Goal: Information Seeking & Learning: Learn about a topic

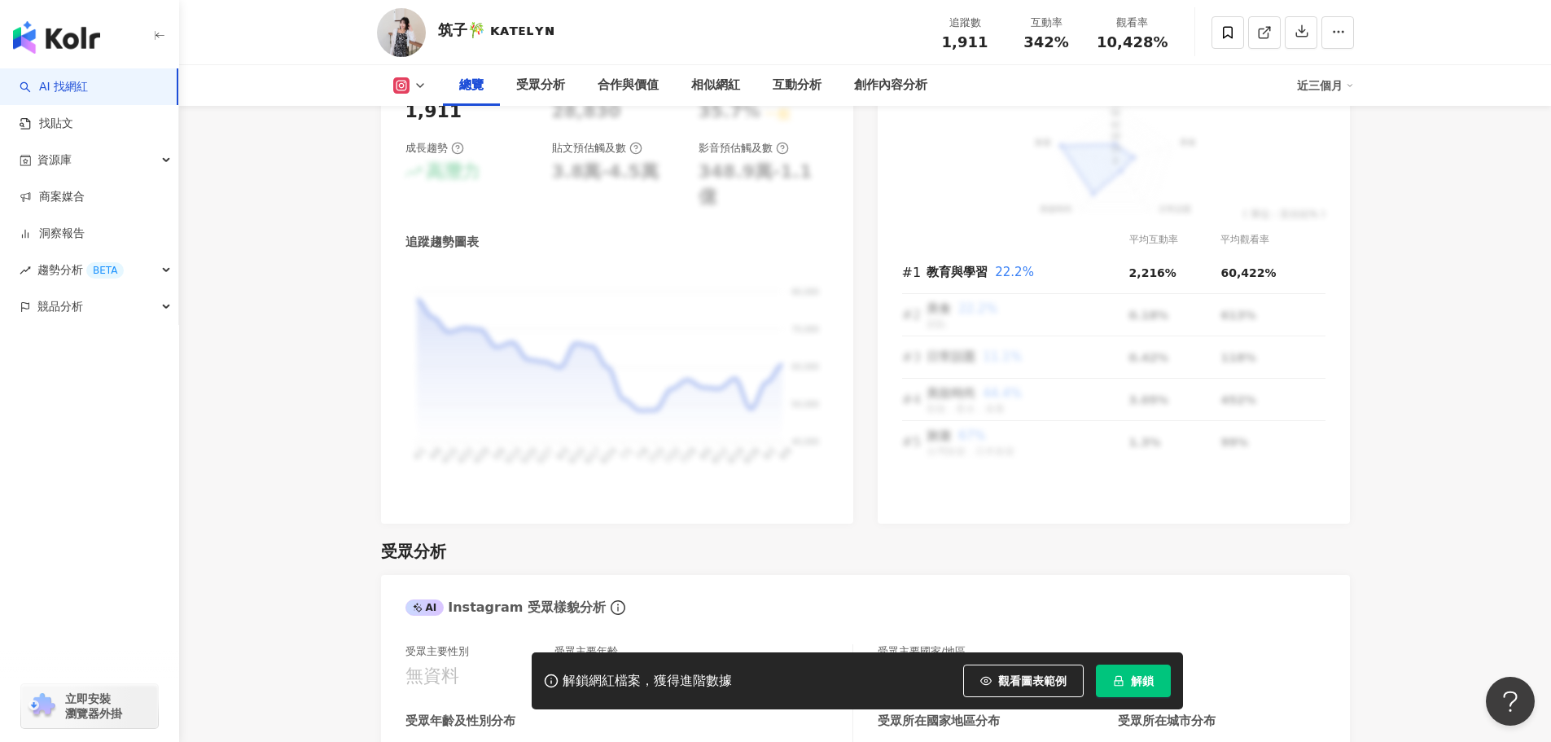
scroll to position [1140, 0]
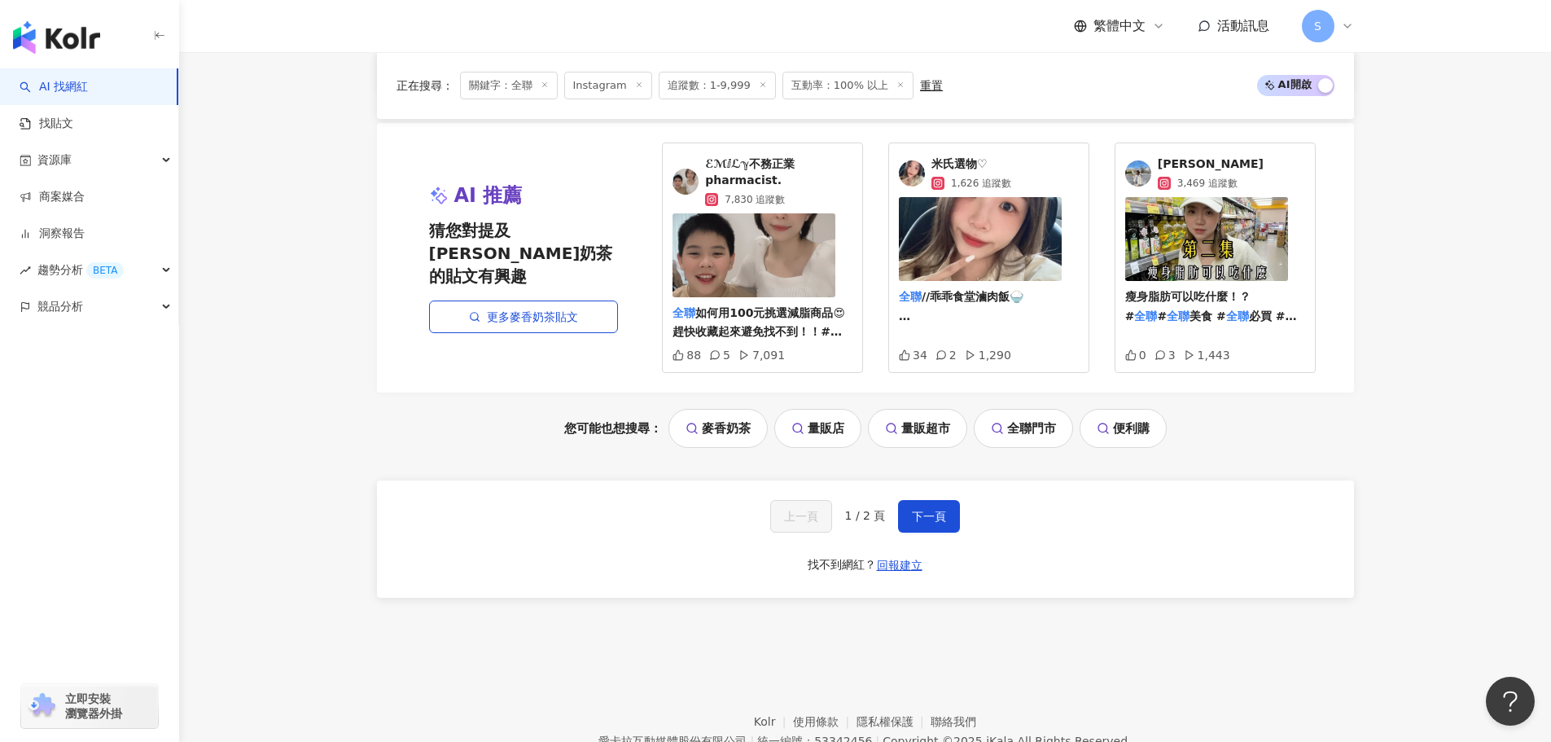
scroll to position [3087, 0]
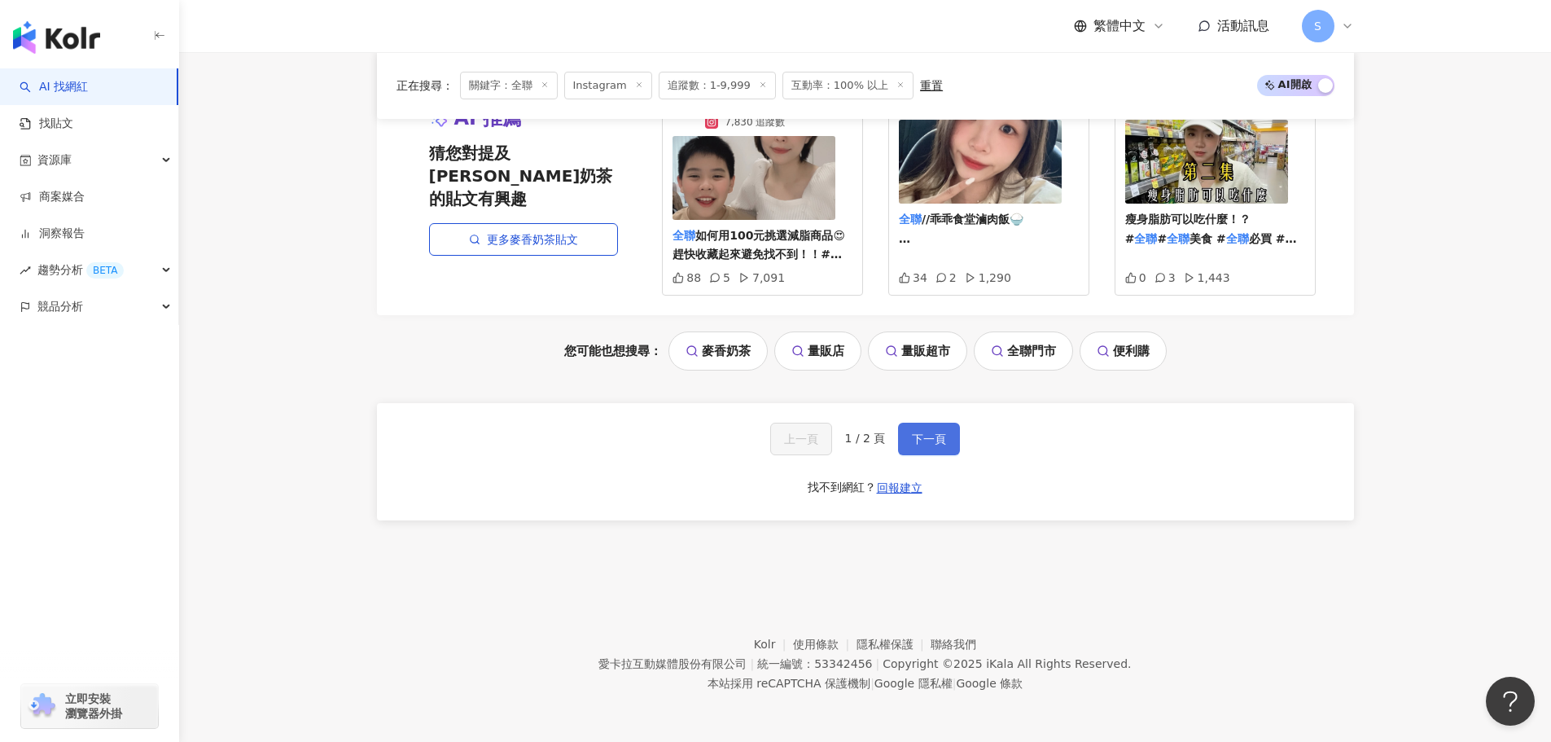
click at [932, 437] on span "下一頁" at bounding box center [929, 438] width 34 height 13
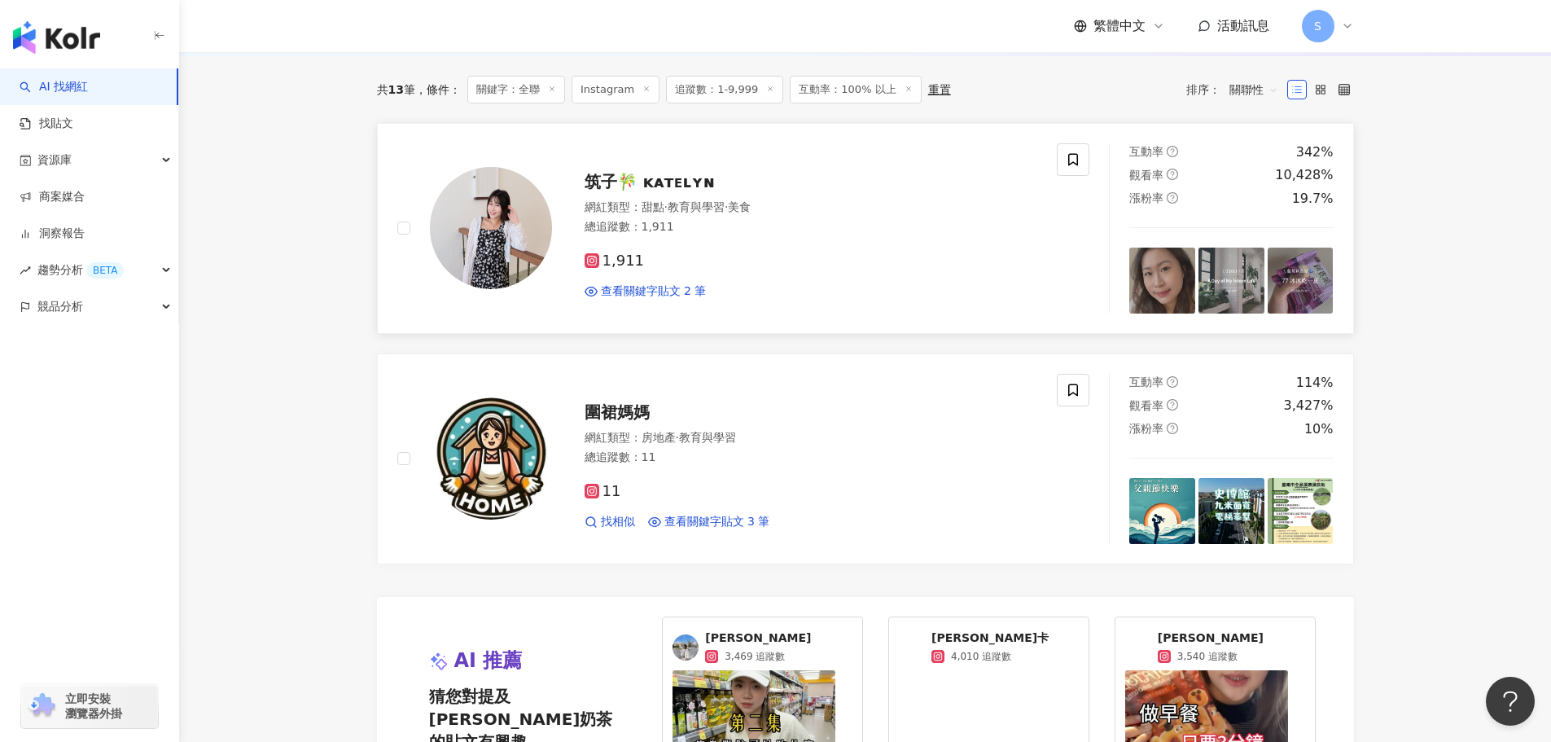
scroll to position [197, 0]
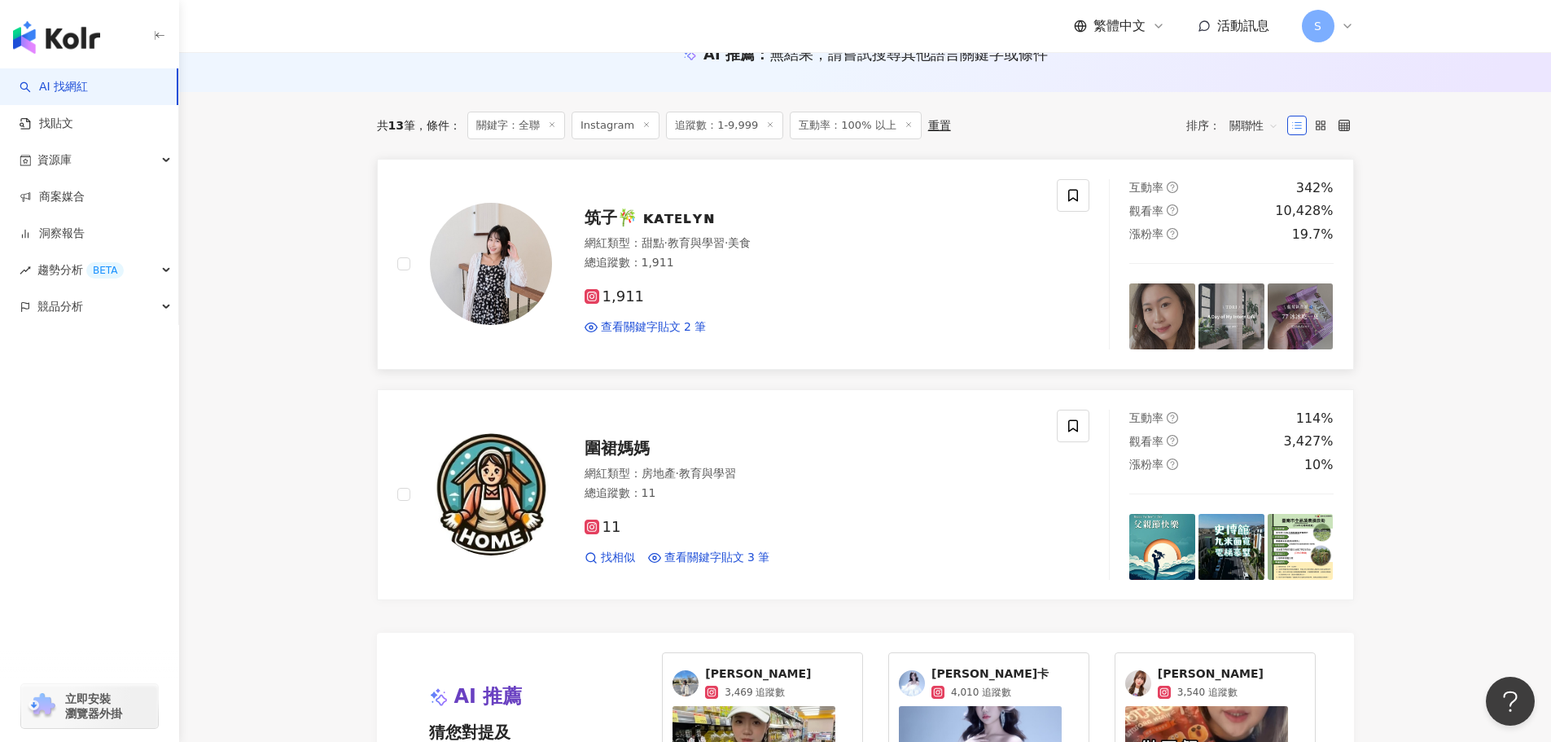
click at [636, 215] on span "筑子🎋 ᴋᴀᴛᴇʟʏɴ" at bounding box center [649, 218] width 130 height 20
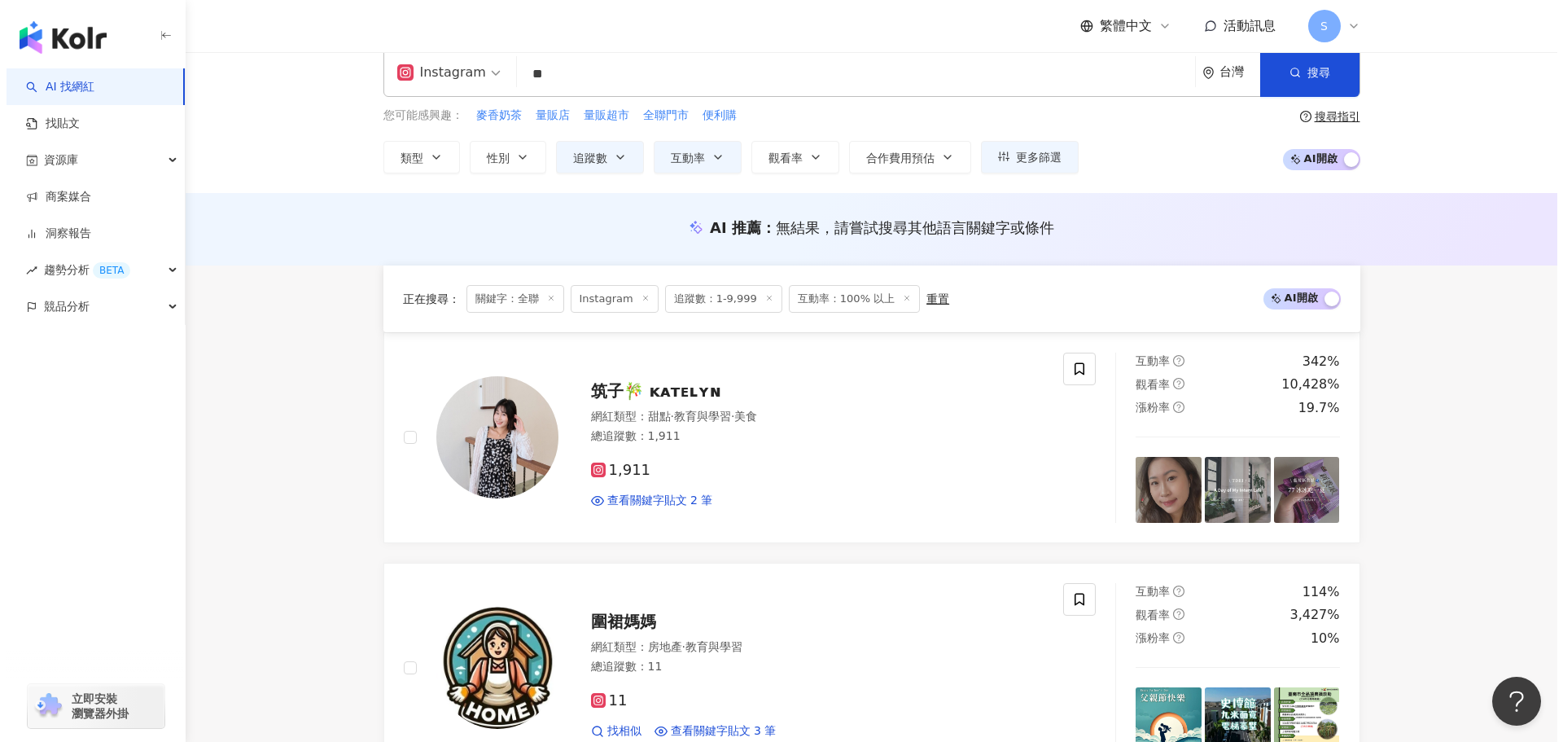
scroll to position [0, 0]
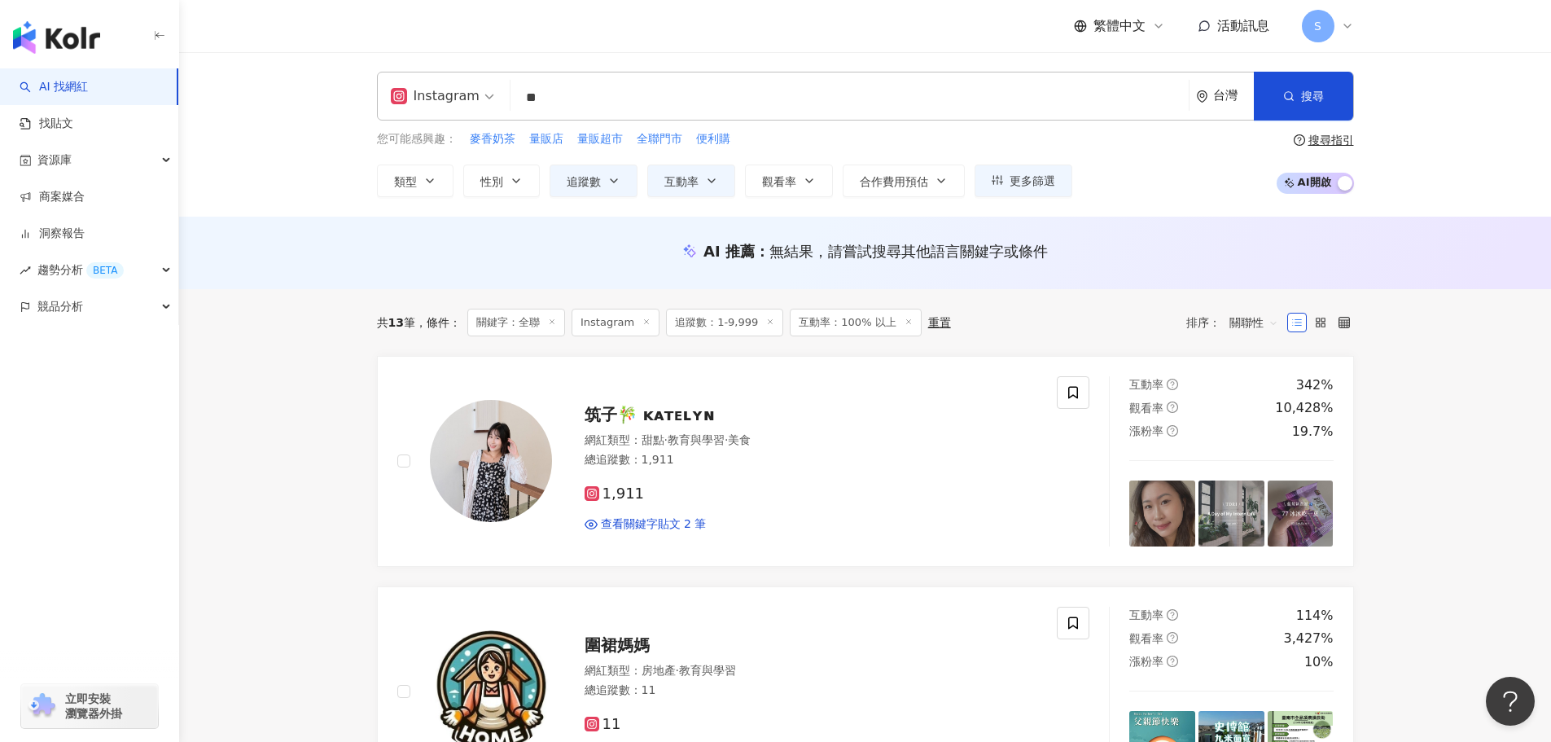
click at [756, 96] on input "**" at bounding box center [849, 97] width 665 height 31
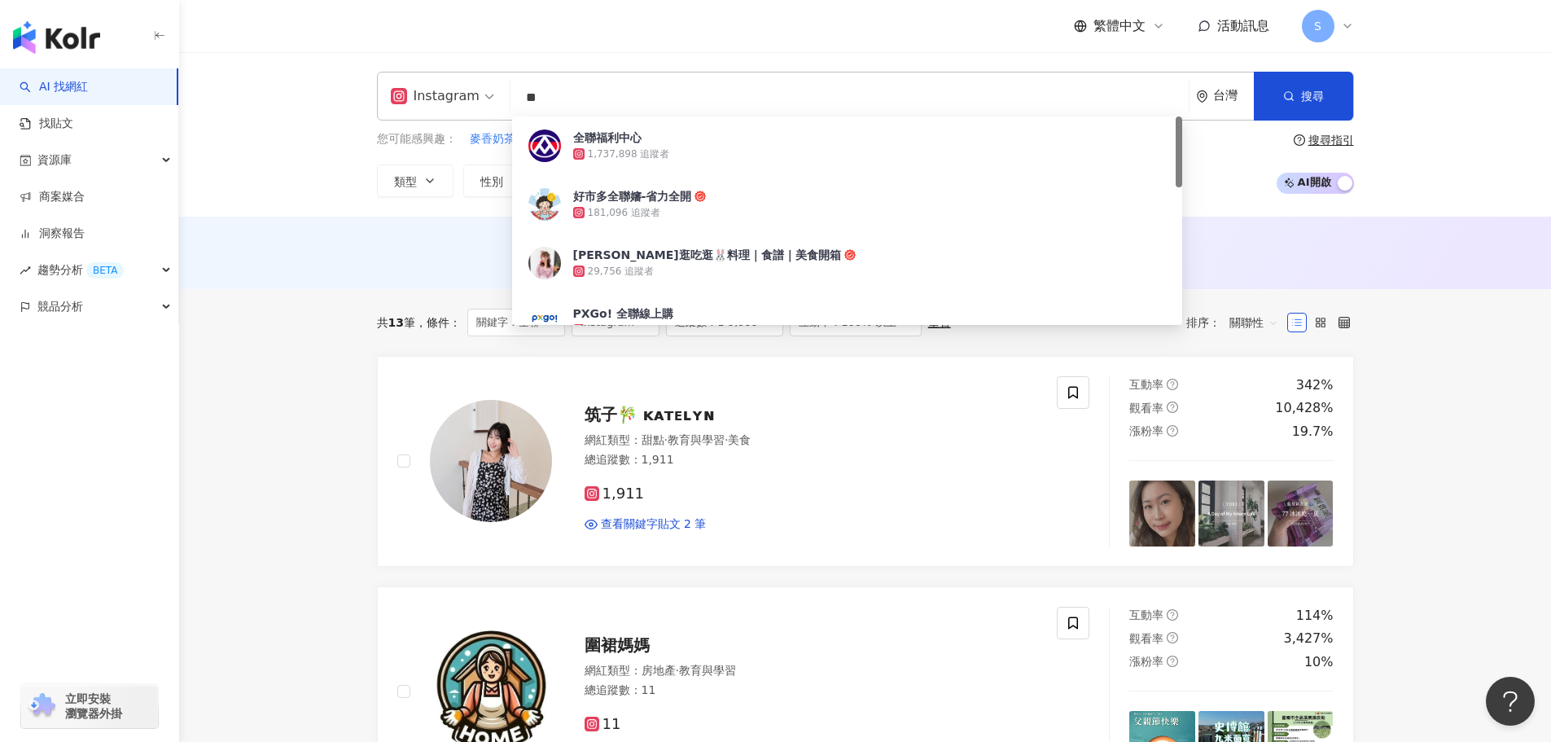
type input "*"
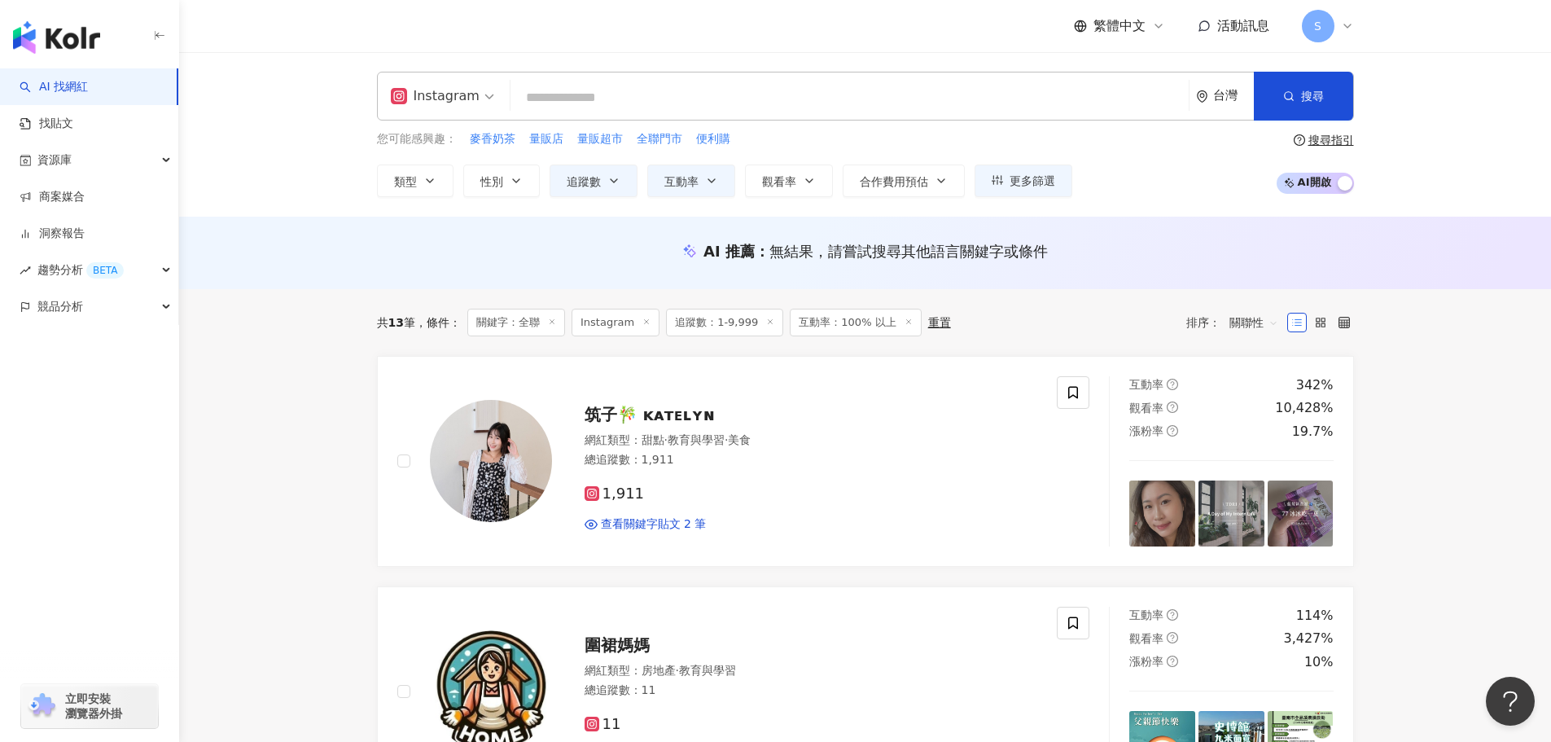
click at [1114, 160] on div "您可能感興趣： 麥香奶茶 量販店 量販超市 全聯門市 便利購 類型 性別 追蹤數 互動率 觀看率 合作費用預估 更多篩選 *** % - % 不限 5% 以下…" at bounding box center [865, 163] width 977 height 67
click at [1064, 169] on button "更多篩選" at bounding box center [1023, 180] width 98 height 33
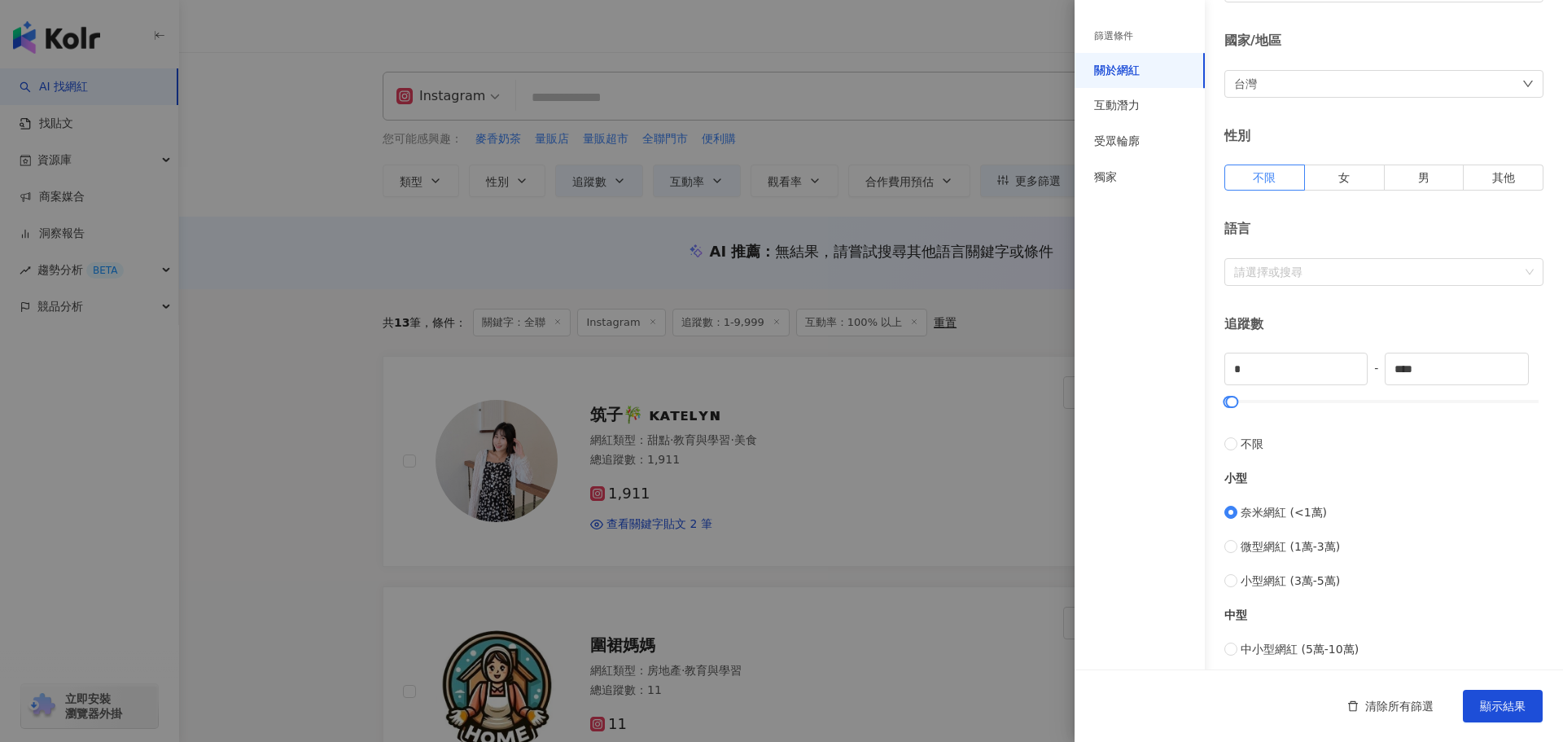
scroll to position [163, 0]
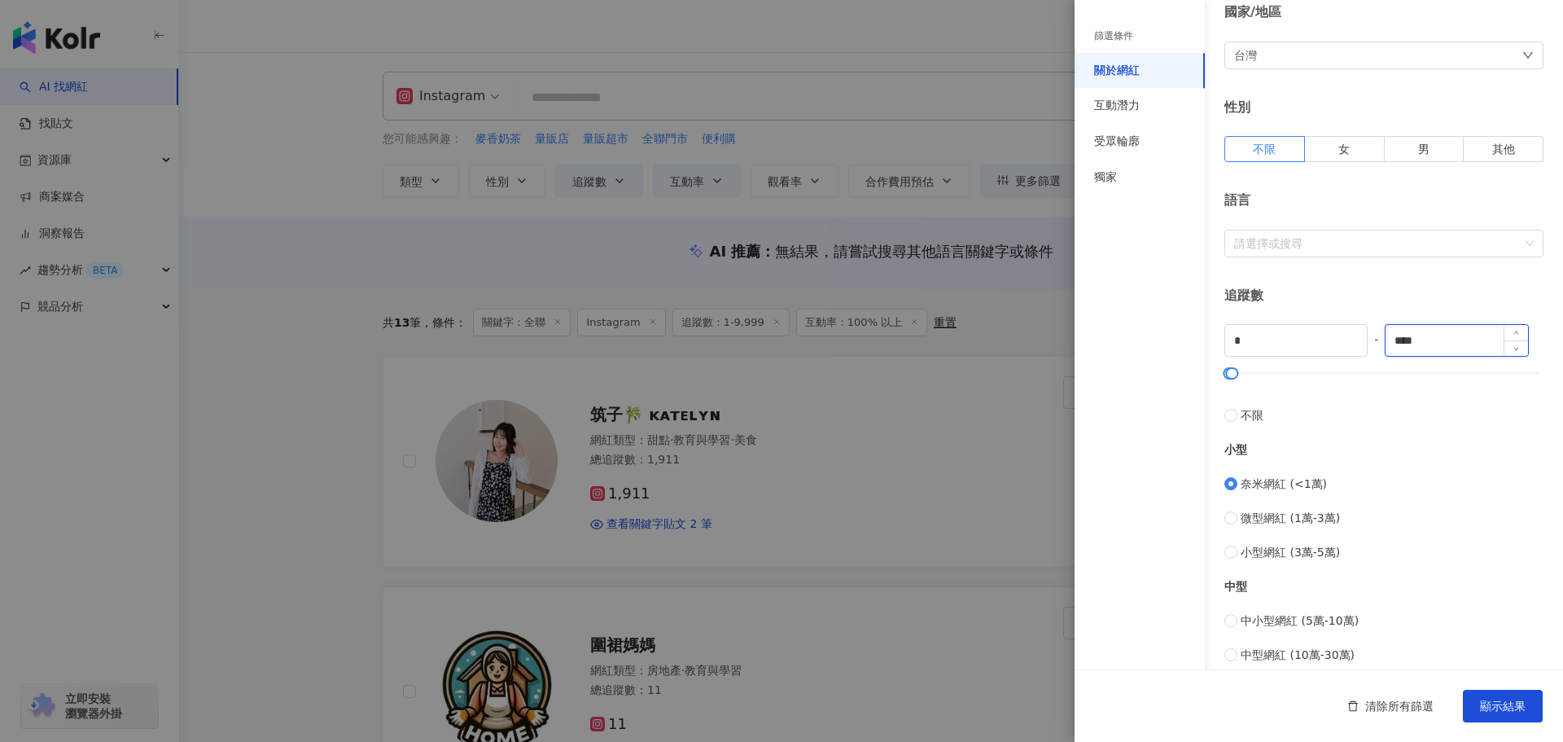
click at [1430, 335] on input "****" at bounding box center [1456, 340] width 142 height 31
click at [1342, 336] on span "Increase Value" at bounding box center [1354, 334] width 24 height 19
click at [1142, 450] on div "篩選條件 關於網紅 互動潛力 受眾輪廓 獨家" at bounding box center [1139, 381] width 130 height 722
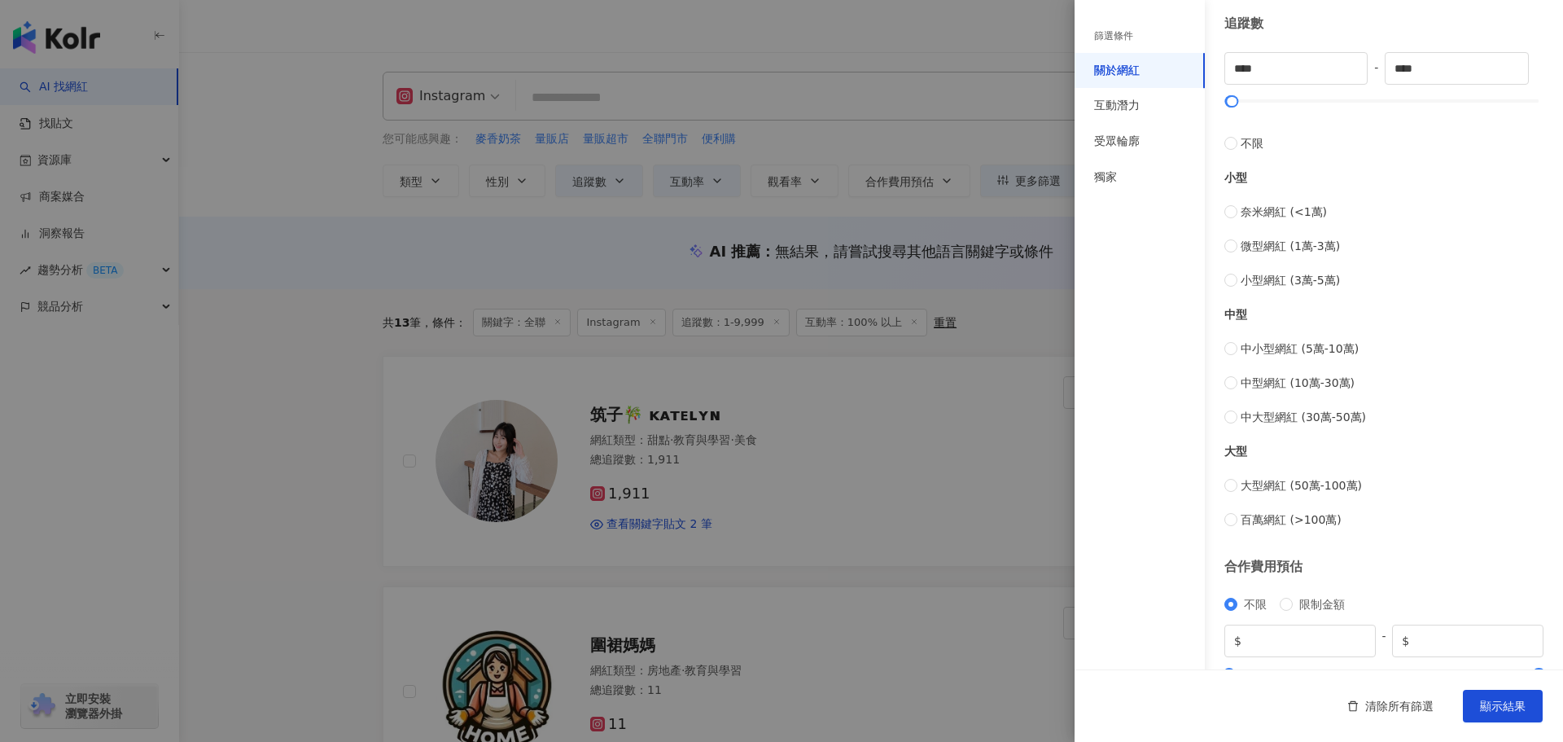
scroll to position [406, 0]
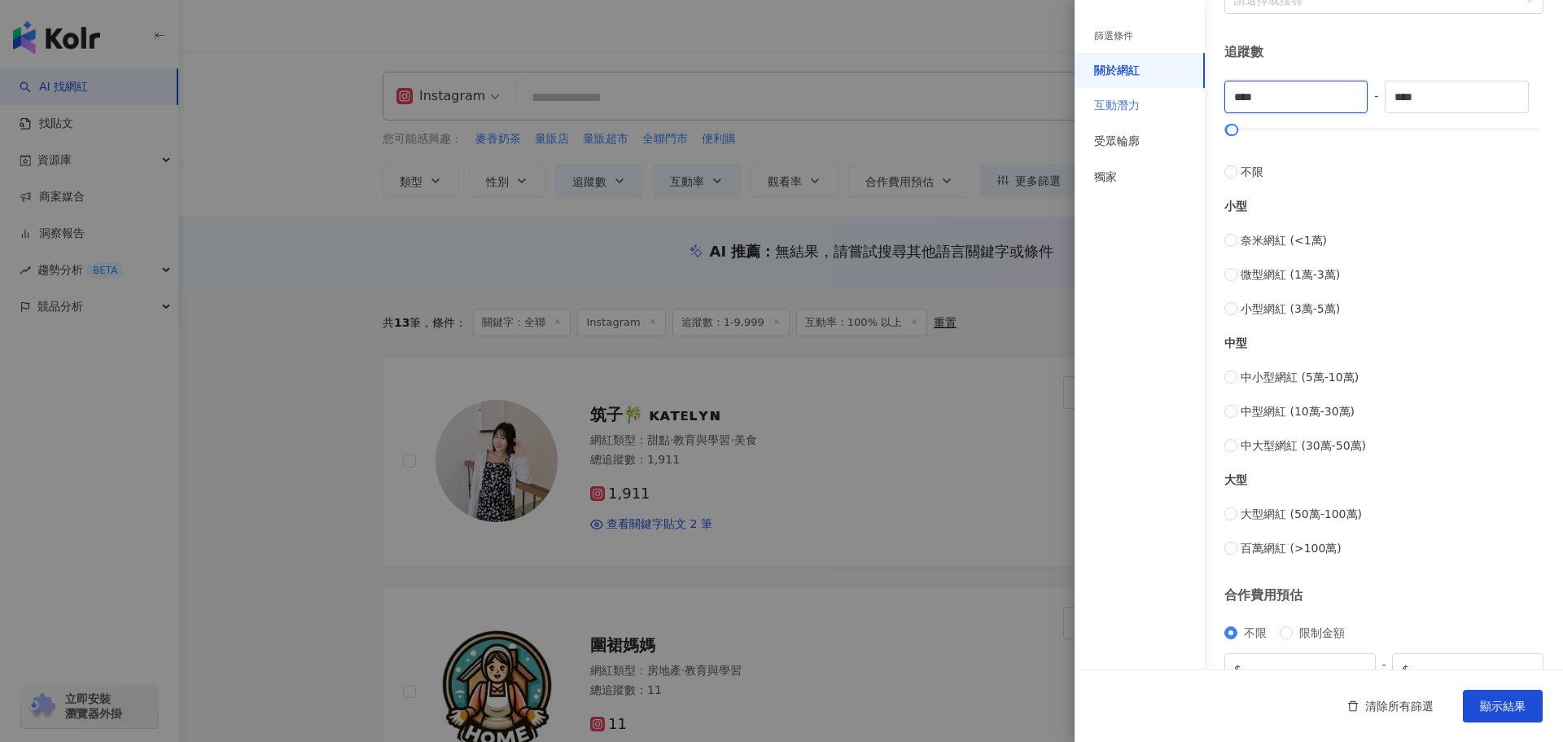
drag, startPoint x: 1305, startPoint y: 103, endPoint x: 1165, endPoint y: 89, distance: 140.7
click at [1166, 90] on div "篩選條件 關於網紅 互動潛力 受眾輪廓 獨家 關於網紅 類型 ( 請選擇您想要的類型 ) 尚未選擇任何類型 國家/地區 台灣 性別 不限 女 男 其他 語言 …" at bounding box center [1318, 208] width 488 height 1229
click at [1242, 238] on span "奈米網紅 (<1萬)" at bounding box center [1283, 240] width 86 height 18
type input "*"
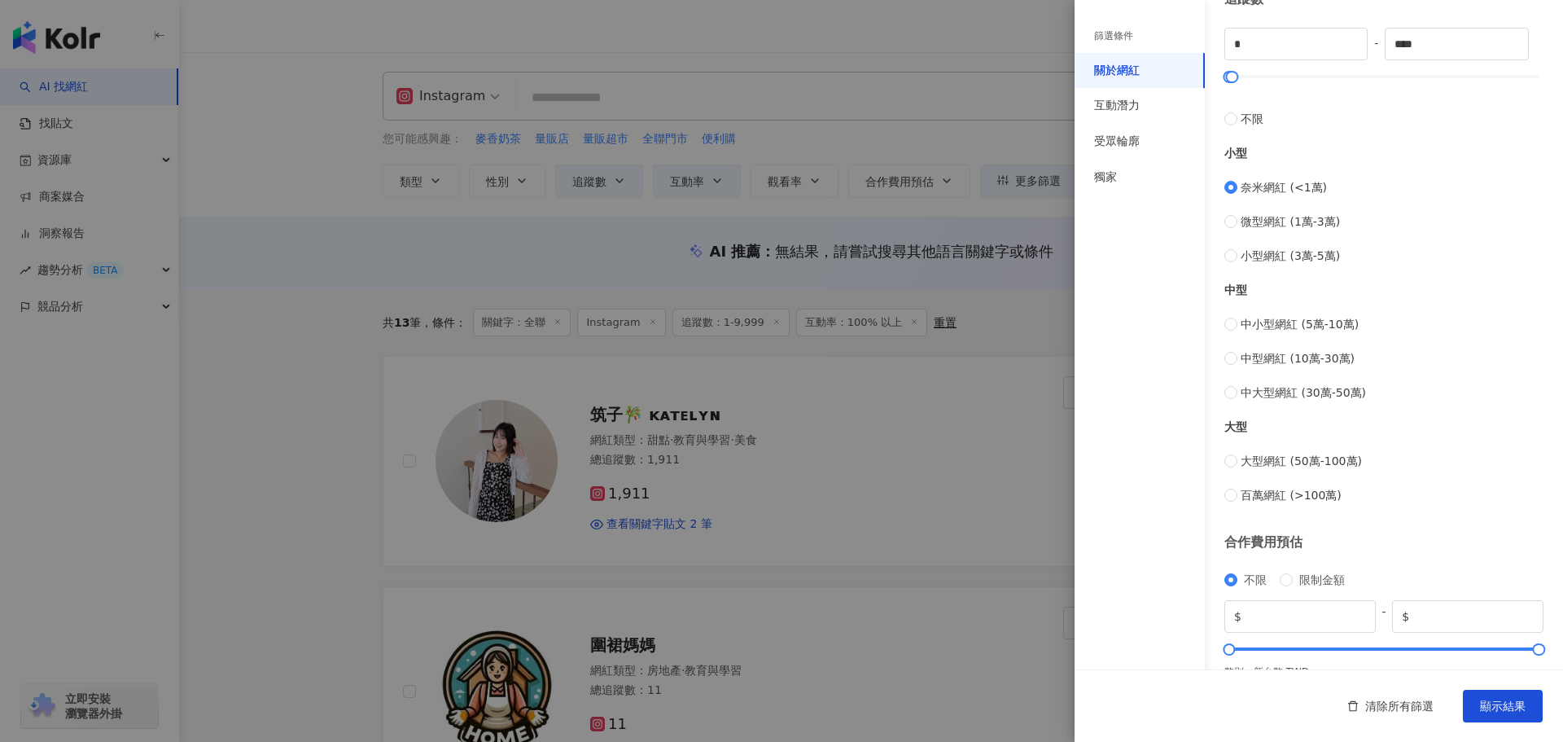
scroll to position [488, 0]
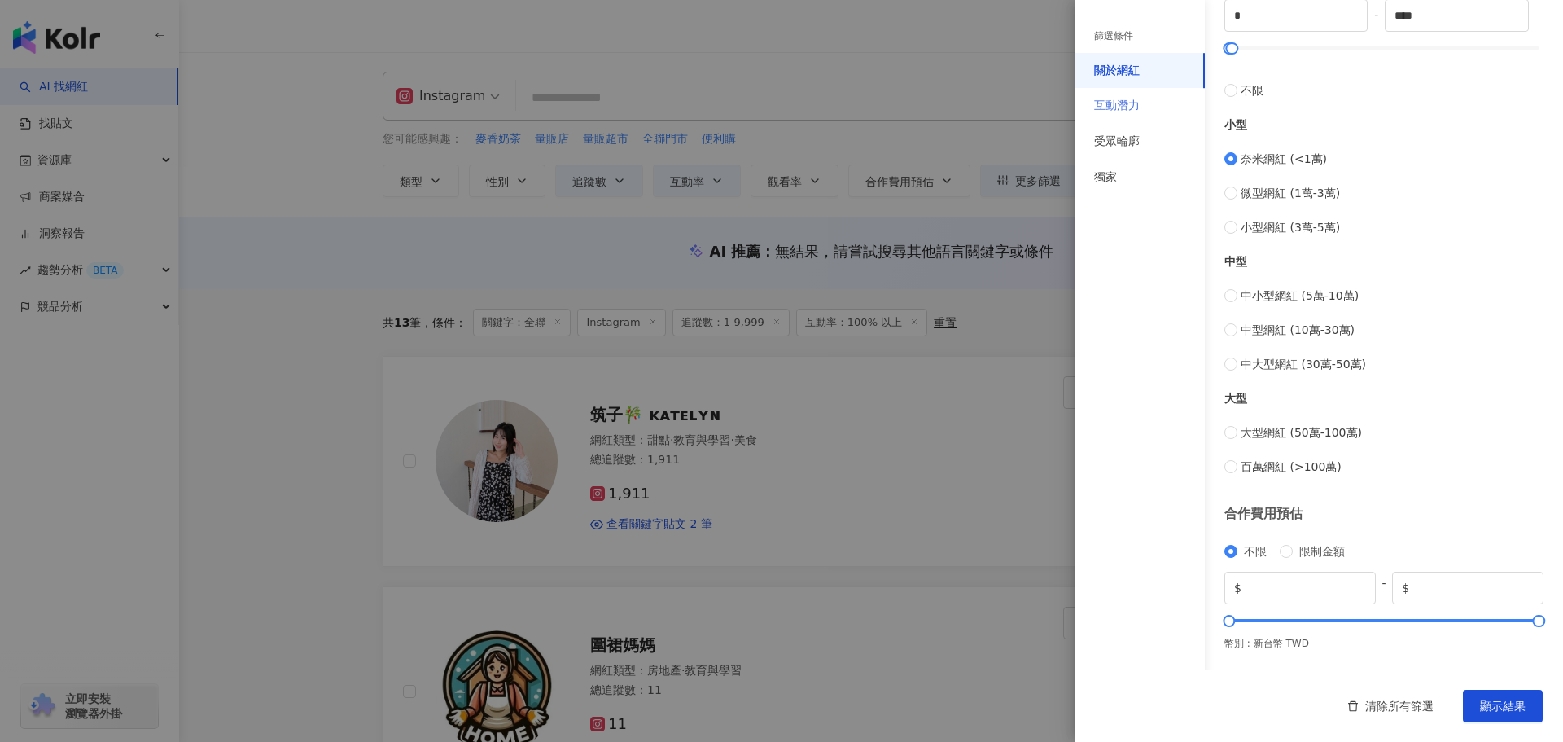
click at [1122, 114] on div "互動潛力" at bounding box center [1139, 106] width 130 height 36
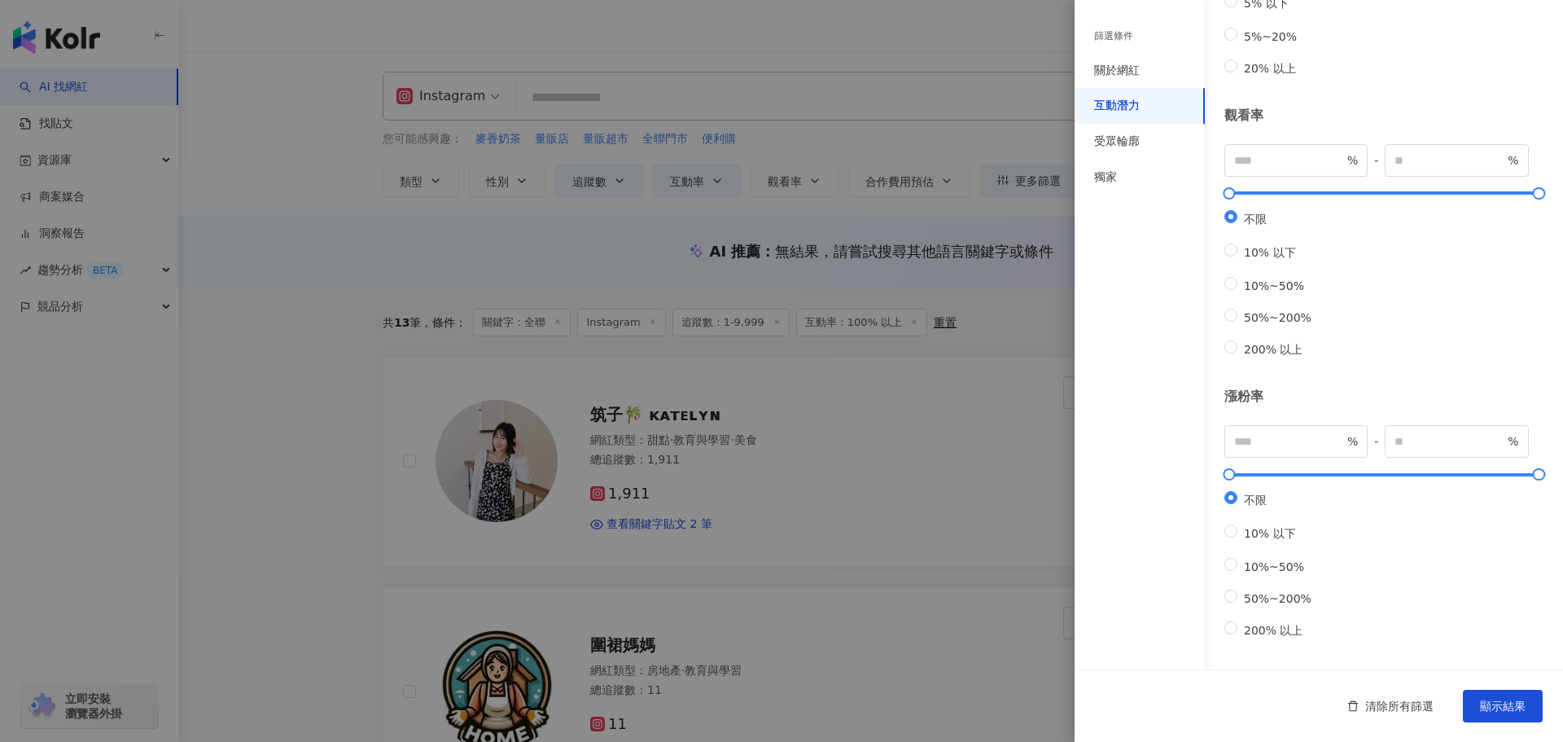
scroll to position [350, 0]
type input "**"
type input "*****"
drag, startPoint x: 1229, startPoint y: 160, endPoint x: 1252, endPoint y: 163, distance: 23.0
click at [1277, 189] on div at bounding box center [1281, 193] width 9 height 9
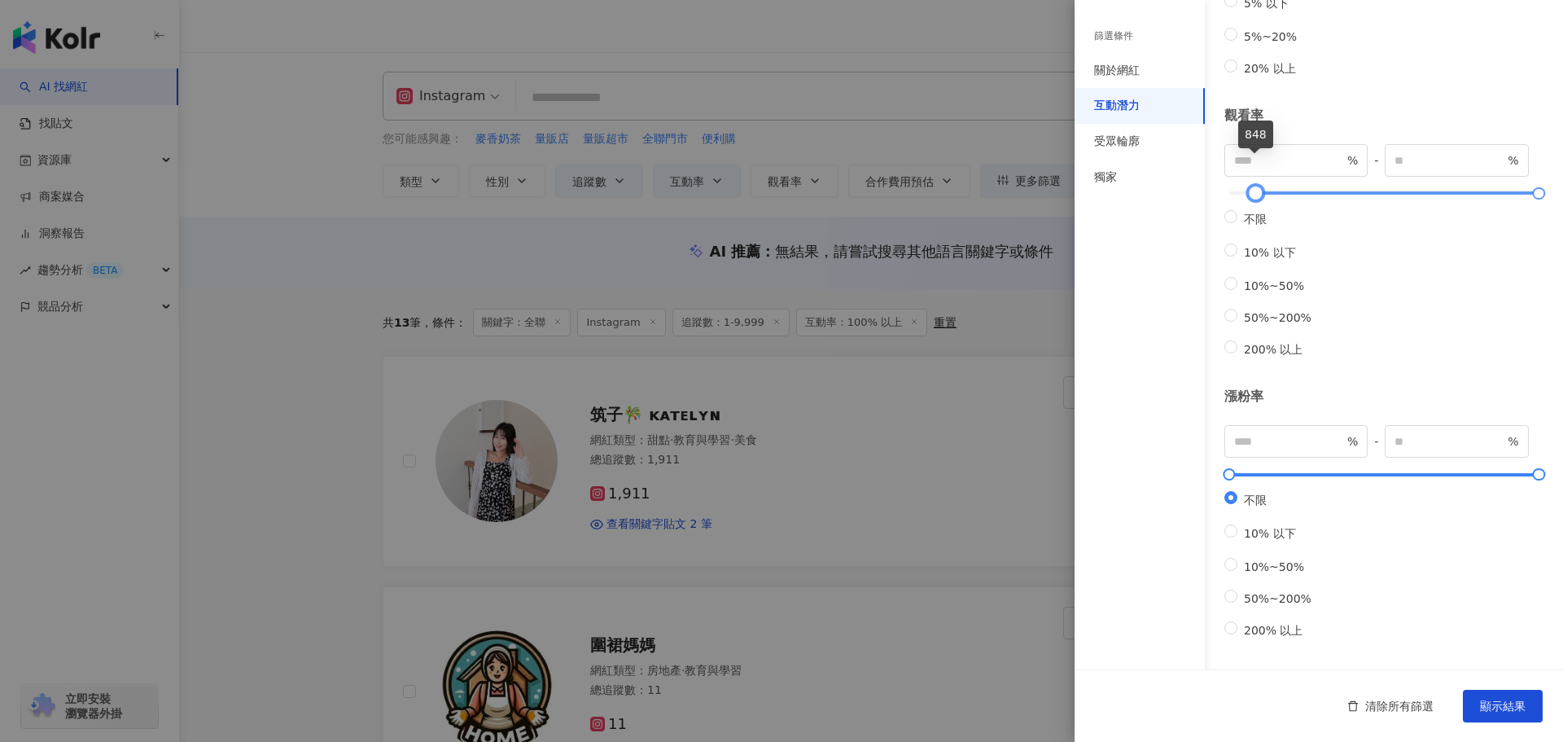
click at [1250, 189] on div at bounding box center [1254, 193] width 9 height 9
drag, startPoint x: 1247, startPoint y: 162, endPoint x: 1234, endPoint y: 151, distance: 17.3
click at [1246, 189] on div at bounding box center [1250, 193] width 9 height 9
type input "***"
drag, startPoint x: 1242, startPoint y: 160, endPoint x: 1232, endPoint y: 158, distance: 10.9
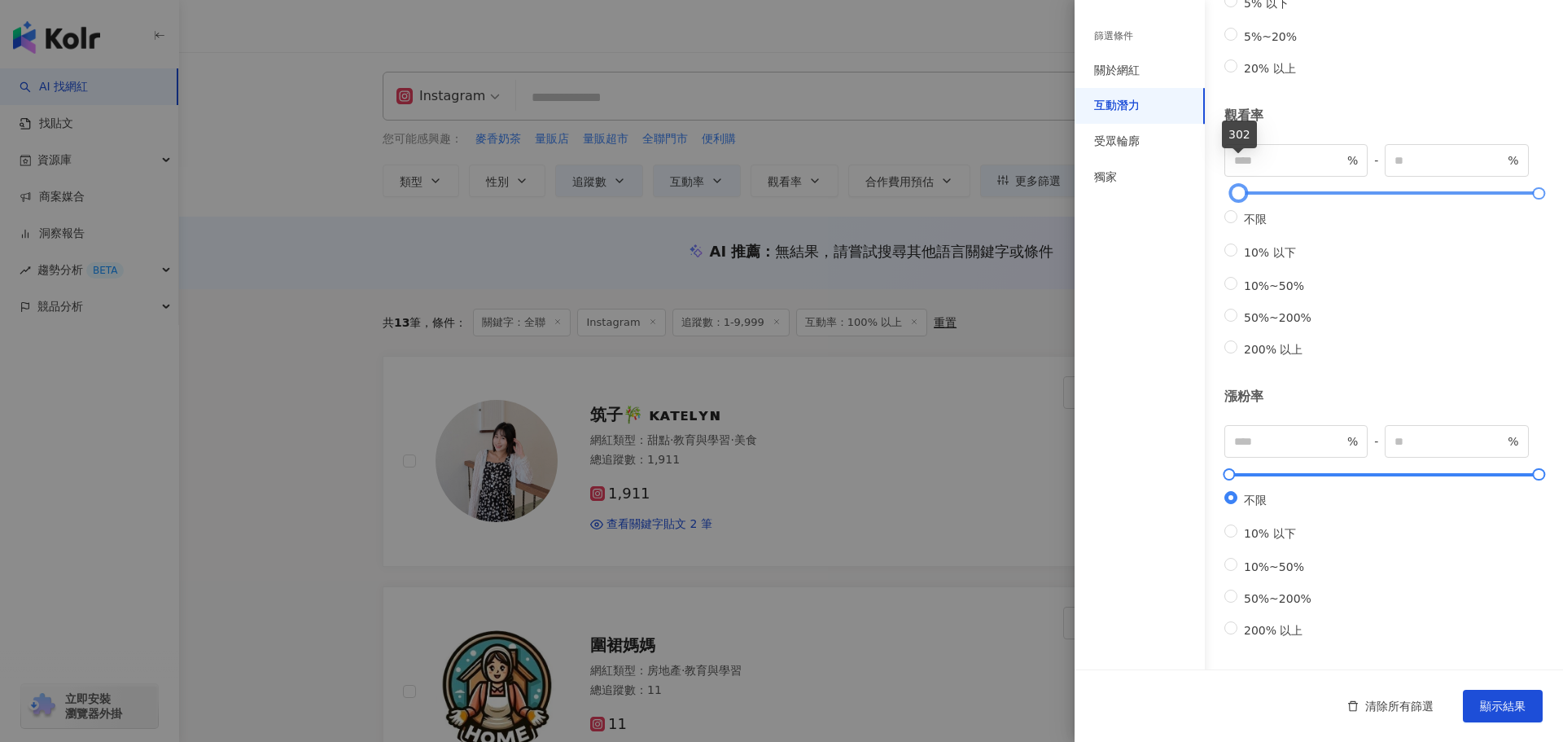
click at [1233, 189] on div at bounding box center [1237, 193] width 9 height 9
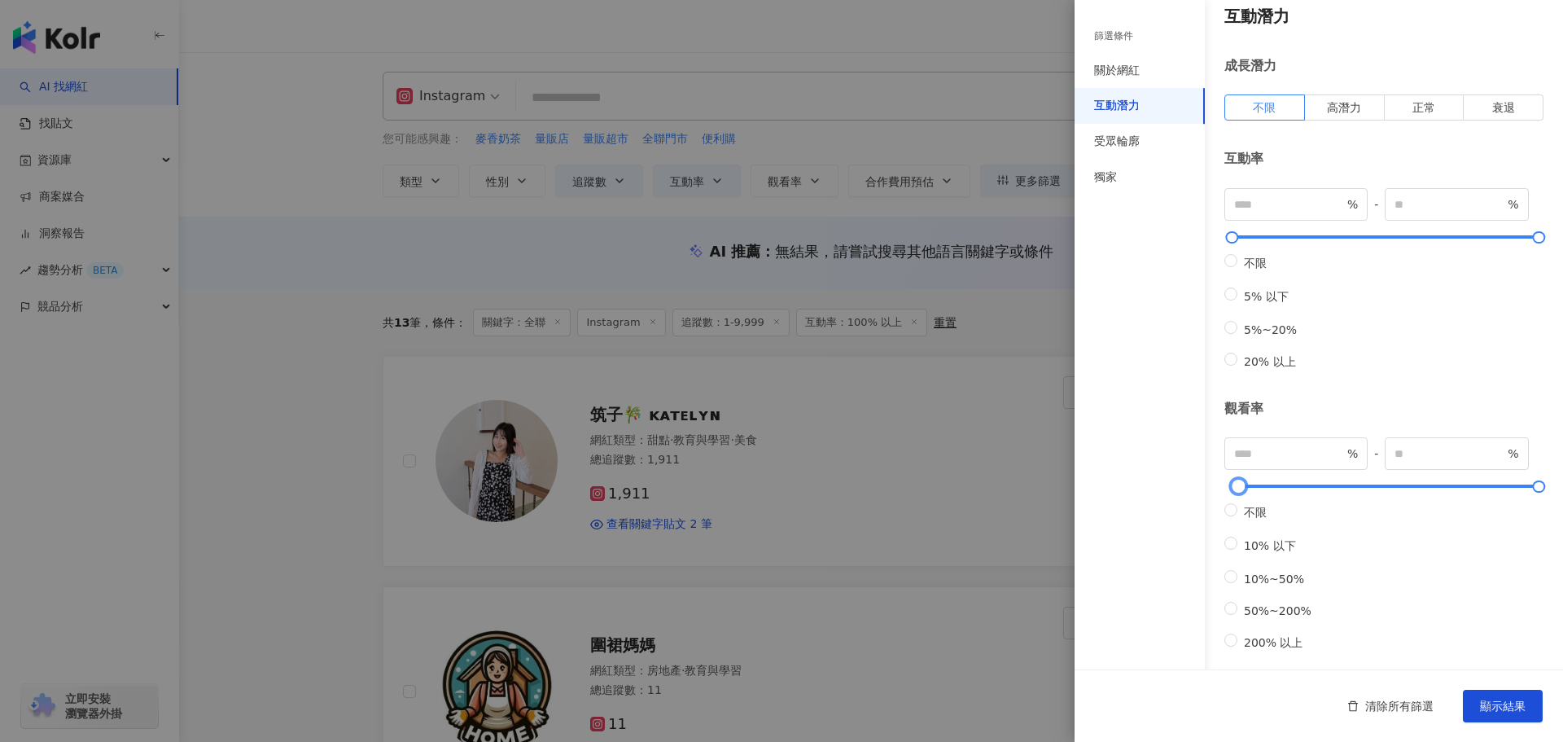
scroll to position [0, 0]
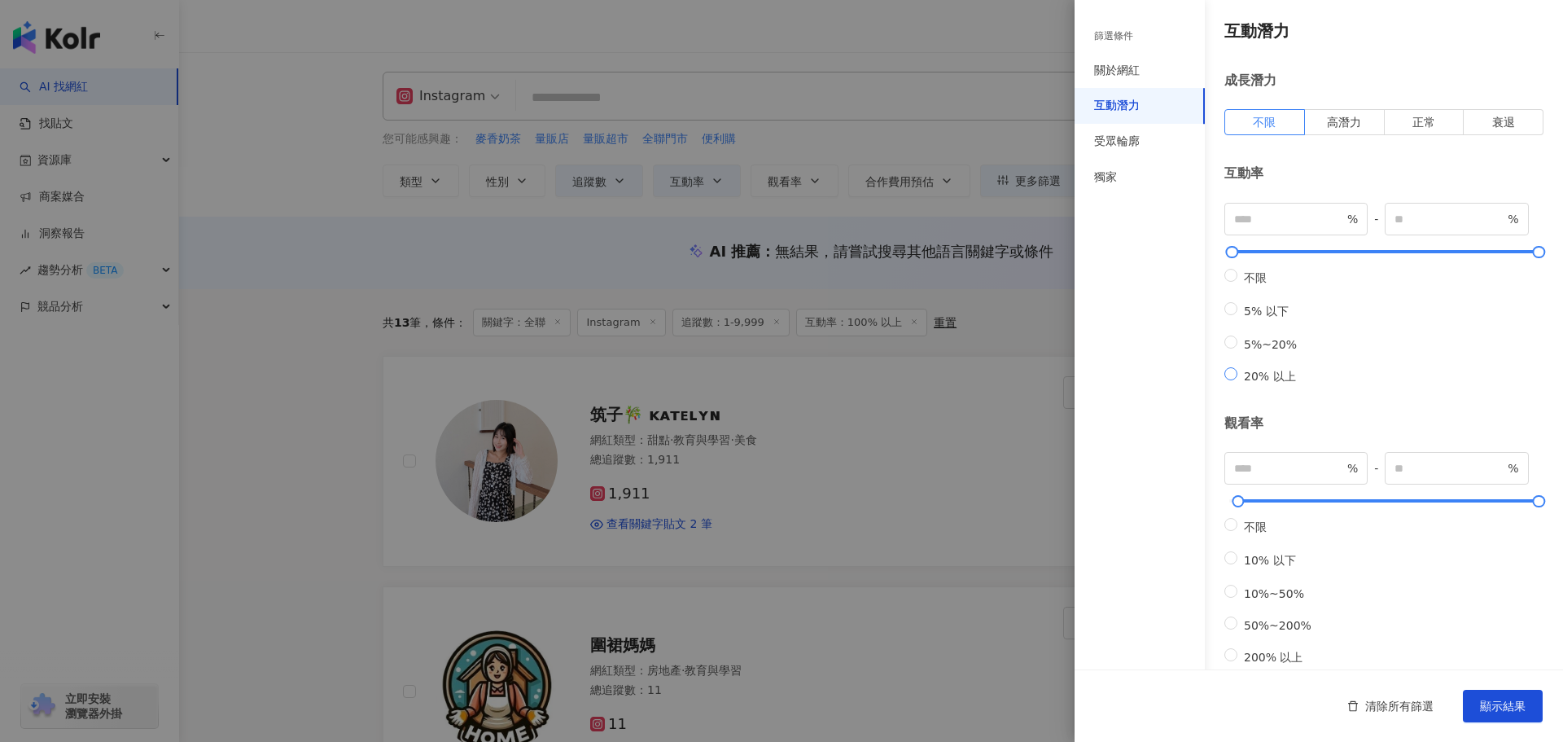
click at [1265, 382] on span "20% 以上" at bounding box center [1269, 376] width 65 height 13
type input "**"
click at [1137, 133] on div "受眾輪廓" at bounding box center [1117, 141] width 46 height 16
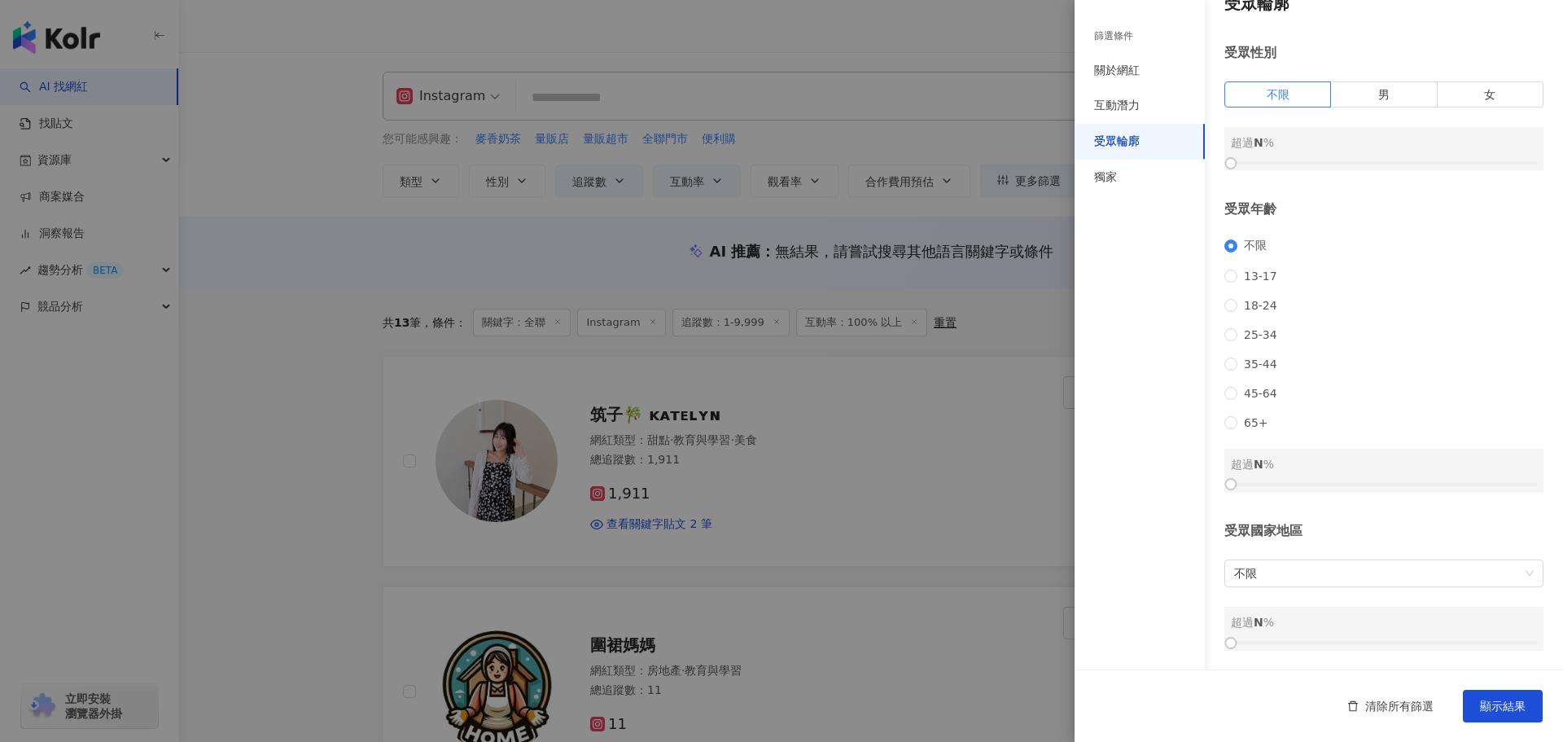
scroll to position [49, 0]
click at [1272, 577] on span "不限" at bounding box center [1384, 573] width 300 height 26
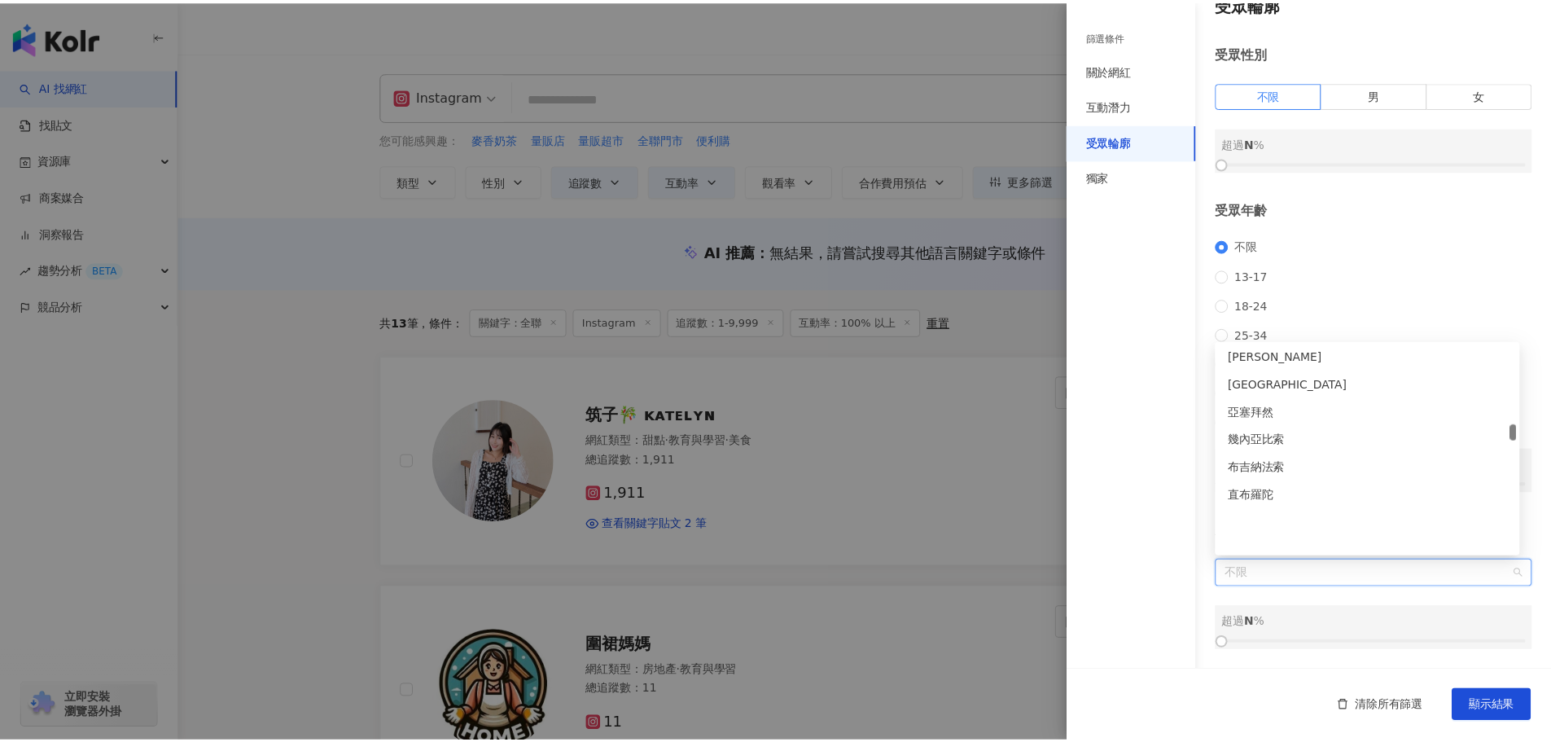
scroll to position [2605, 0]
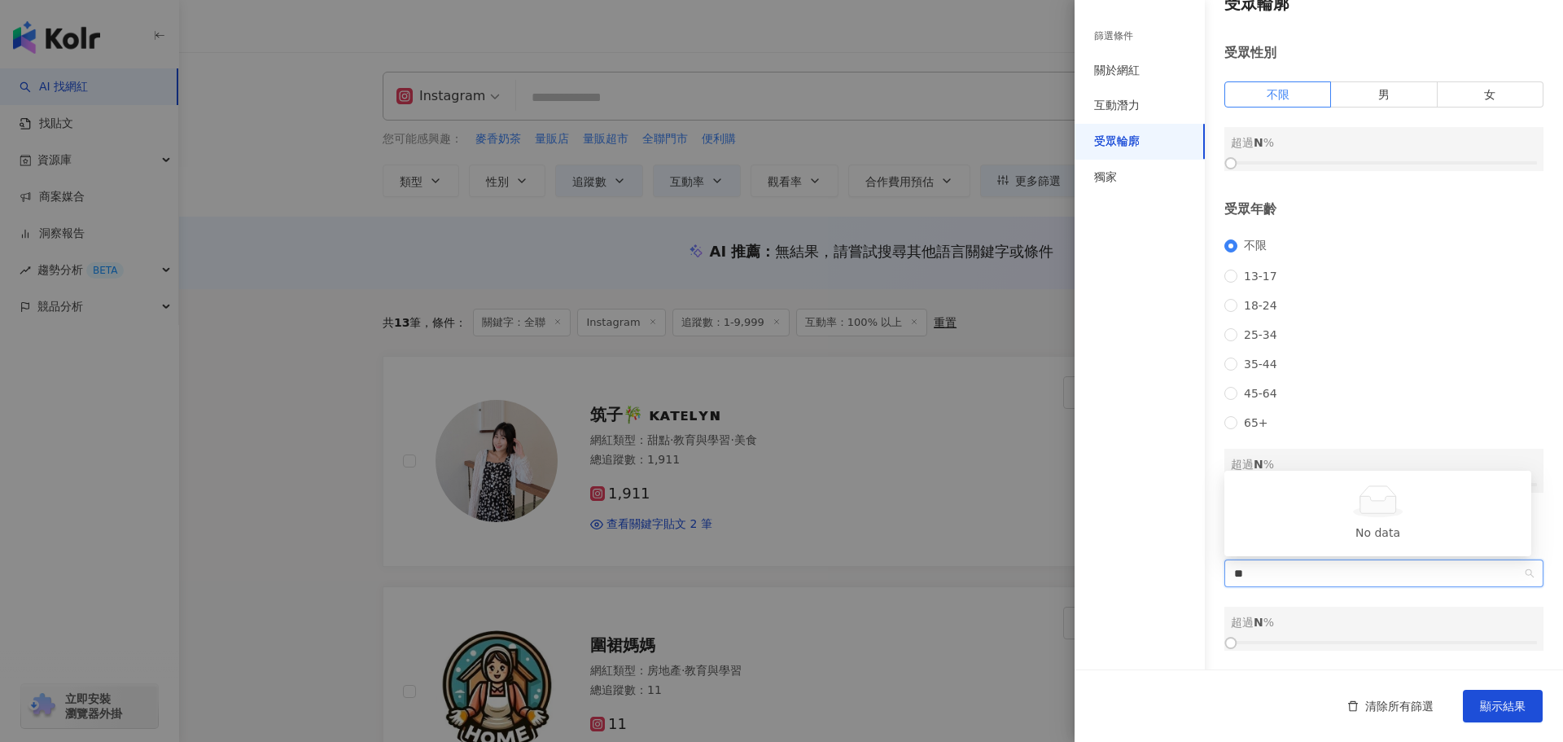
type input "*"
type input "**"
click at [1461, 532] on div "台灣" at bounding box center [1377, 539] width 281 height 18
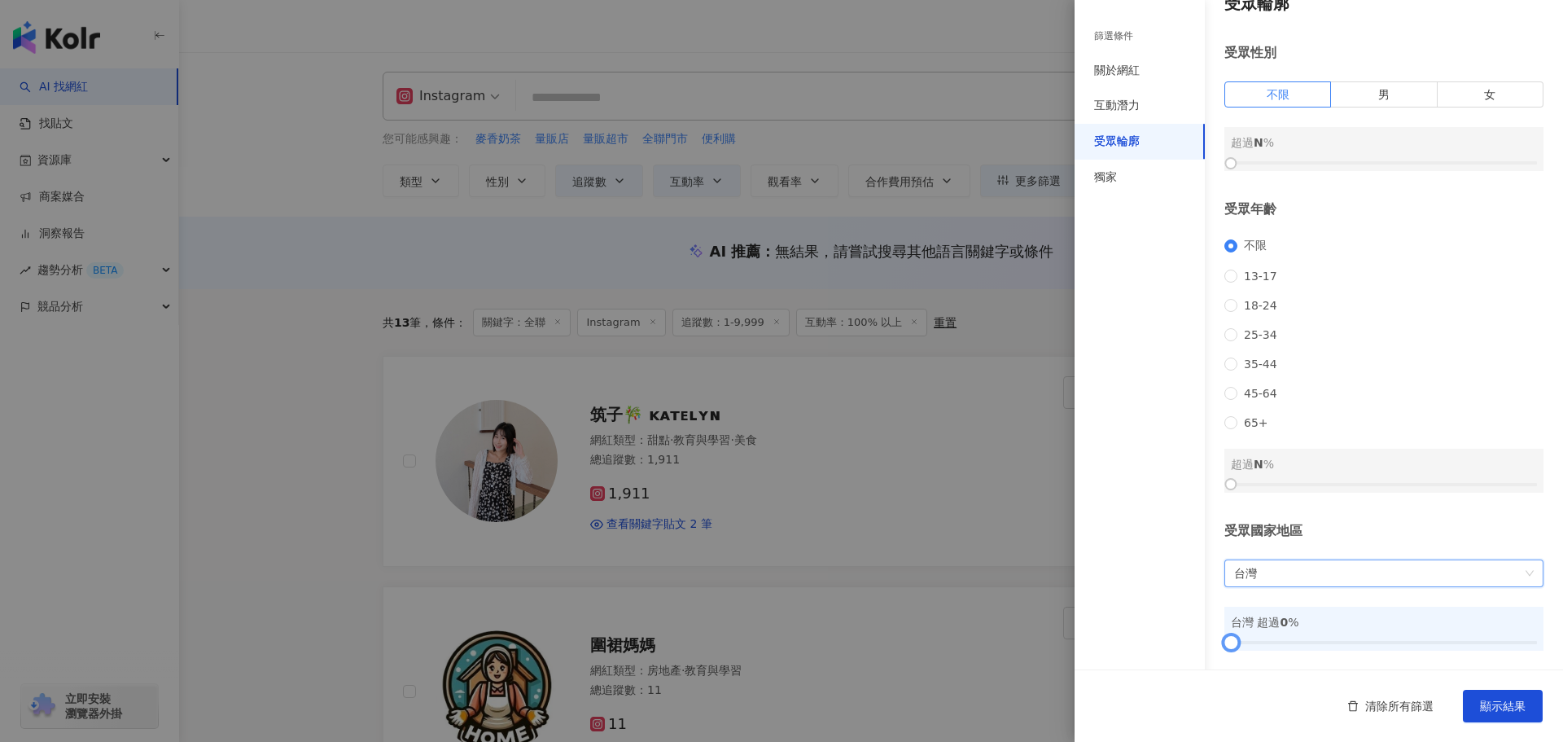
click at [1234, 639] on div at bounding box center [1230, 642] width 9 height 9
drag, startPoint x: 1232, startPoint y: 639, endPoint x: 1513, endPoint y: 637, distance: 281.6
click at [1520, 638] on div at bounding box center [1524, 642] width 9 height 9
click at [1519, 694] on button "顯示結果" at bounding box center [1503, 705] width 80 height 33
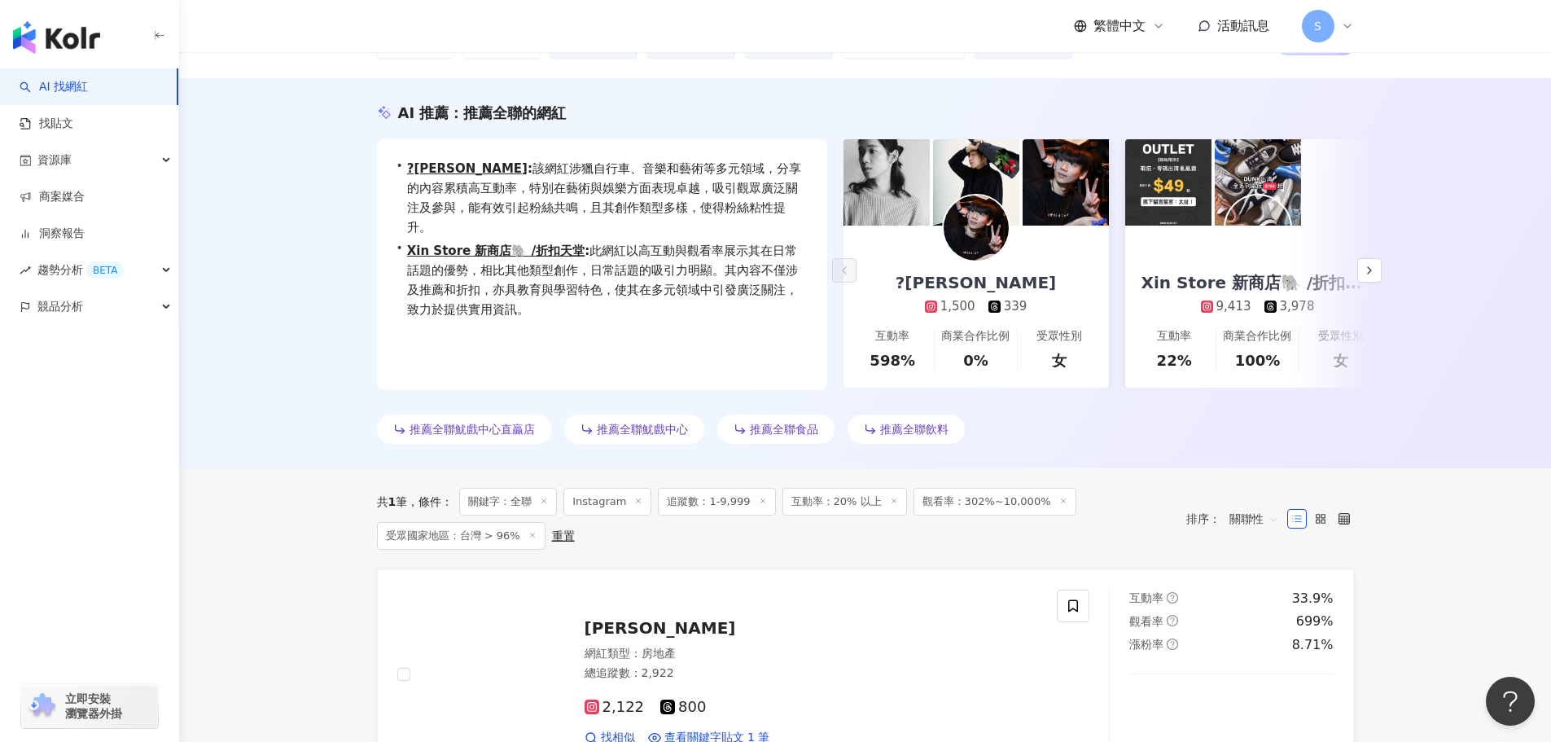
scroll to position [244, 0]
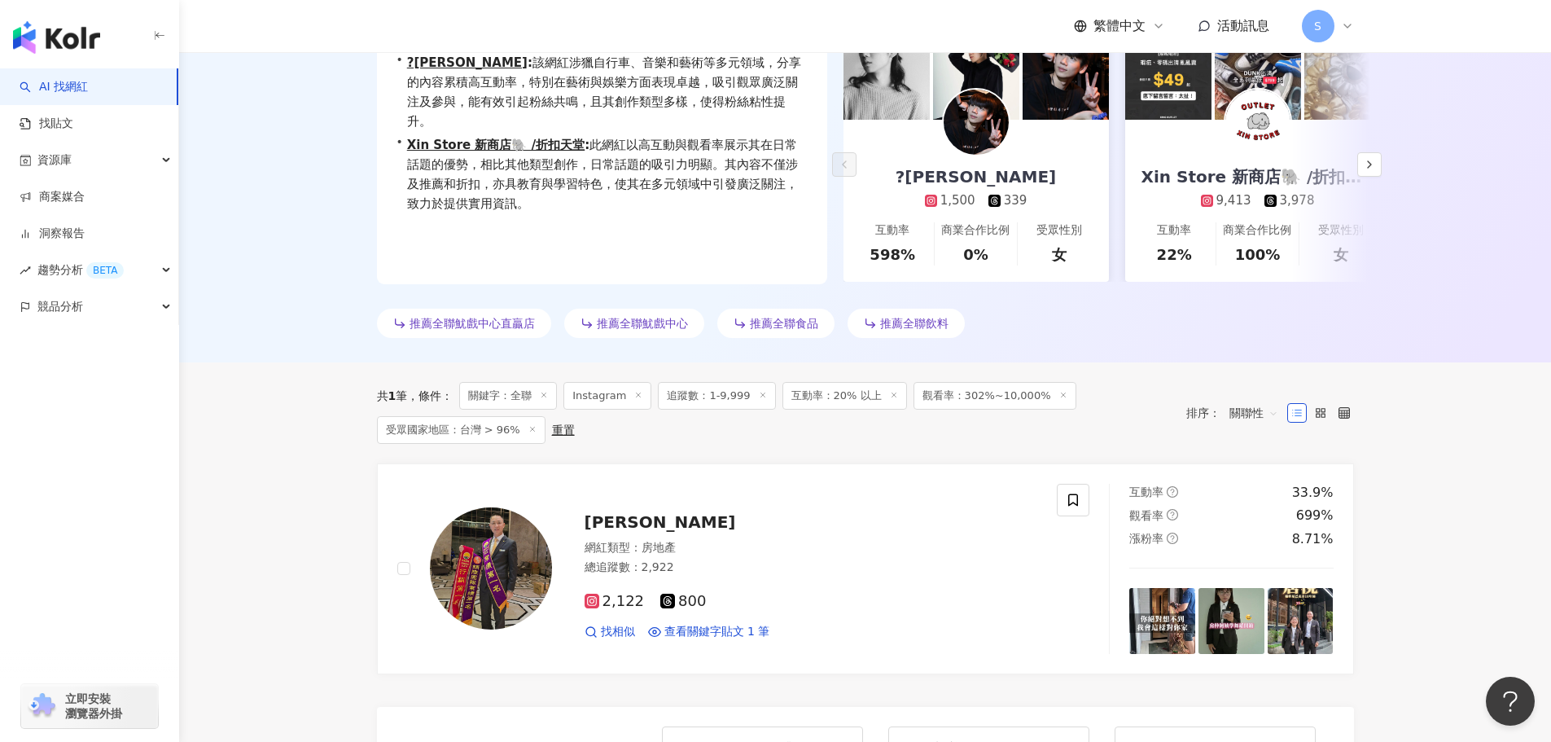
click at [545, 394] on icon at bounding box center [544, 395] width 8 height 8
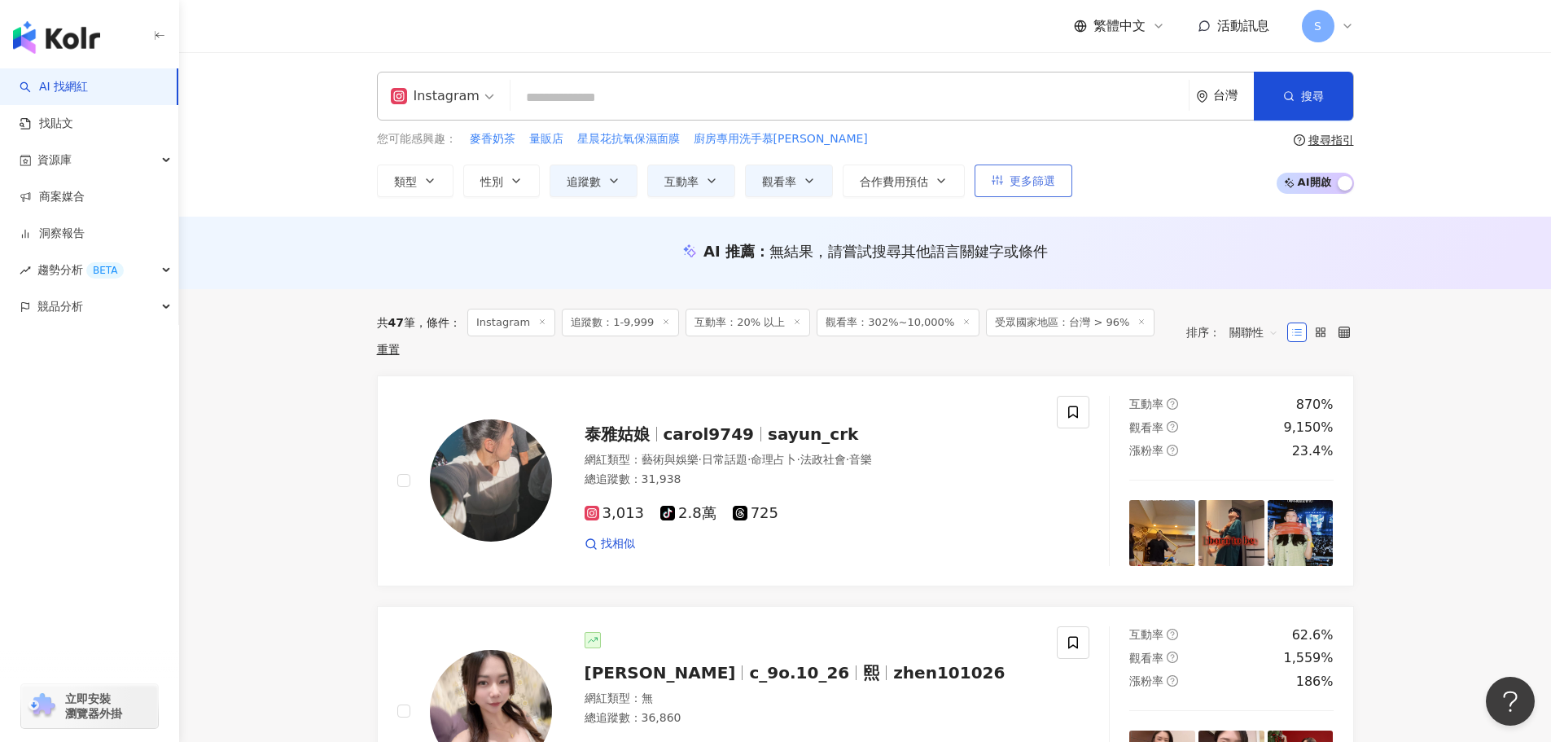
click at [1028, 190] on button "更多篩選" at bounding box center [1023, 180] width 98 height 33
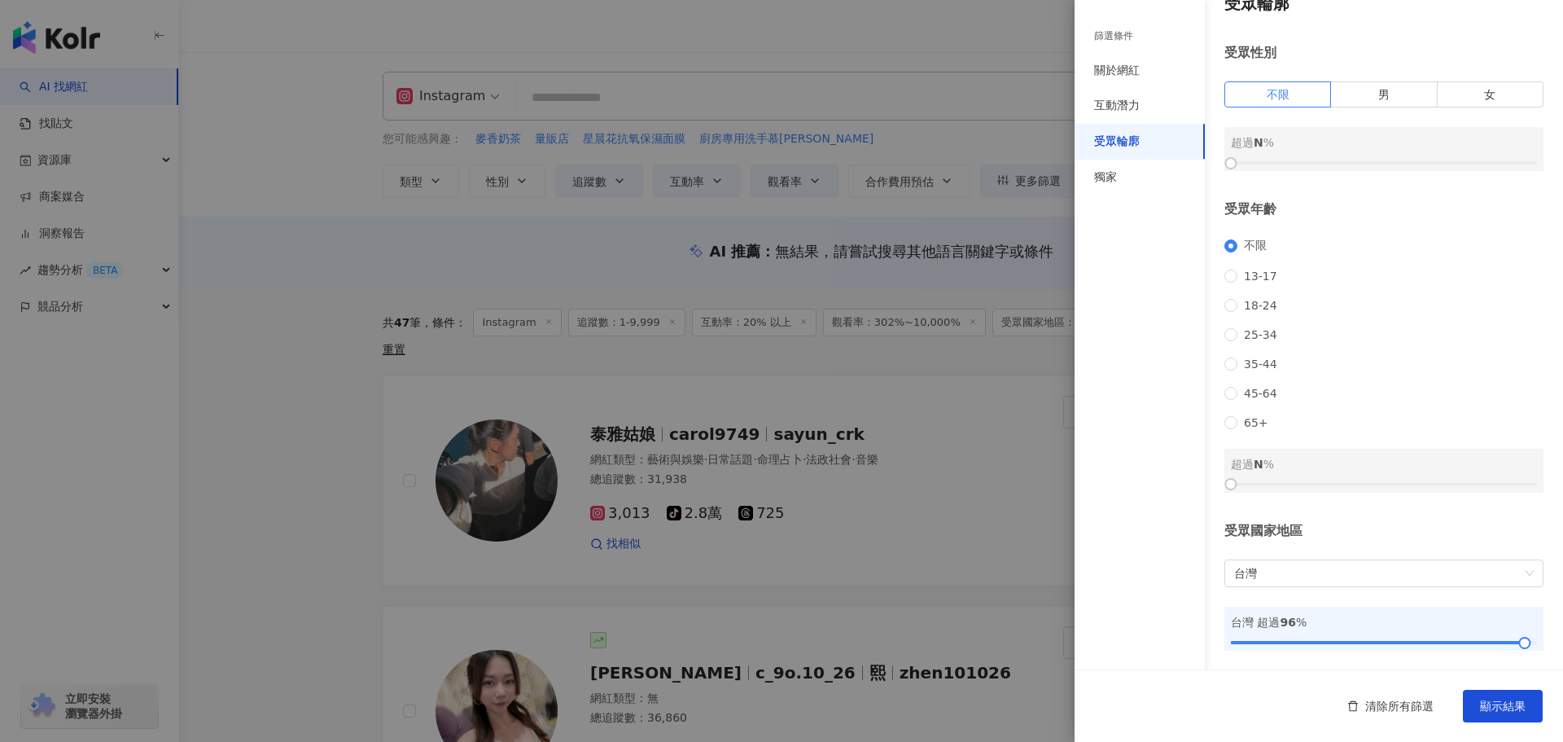
click at [960, 236] on div at bounding box center [781, 371] width 1563 height 742
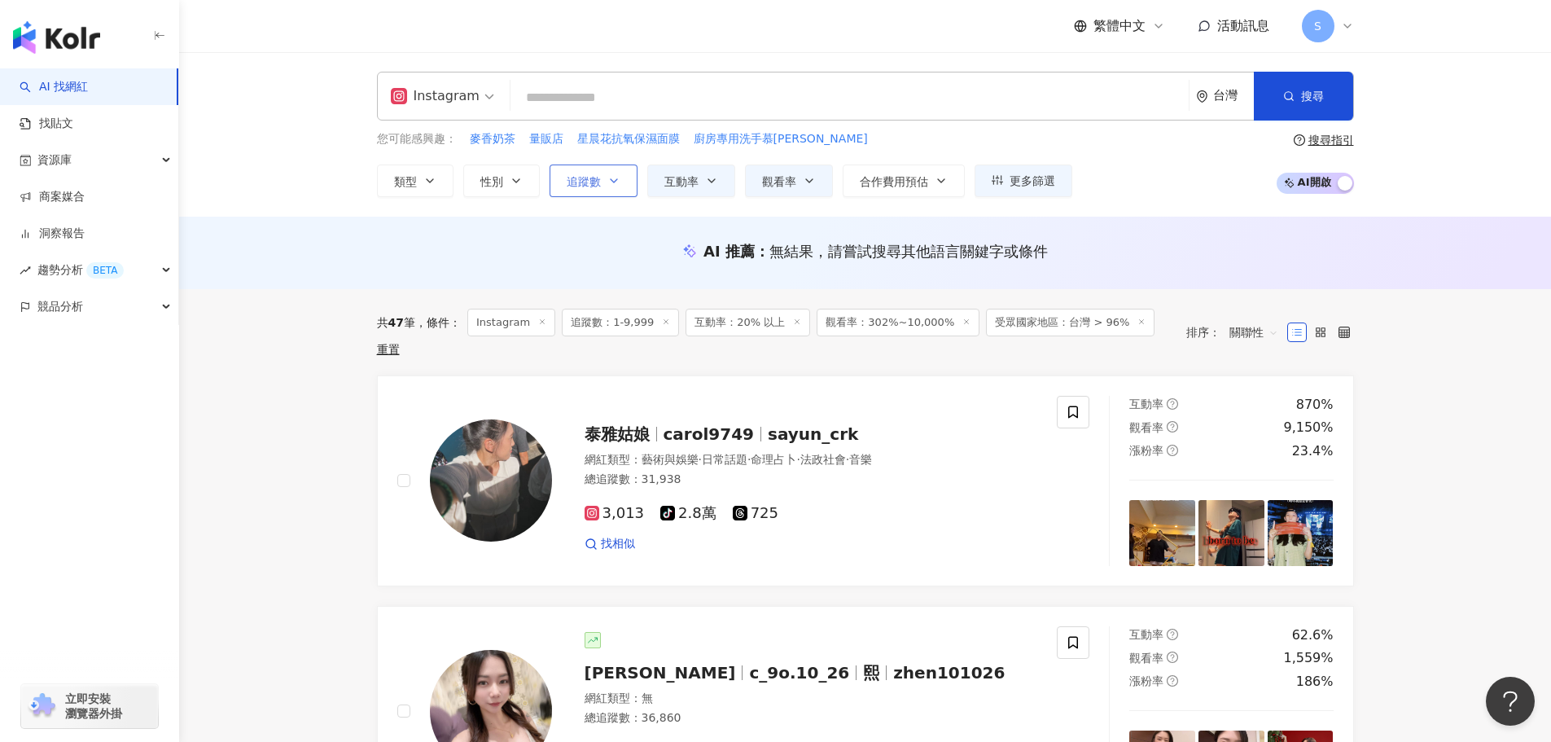
click at [591, 170] on button "追蹤數" at bounding box center [593, 180] width 88 height 33
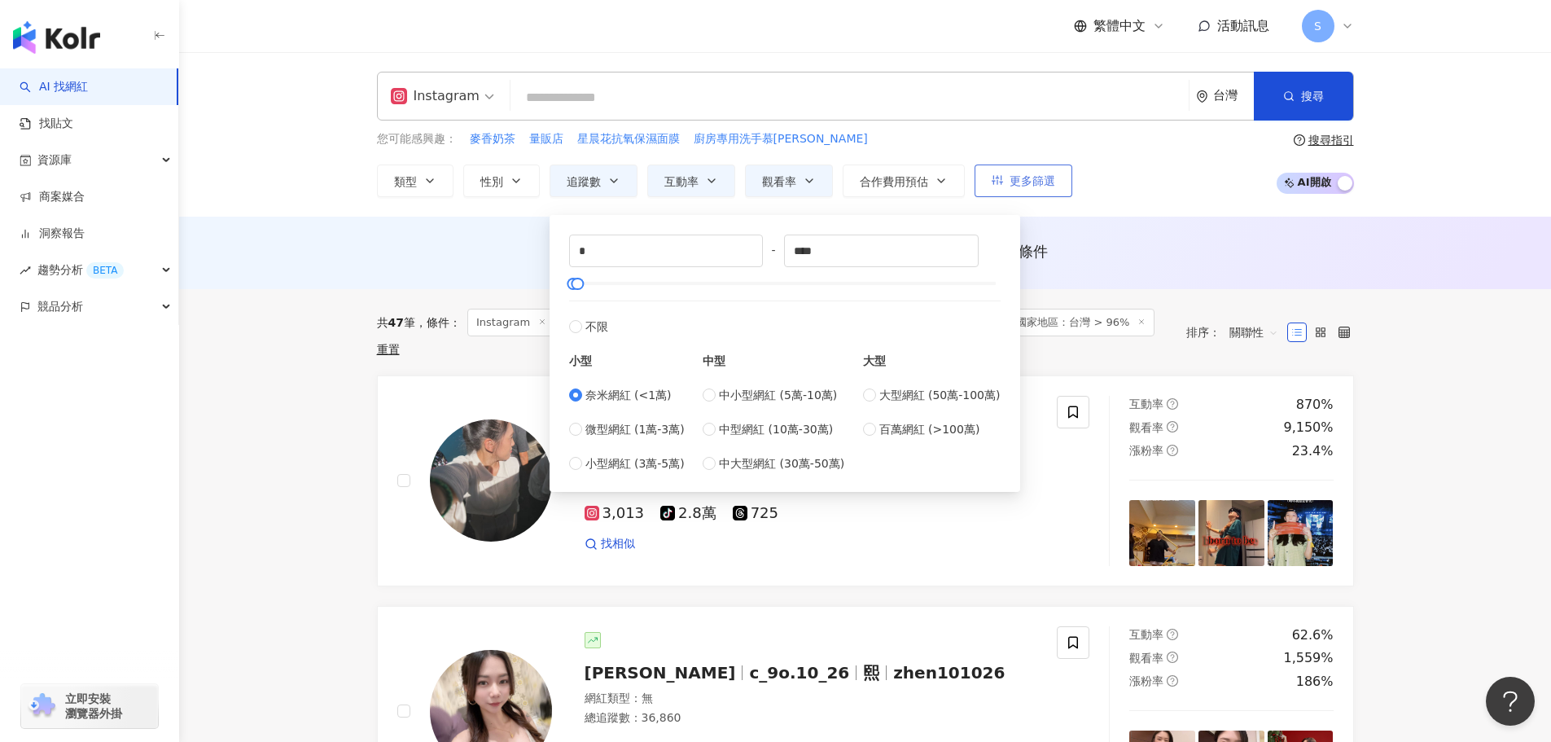
click at [1069, 188] on button "更多篩選" at bounding box center [1023, 180] width 98 height 33
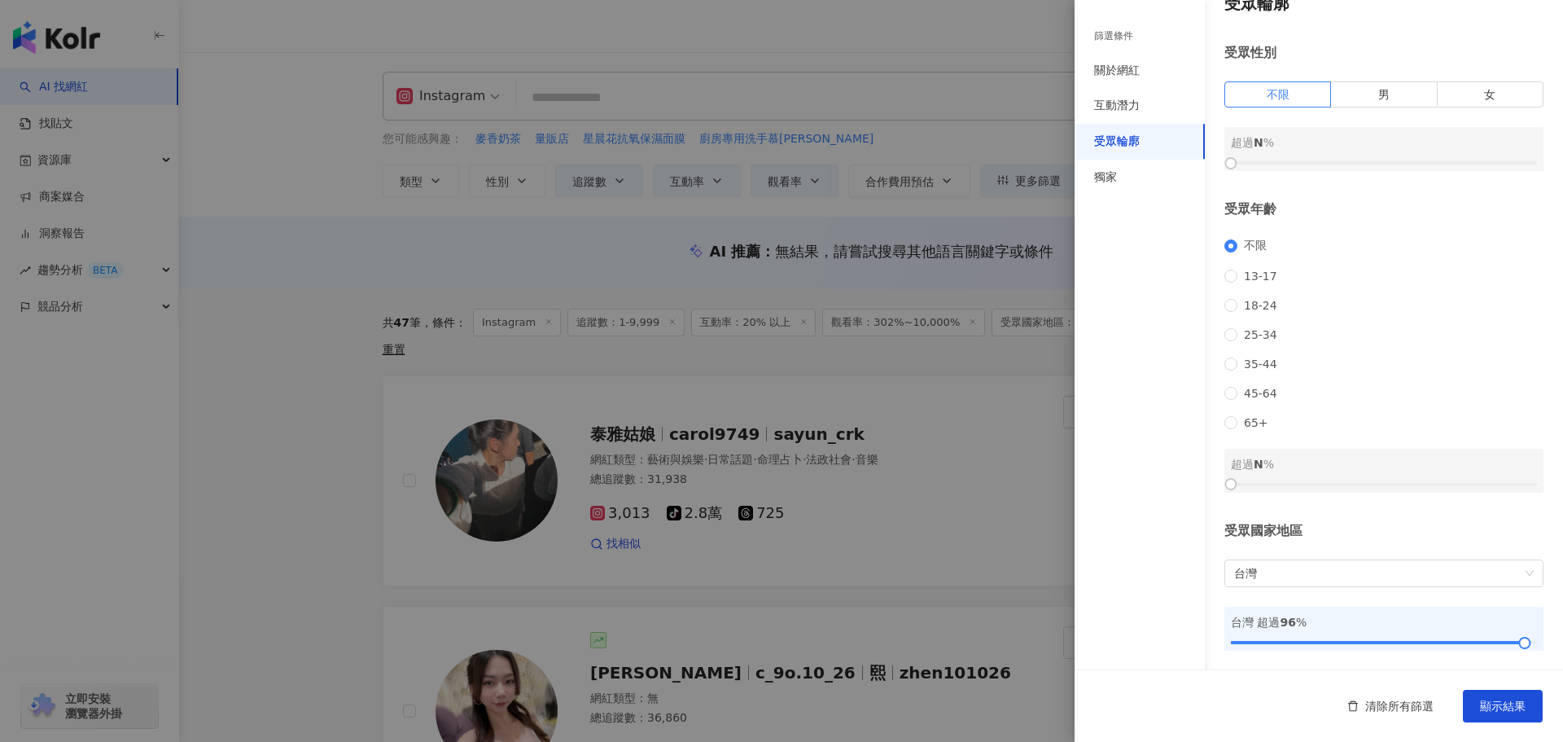
click at [1018, 217] on div at bounding box center [781, 371] width 1563 height 742
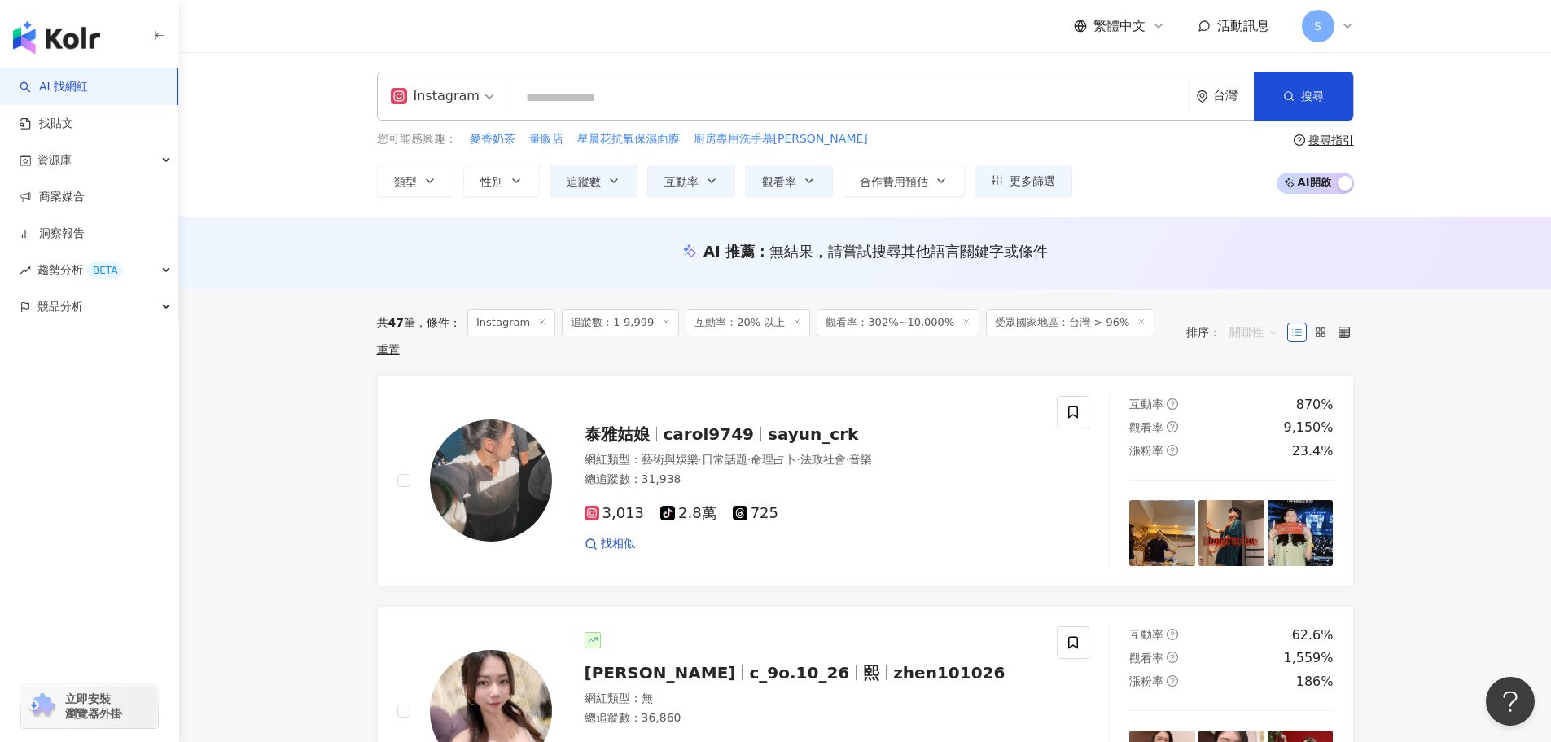
click at [1241, 319] on span "關聯性" at bounding box center [1253, 332] width 49 height 26
click at [1254, 443] on div "互動率" at bounding box center [1253, 439] width 41 height 18
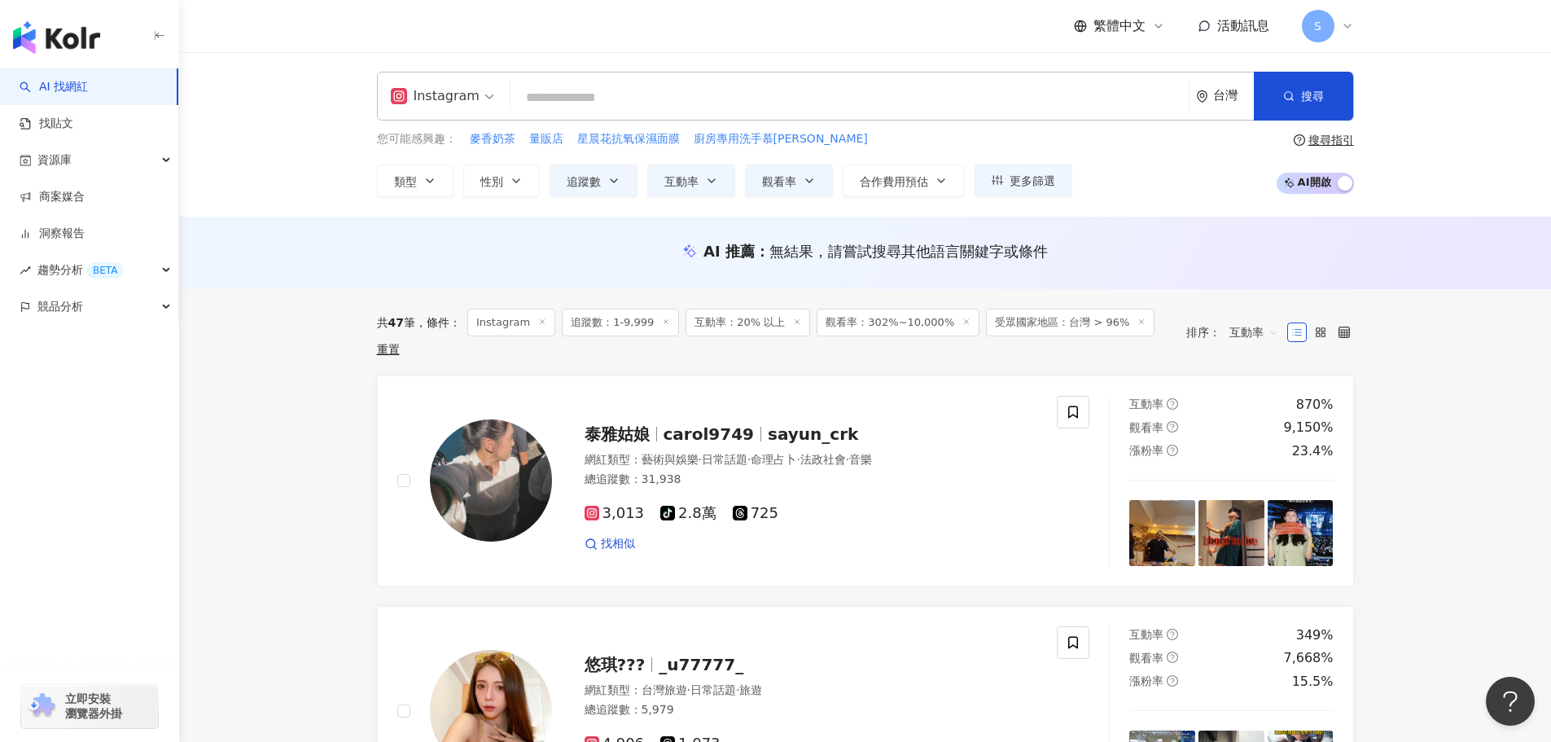
click at [1232, 324] on span "互動率" at bounding box center [1253, 332] width 49 height 26
click at [1250, 460] on div "觀看率" at bounding box center [1253, 466] width 41 height 18
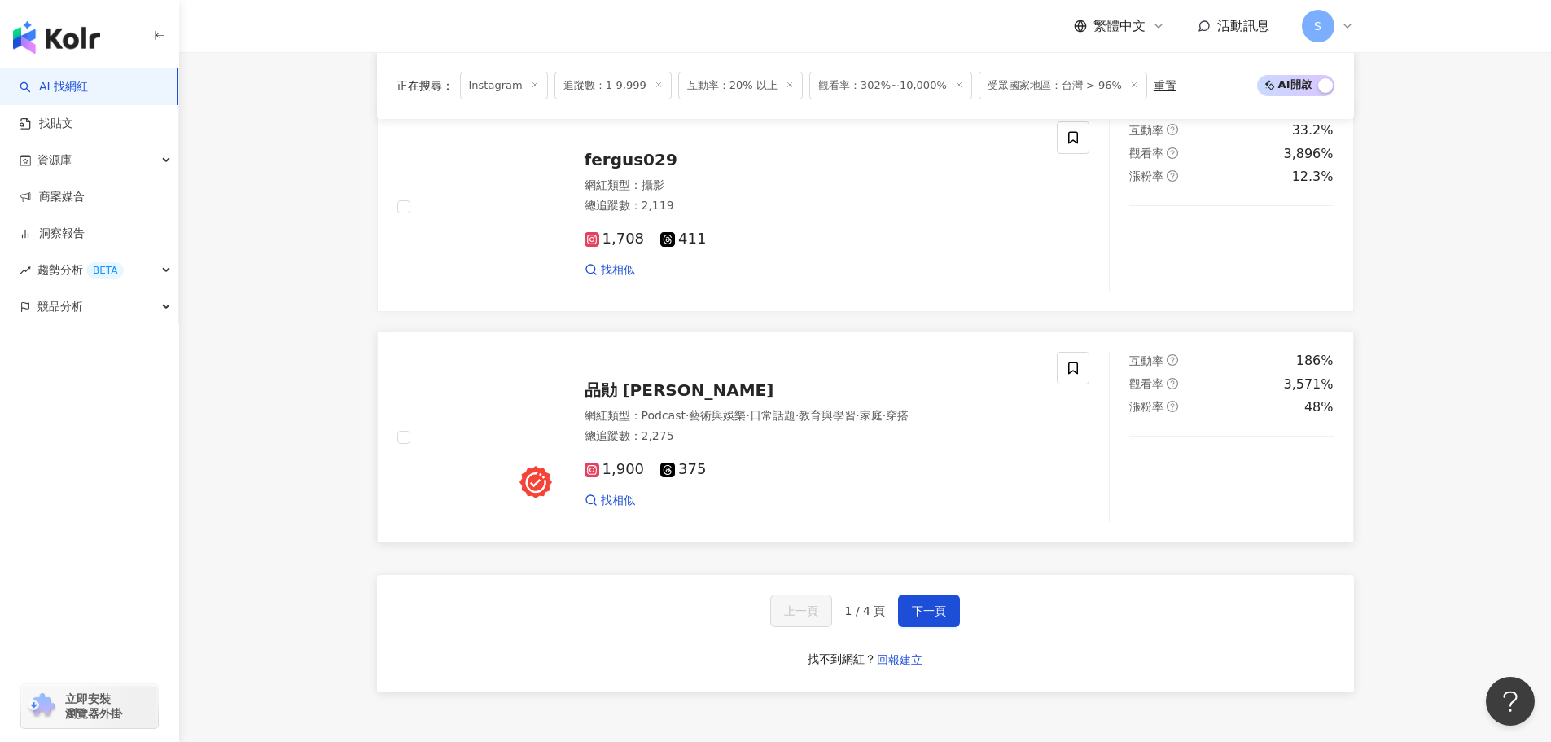
scroll to position [2686, 0]
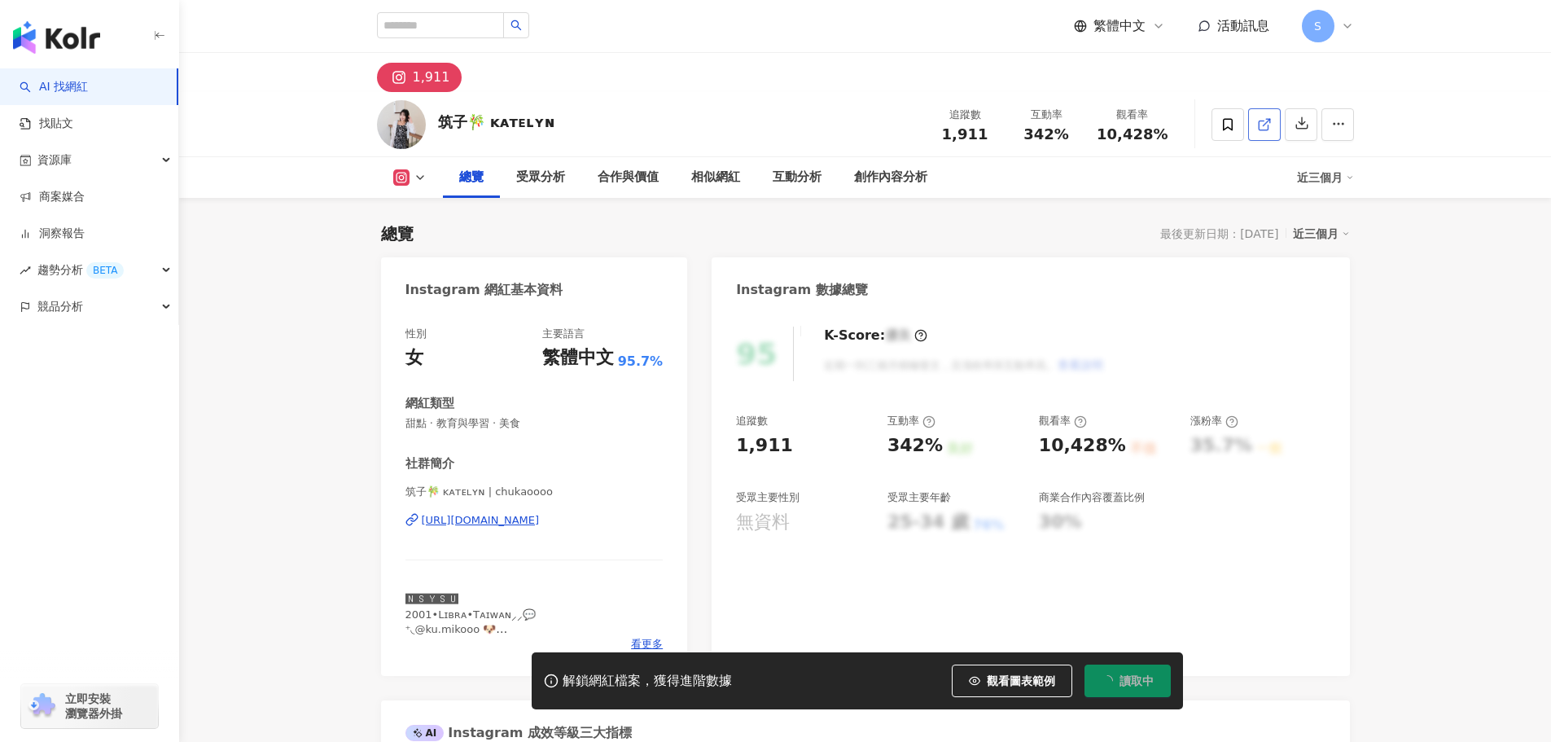
click at [1264, 123] on line at bounding box center [1265, 122] width 7 height 7
click at [554, 177] on div "受眾分析" at bounding box center [540, 178] width 49 height 20
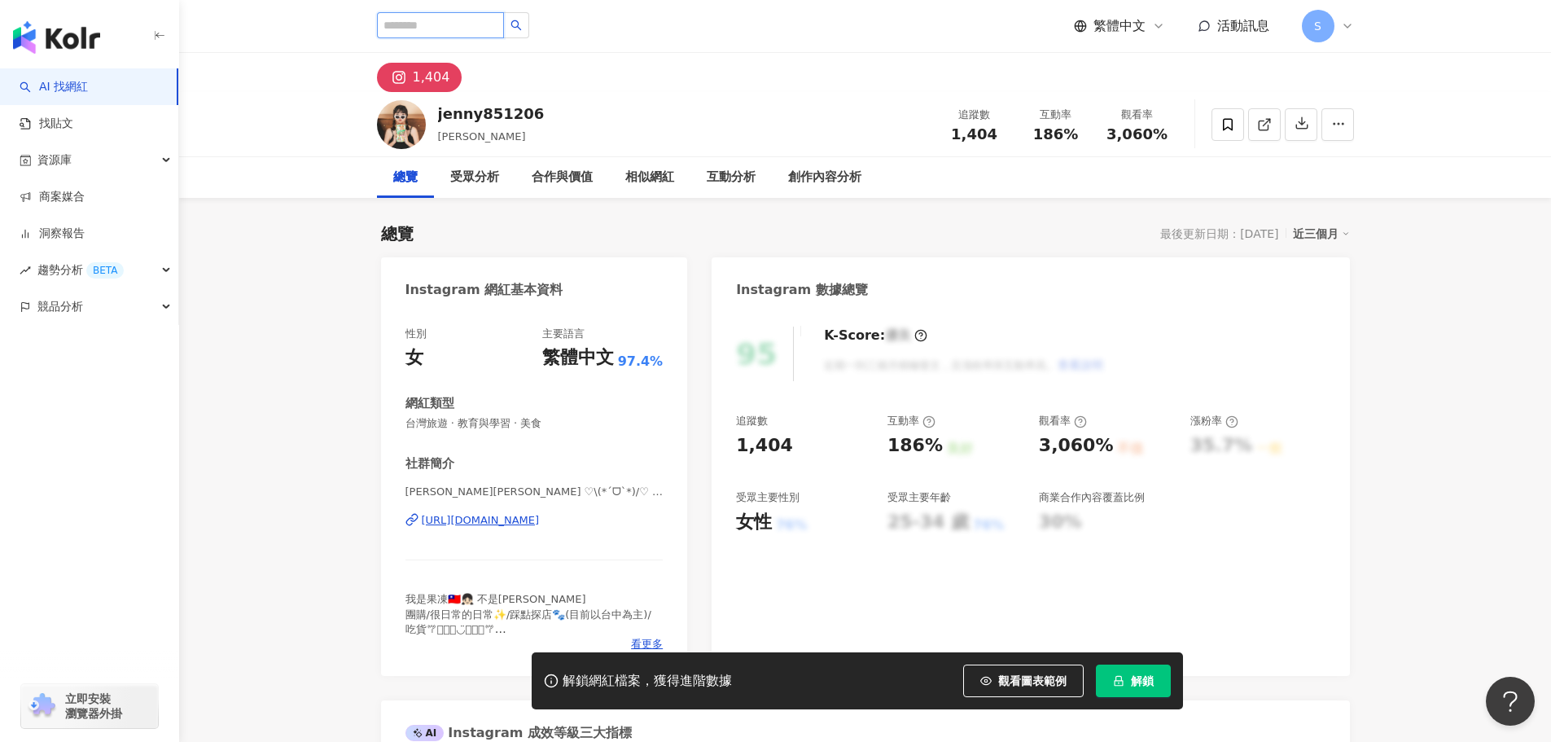
click at [479, 26] on input "search" at bounding box center [440, 25] width 127 height 26
paste input "**********"
type input "**********"
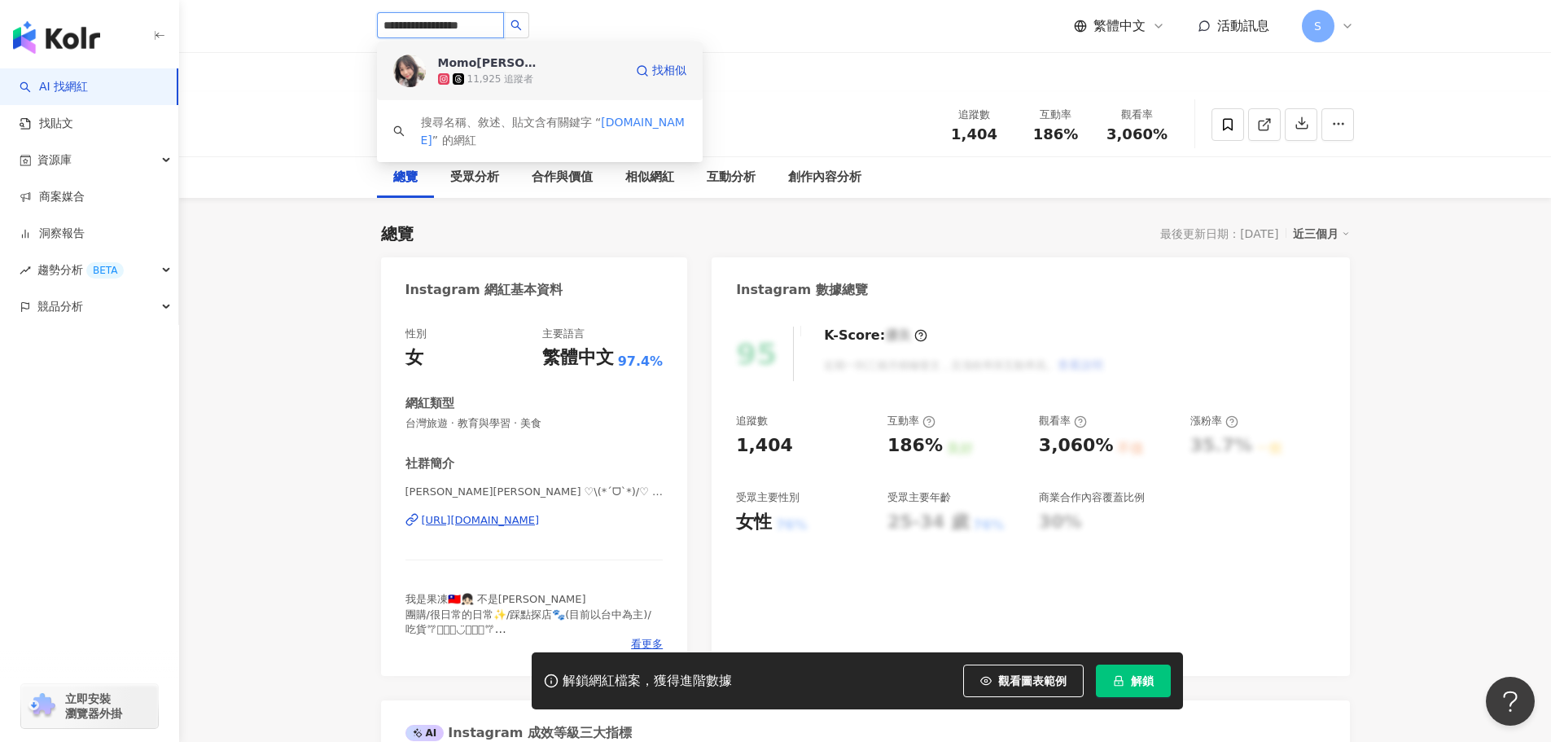
click at [494, 66] on div "Momo小孟💕保養+保健" at bounding box center [491, 63] width 106 height 16
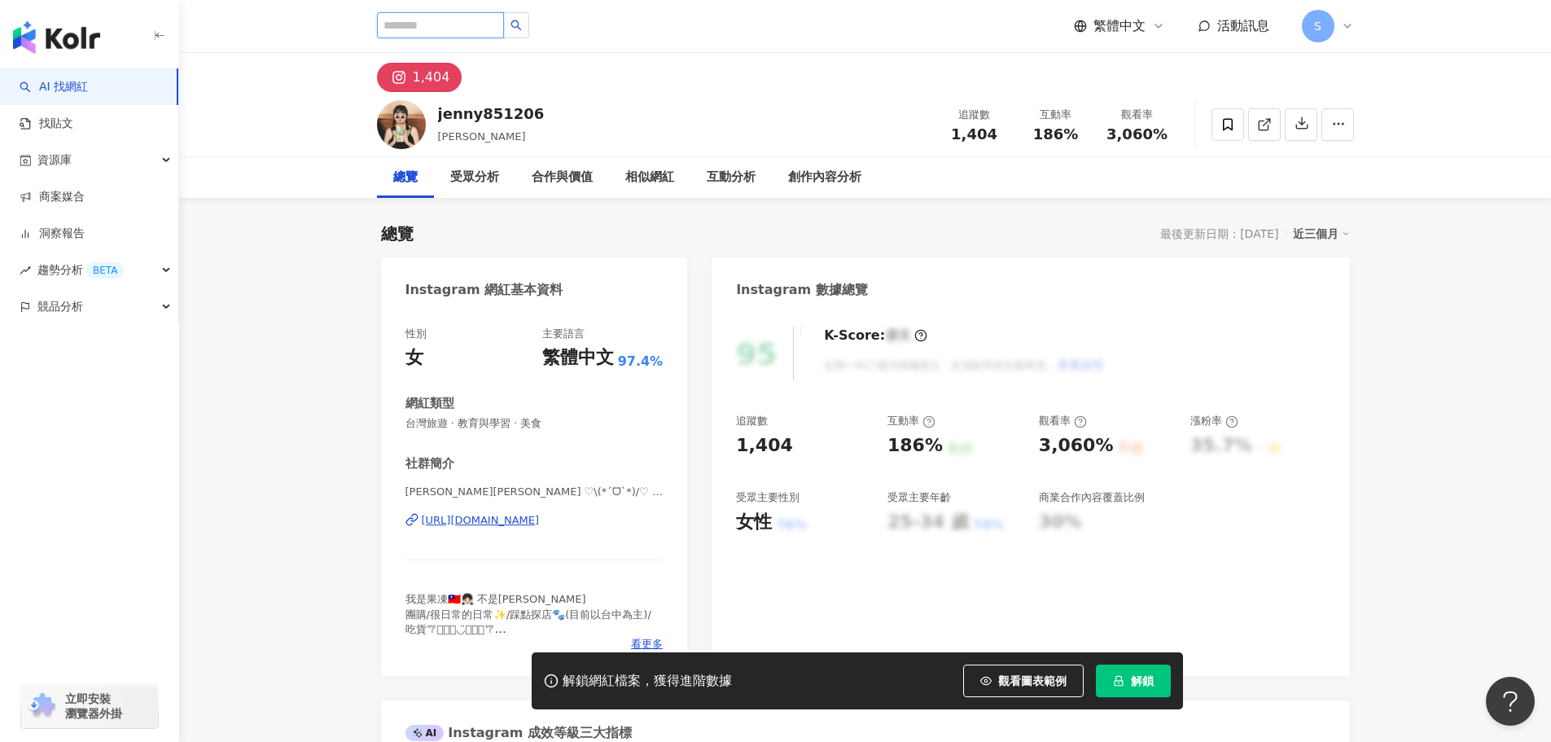
paste input "**********"
type input "**********"
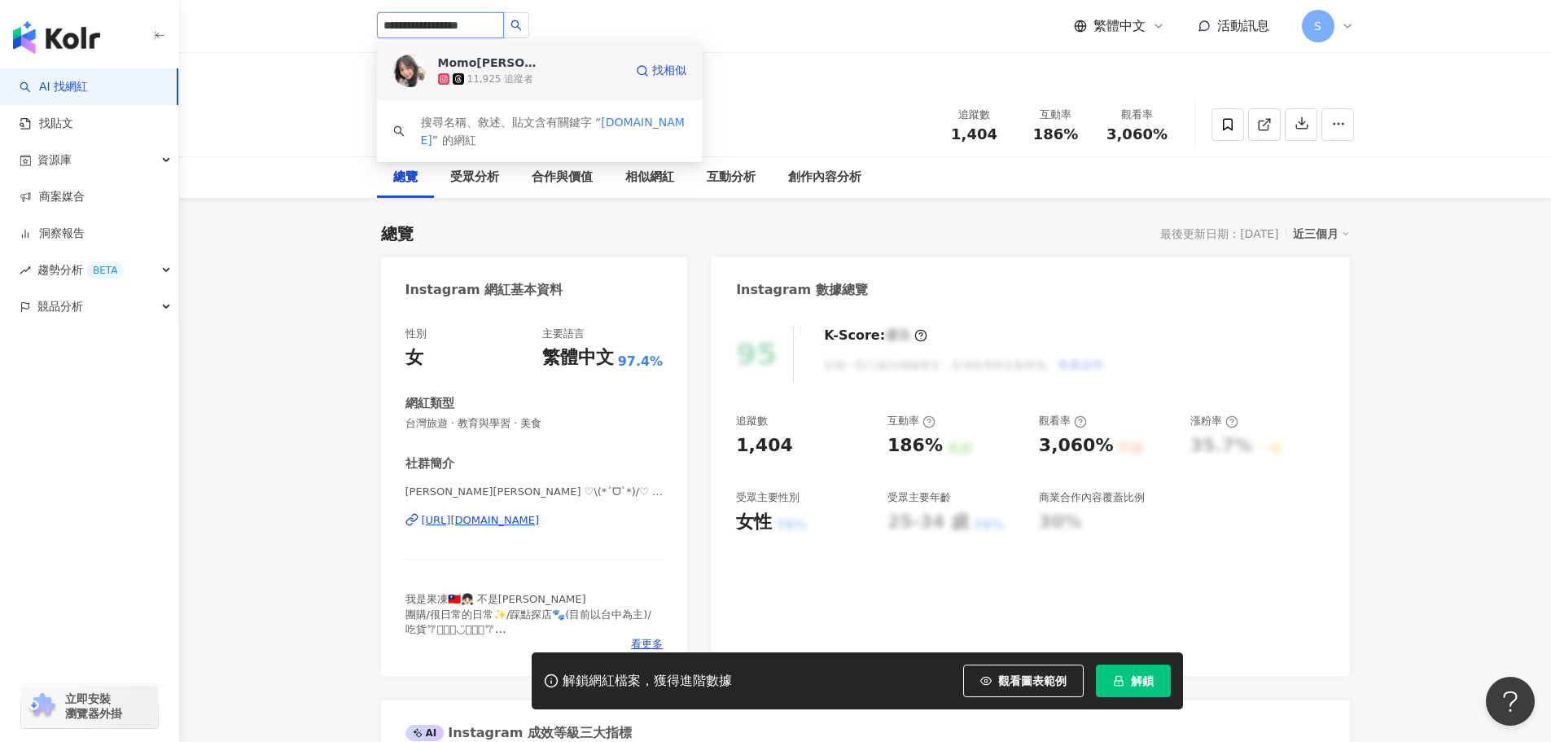
click at [532, 68] on div "Momo小孟💕保養+保健" at bounding box center [491, 63] width 106 height 16
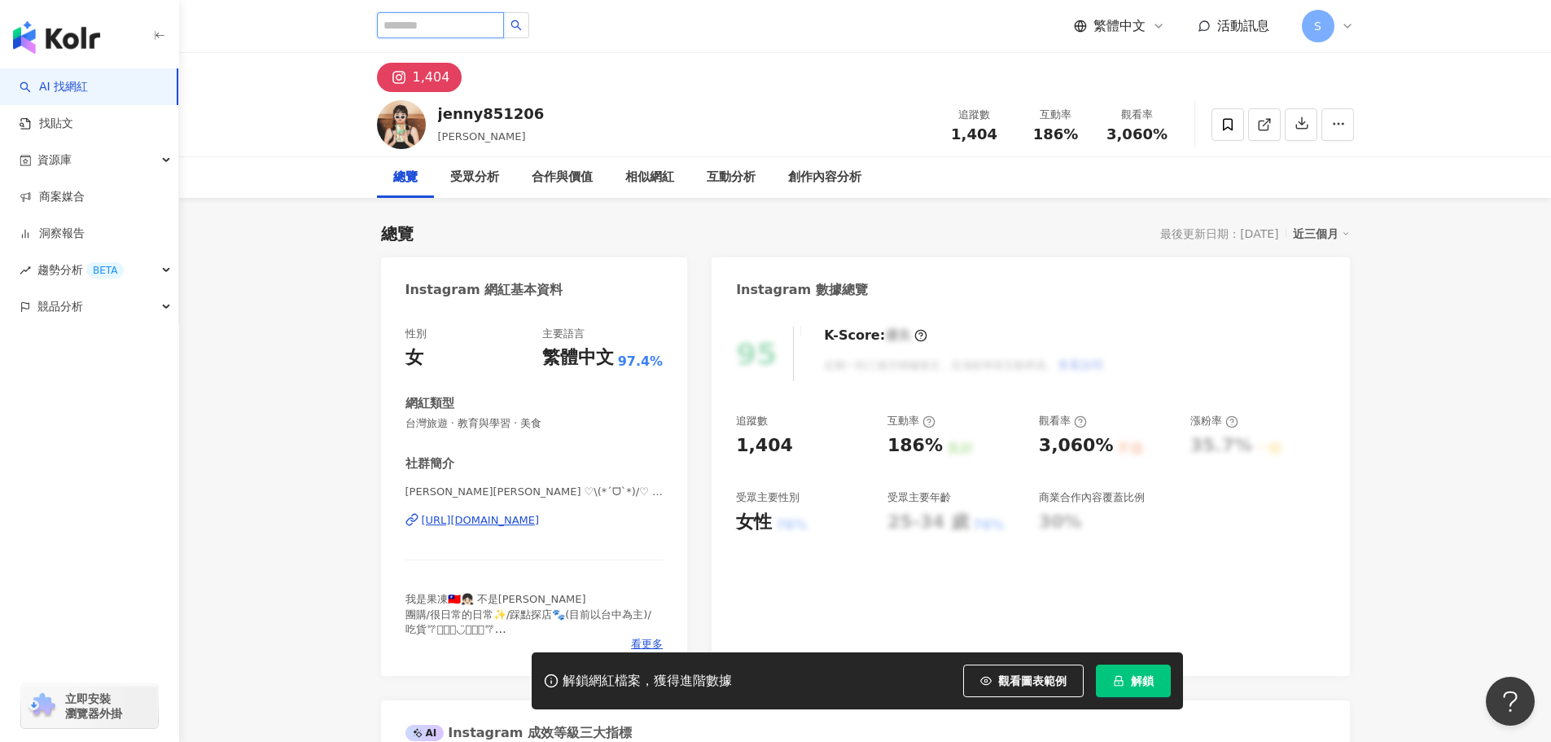
paste input "*******"
type input "*******"
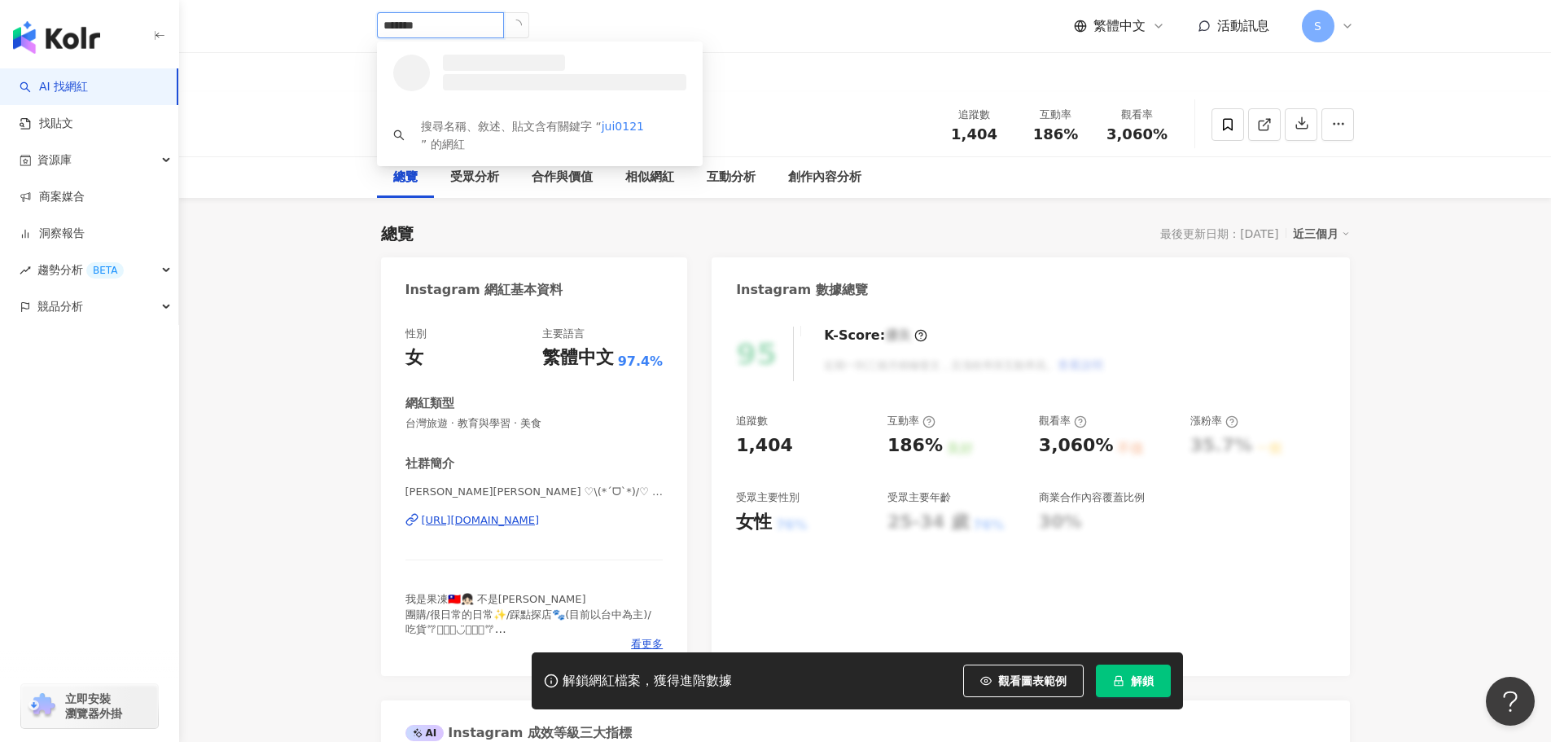
click at [522, 22] on icon "loading" at bounding box center [516, 25] width 12 height 12
click at [475, 62] on div "阿心Liao" at bounding box center [491, 63] width 106 height 16
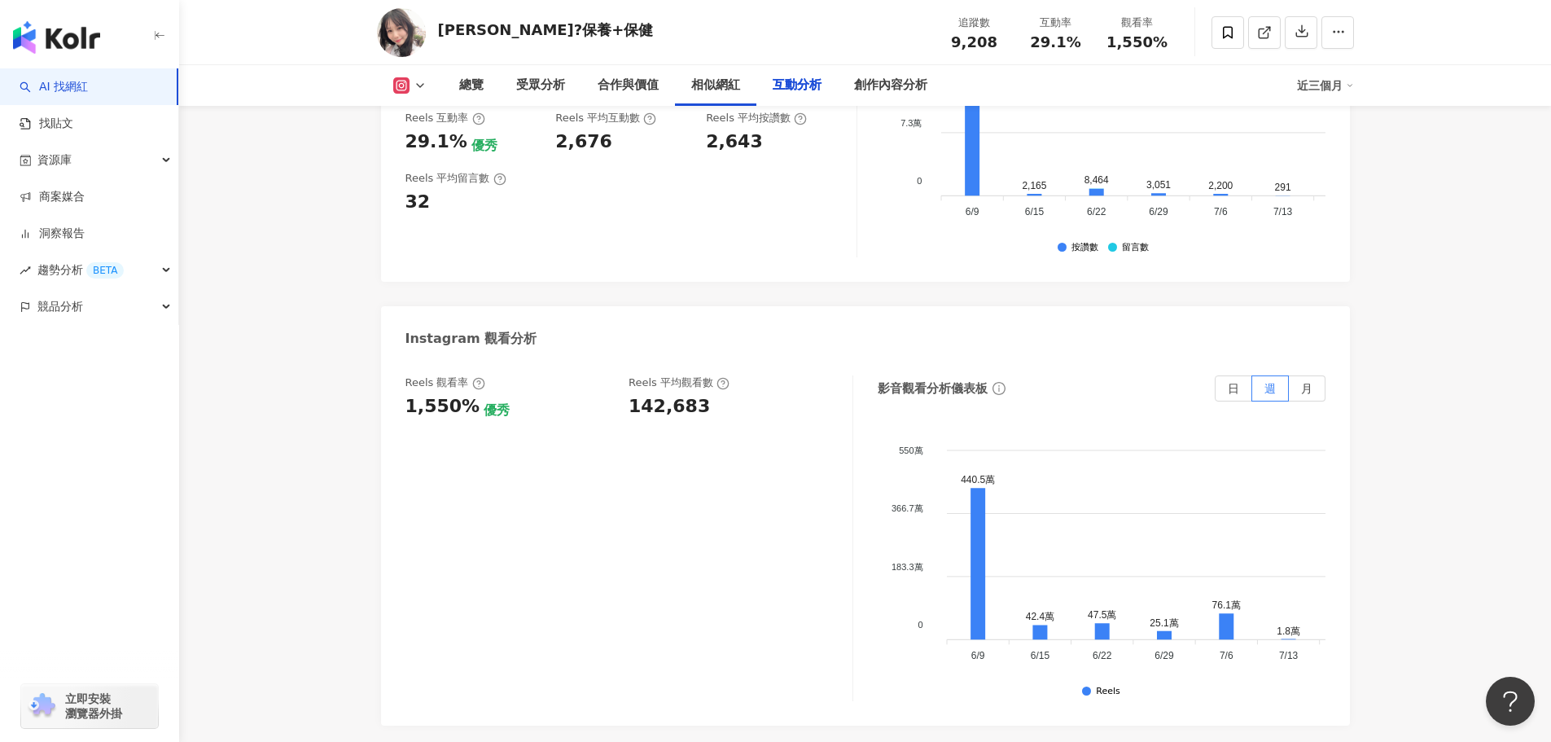
scroll to position [3781, 0]
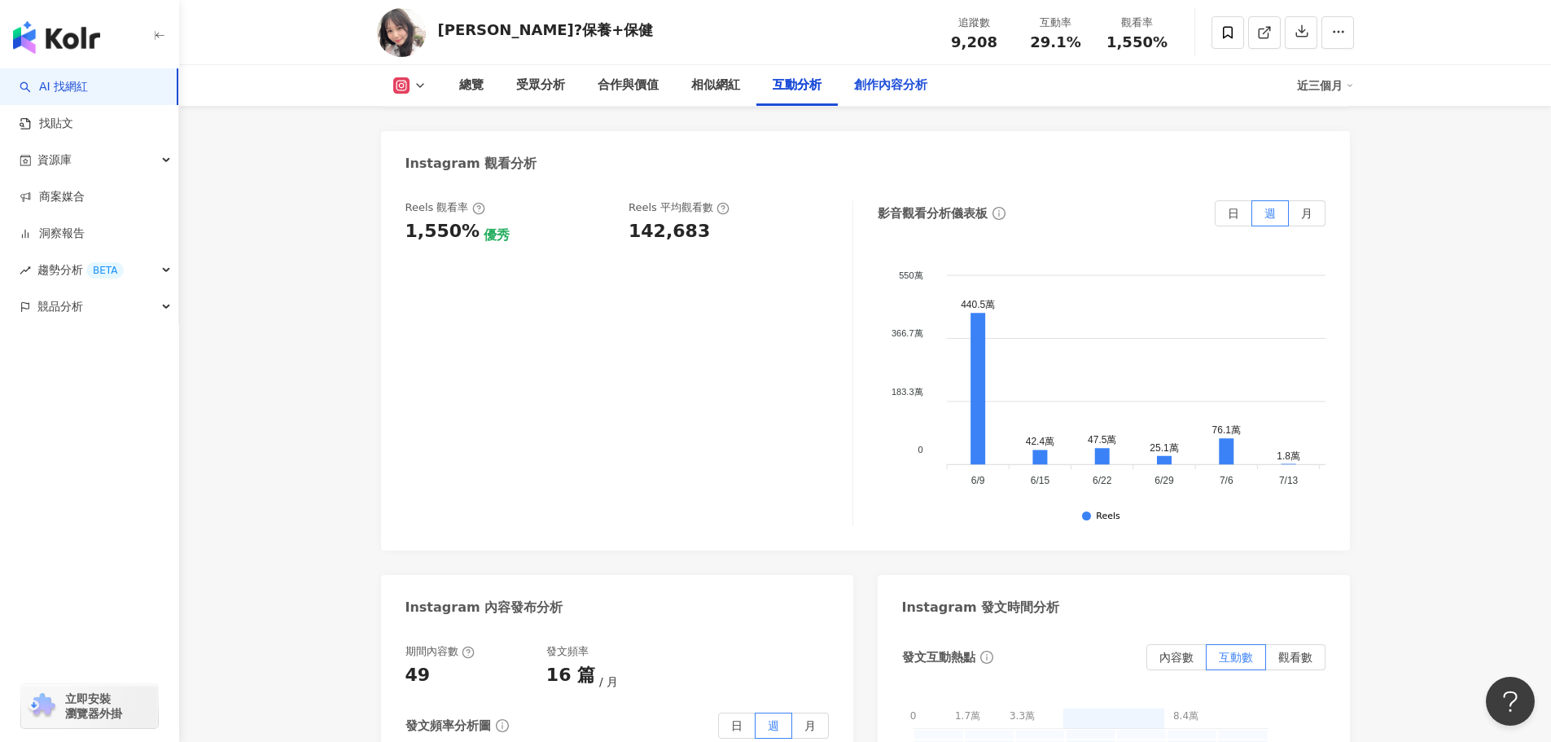
click at [885, 92] on div "創作內容分析" at bounding box center [890, 86] width 73 height 20
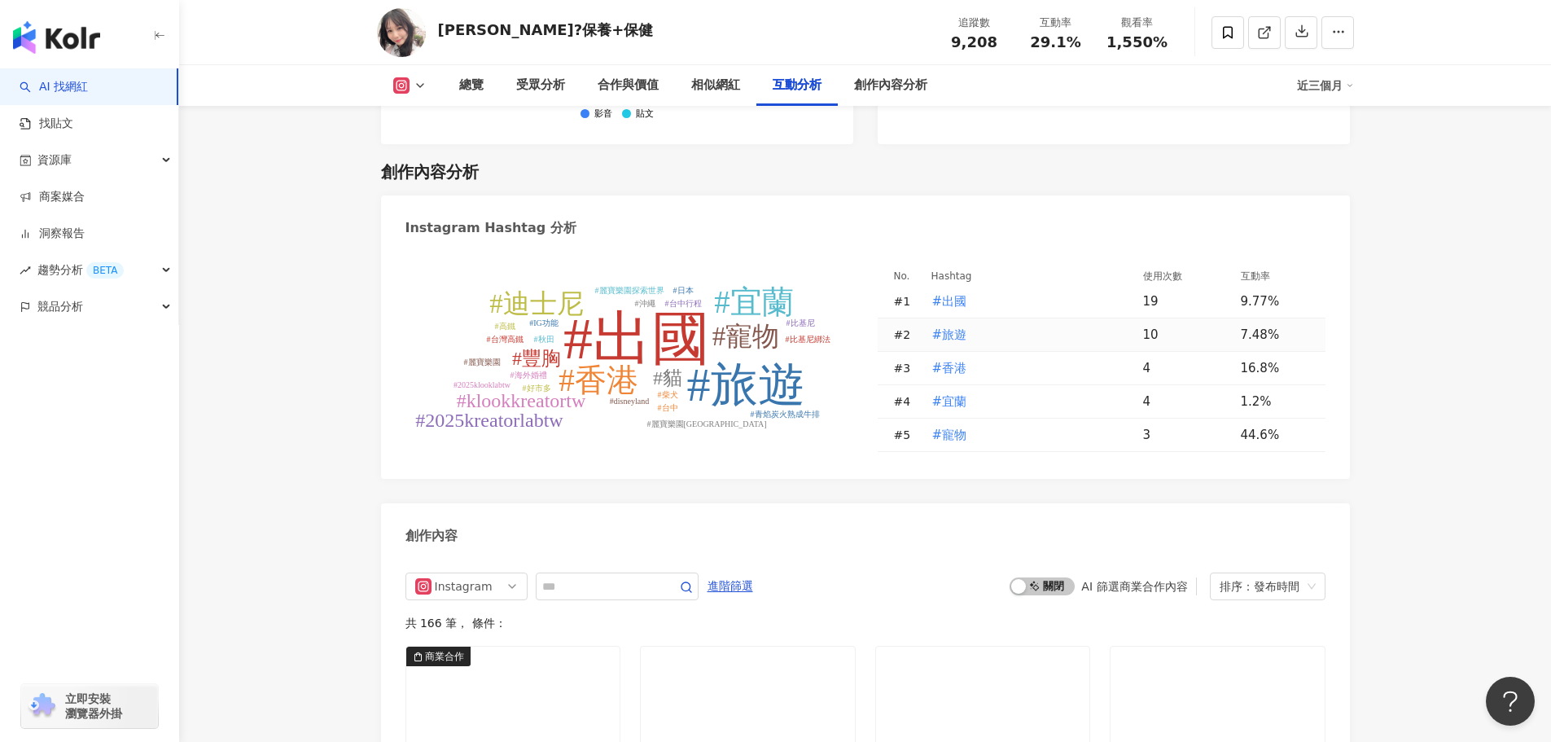
scroll to position [4553, 0]
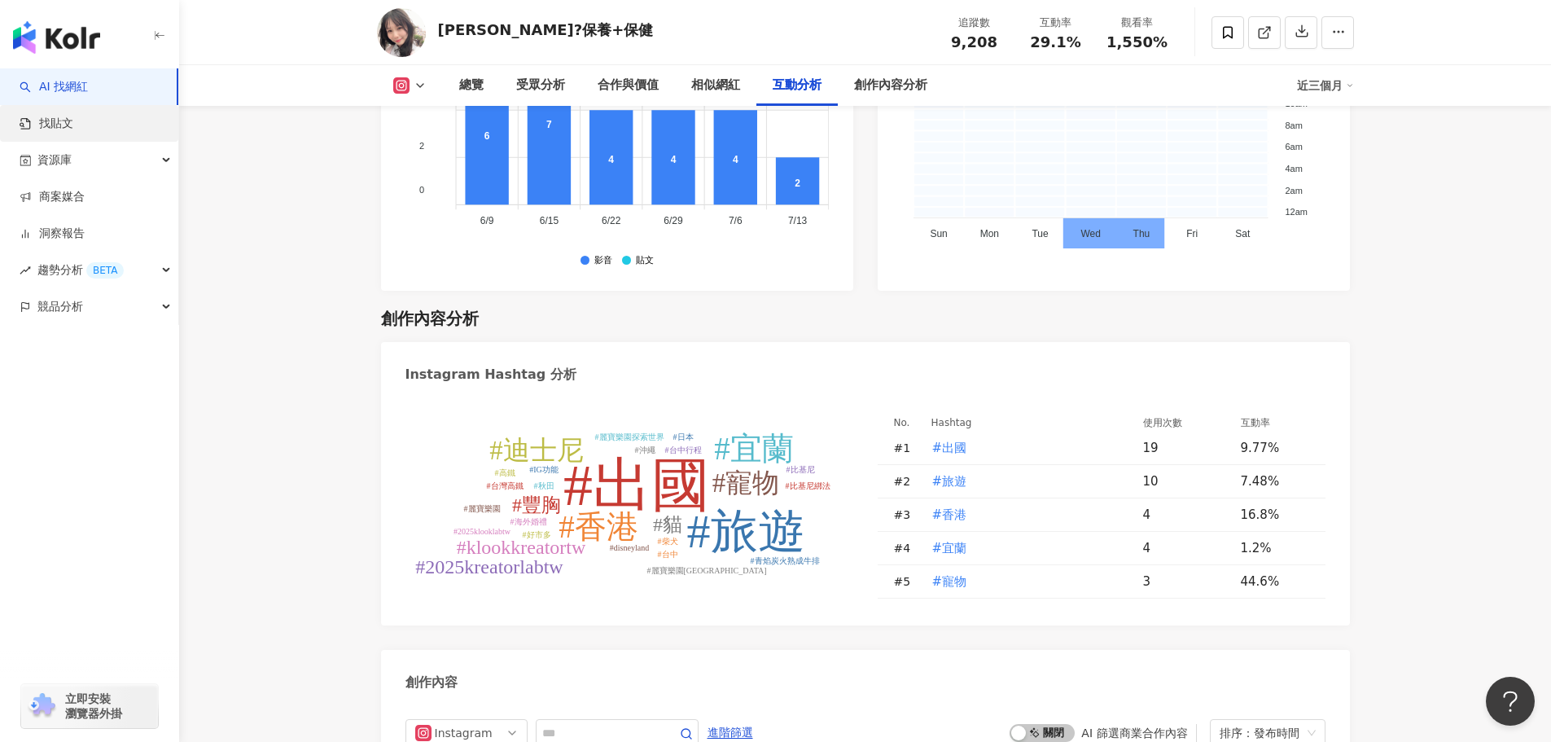
click at [73, 120] on link "找貼文" at bounding box center [47, 124] width 54 height 16
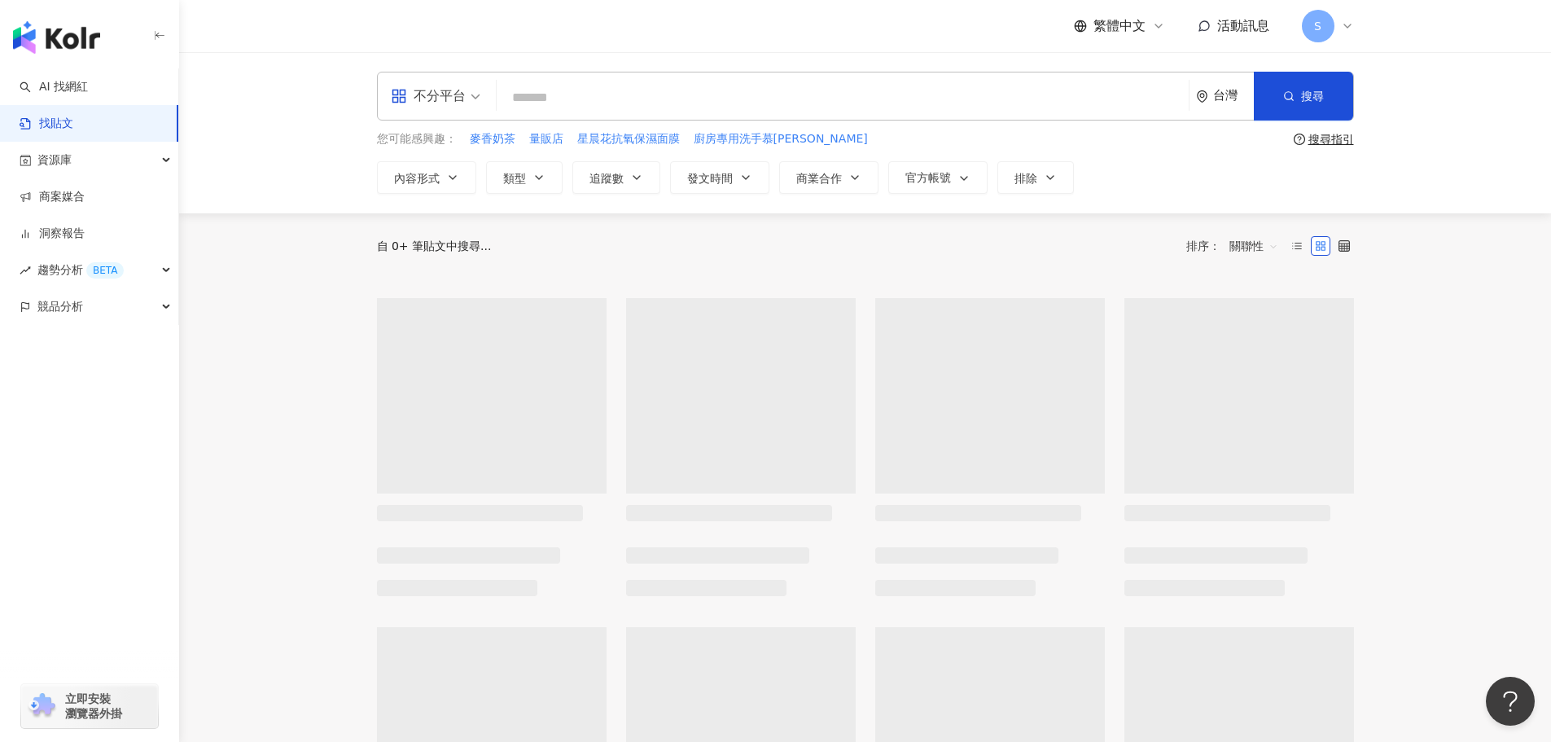
click at [542, 100] on input "search" at bounding box center [842, 97] width 679 height 35
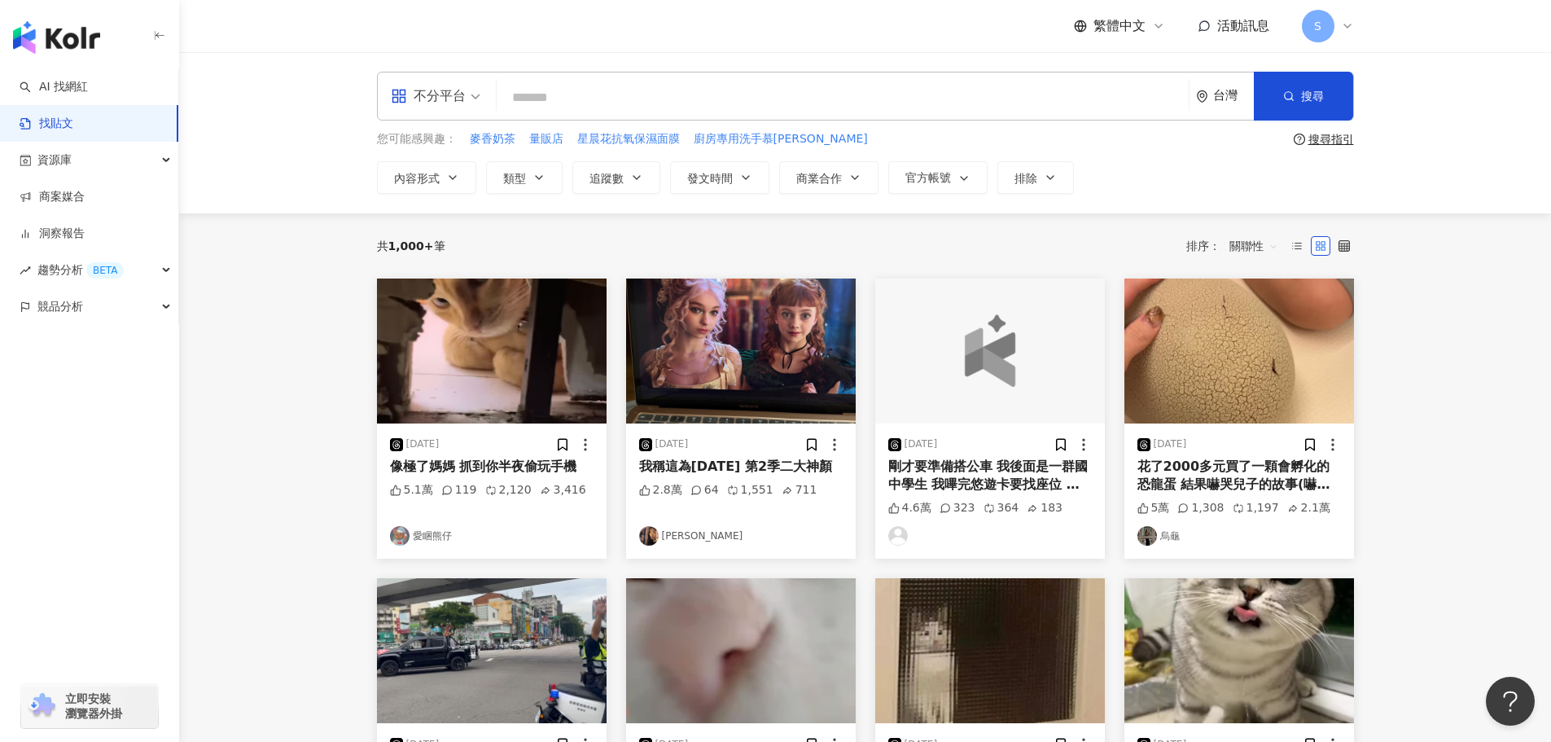
scroll to position [729, 0]
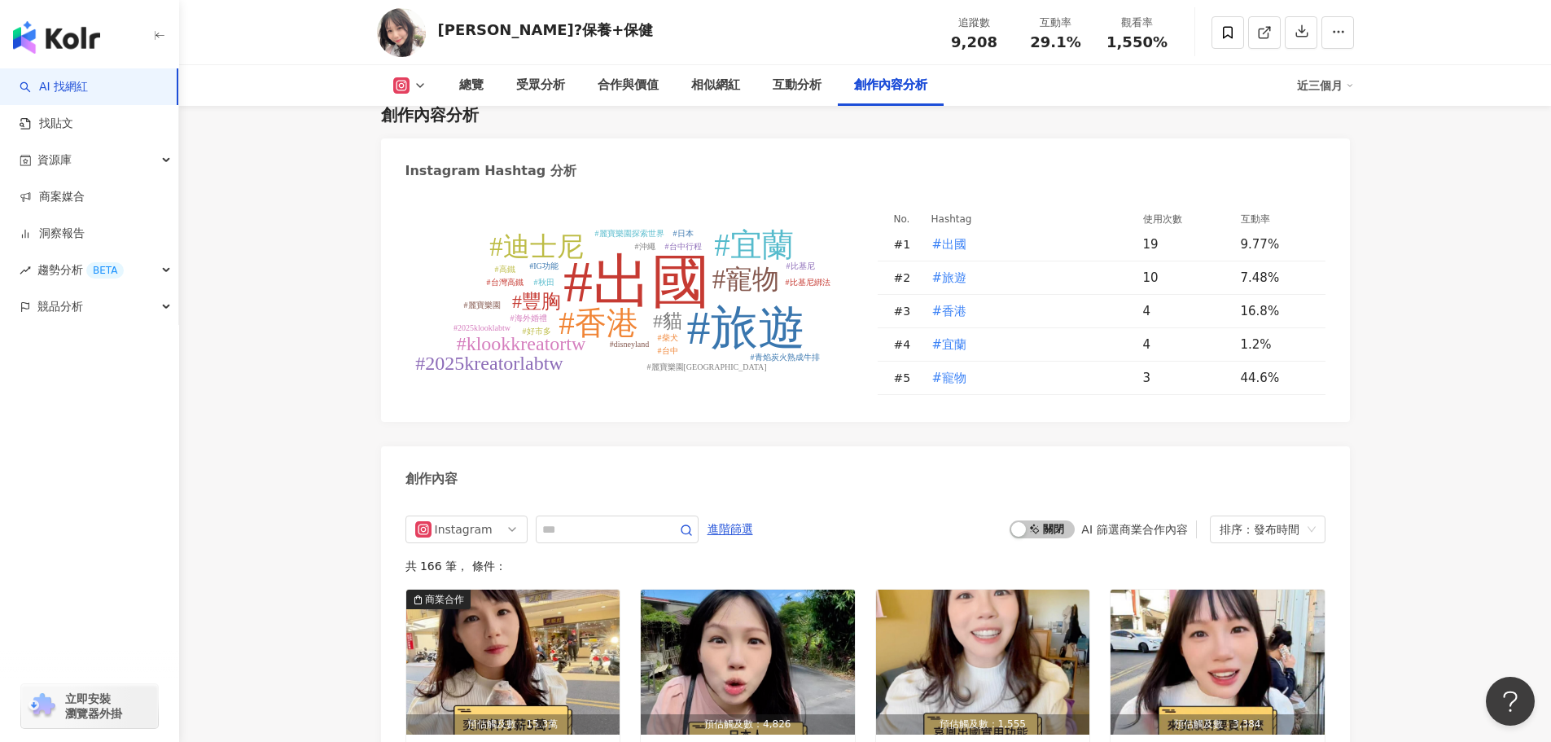
scroll to position [4859, 0]
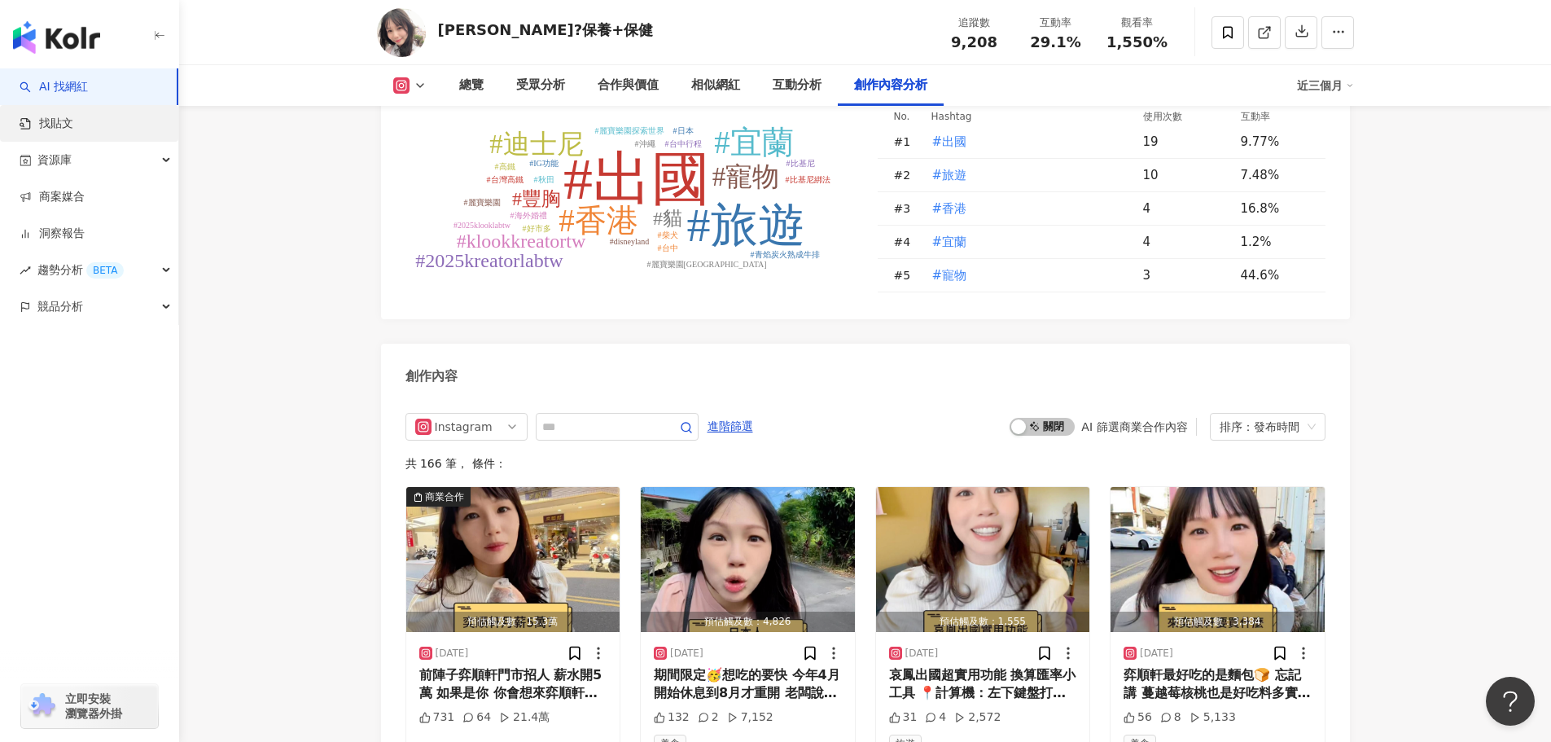
click at [73, 116] on link "找貼文" at bounding box center [47, 124] width 54 height 16
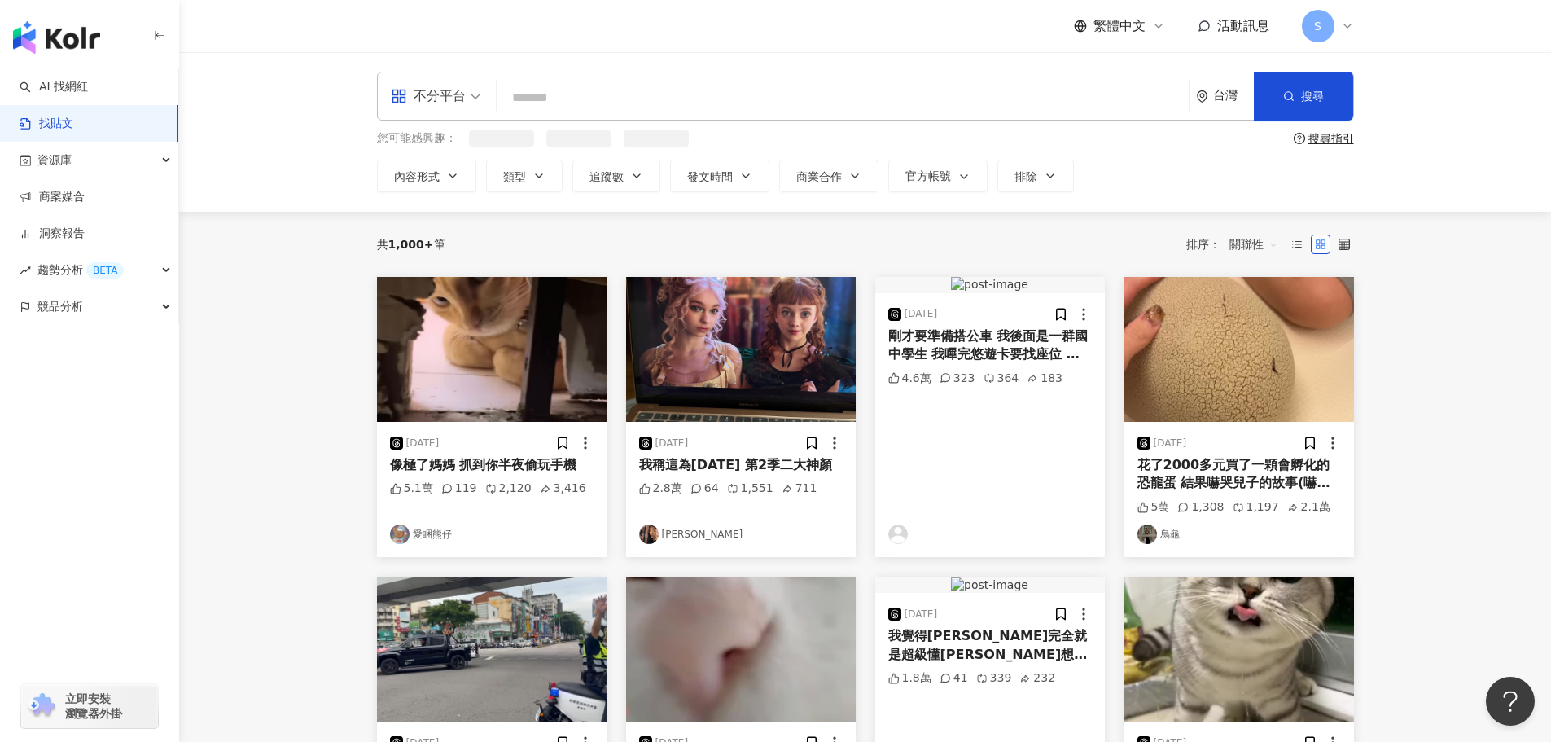
click at [532, 104] on input "search" at bounding box center [842, 97] width 679 height 35
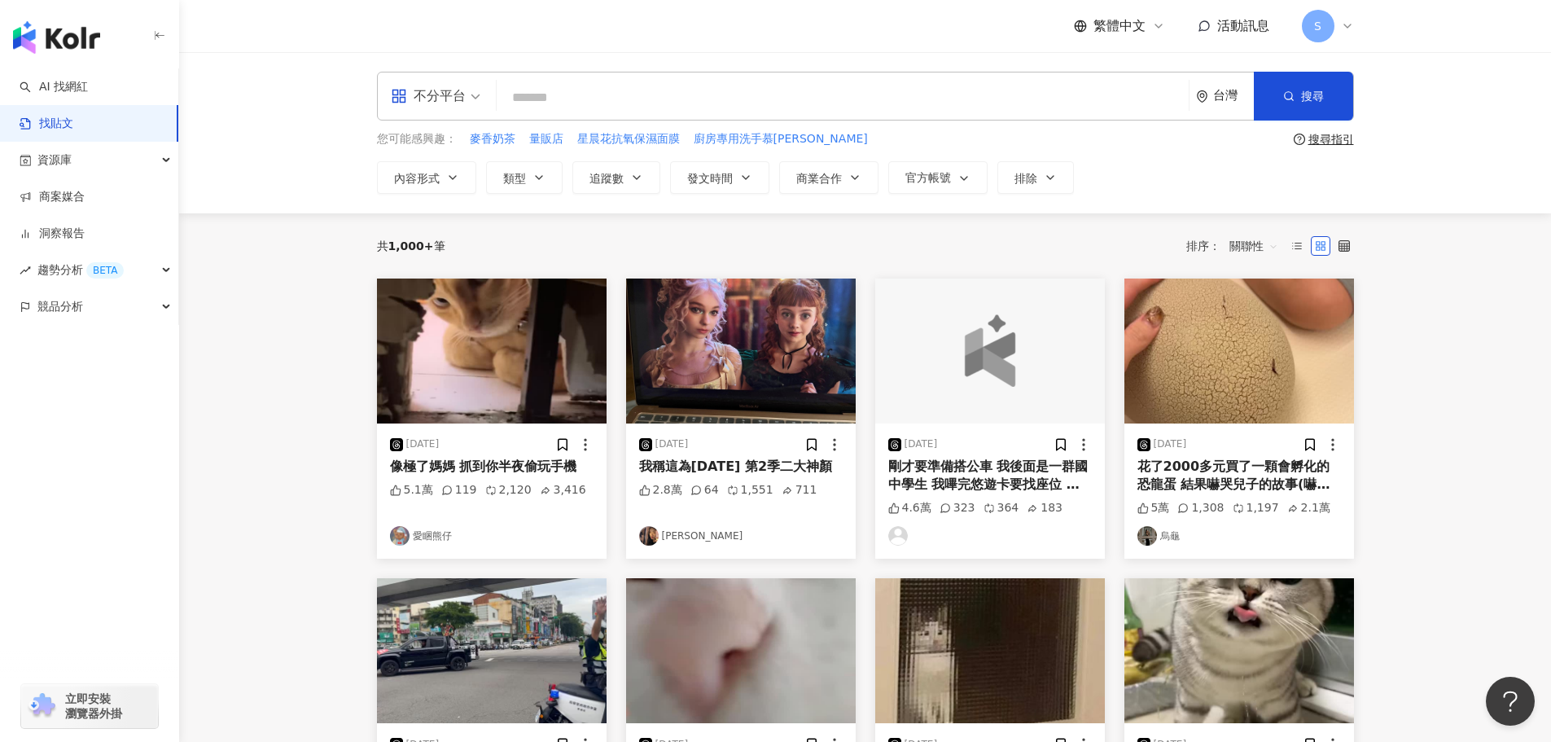
click at [476, 94] on span "不分平台" at bounding box center [436, 96] width 90 height 26
click at [451, 166] on div "Instagram" at bounding box center [441, 171] width 92 height 20
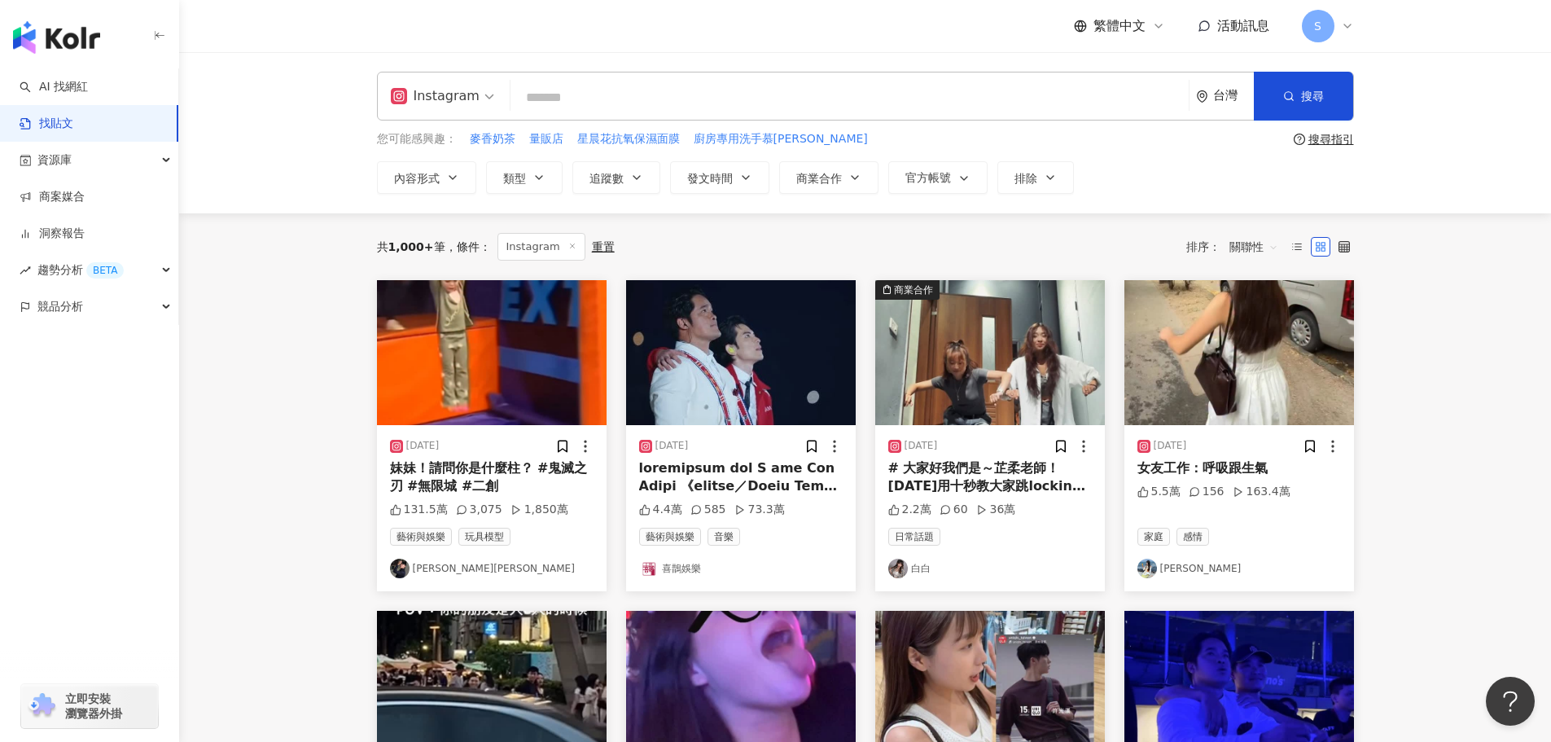
click at [608, 93] on input "search" at bounding box center [849, 97] width 665 height 35
click at [610, 87] on input "**" at bounding box center [849, 97] width 665 height 35
click at [1336, 104] on button "搜尋" at bounding box center [1303, 96] width 99 height 49
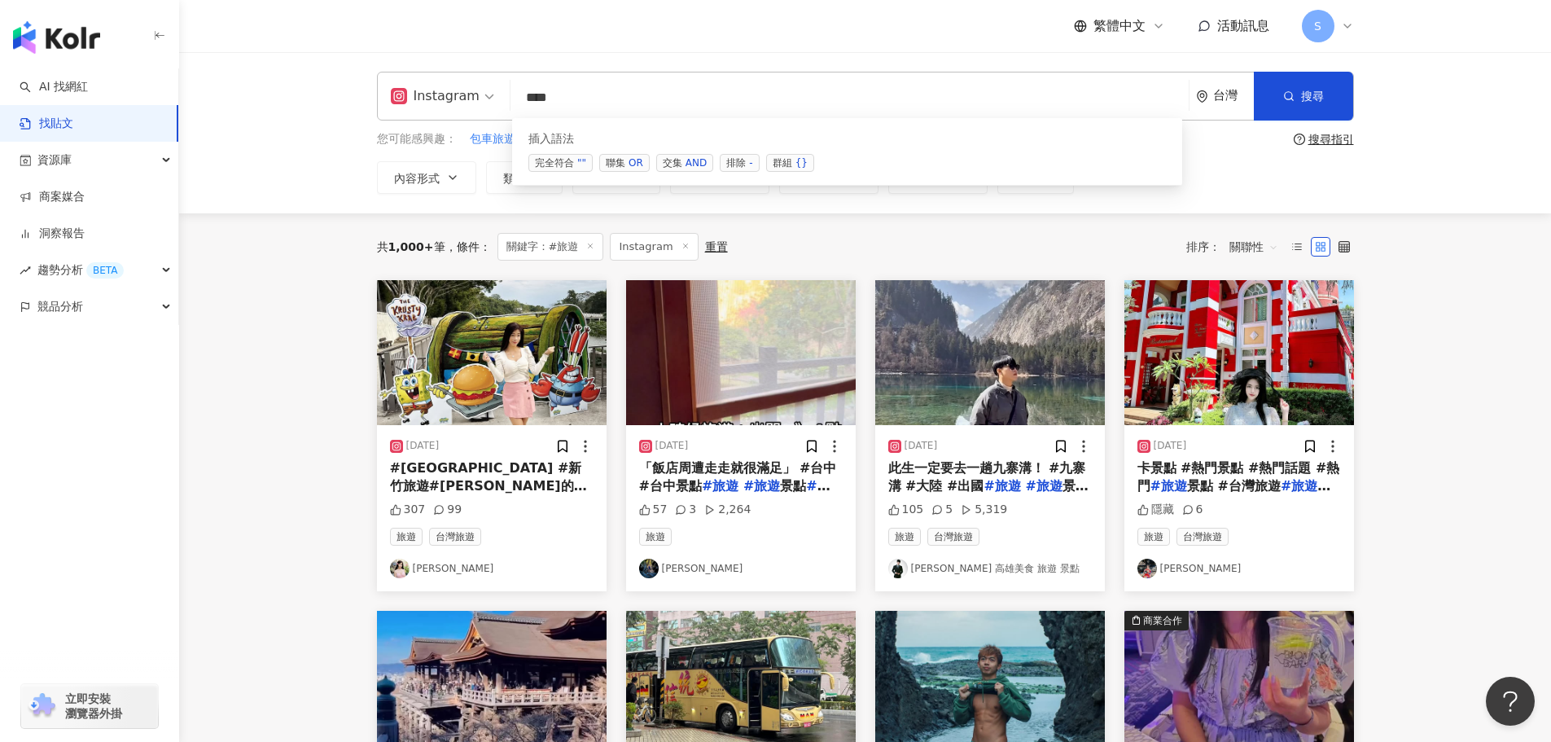
click at [664, 90] on input "***" at bounding box center [849, 97] width 665 height 35
click at [1292, 90] on span "button" at bounding box center [1288, 96] width 11 height 13
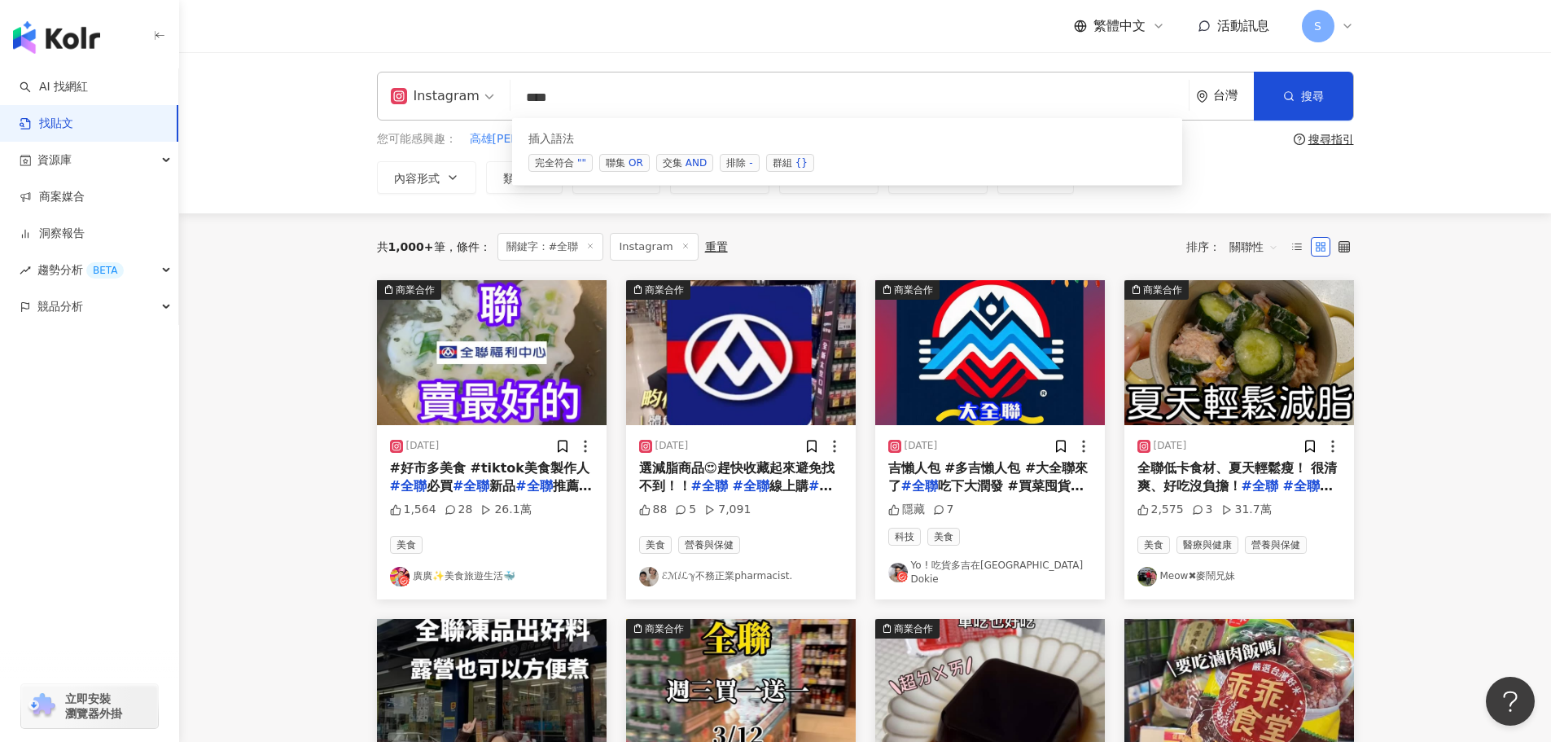
click at [614, 109] on input "***" at bounding box center [849, 97] width 665 height 35
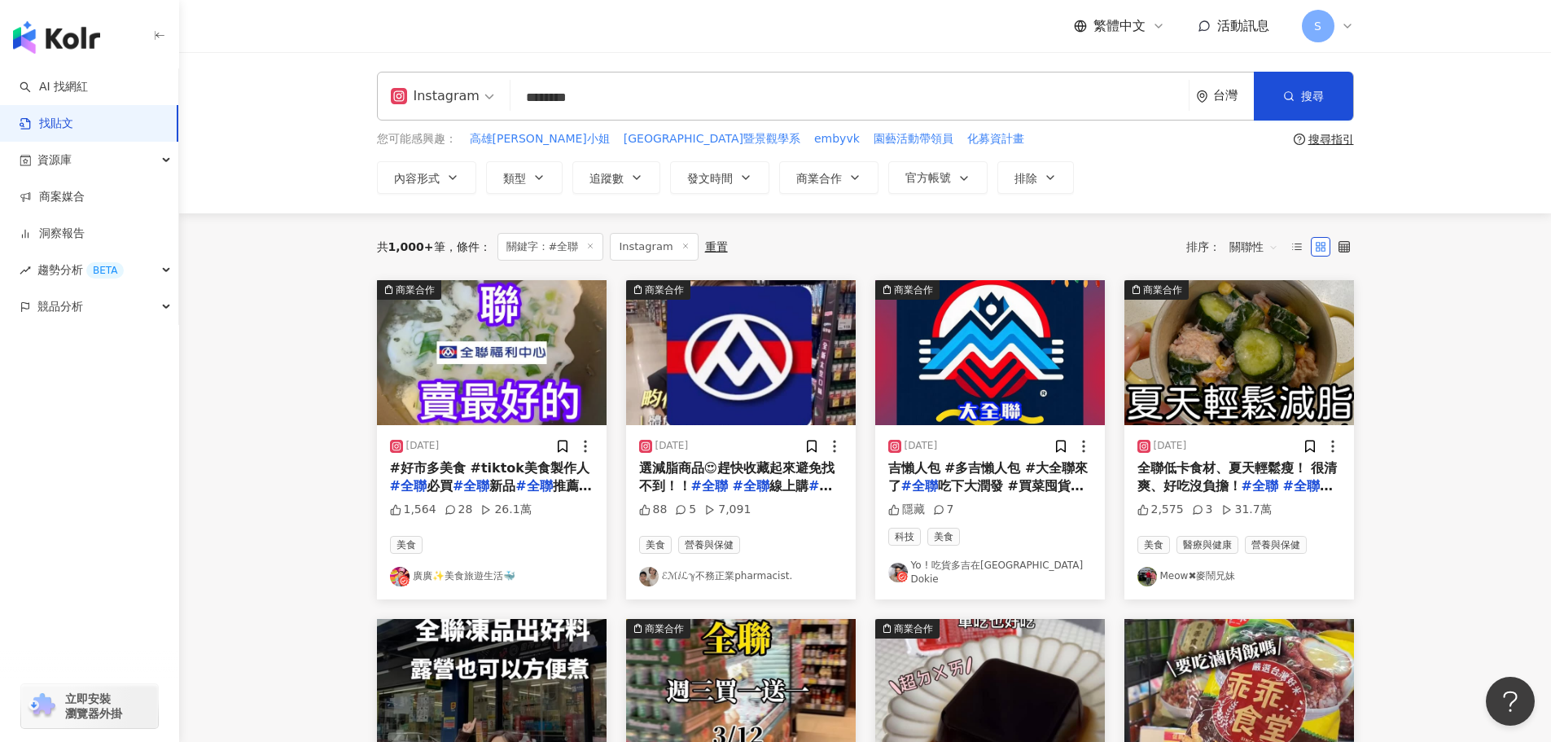
click at [734, 105] on input "********" at bounding box center [849, 97] width 665 height 35
type input "**********"
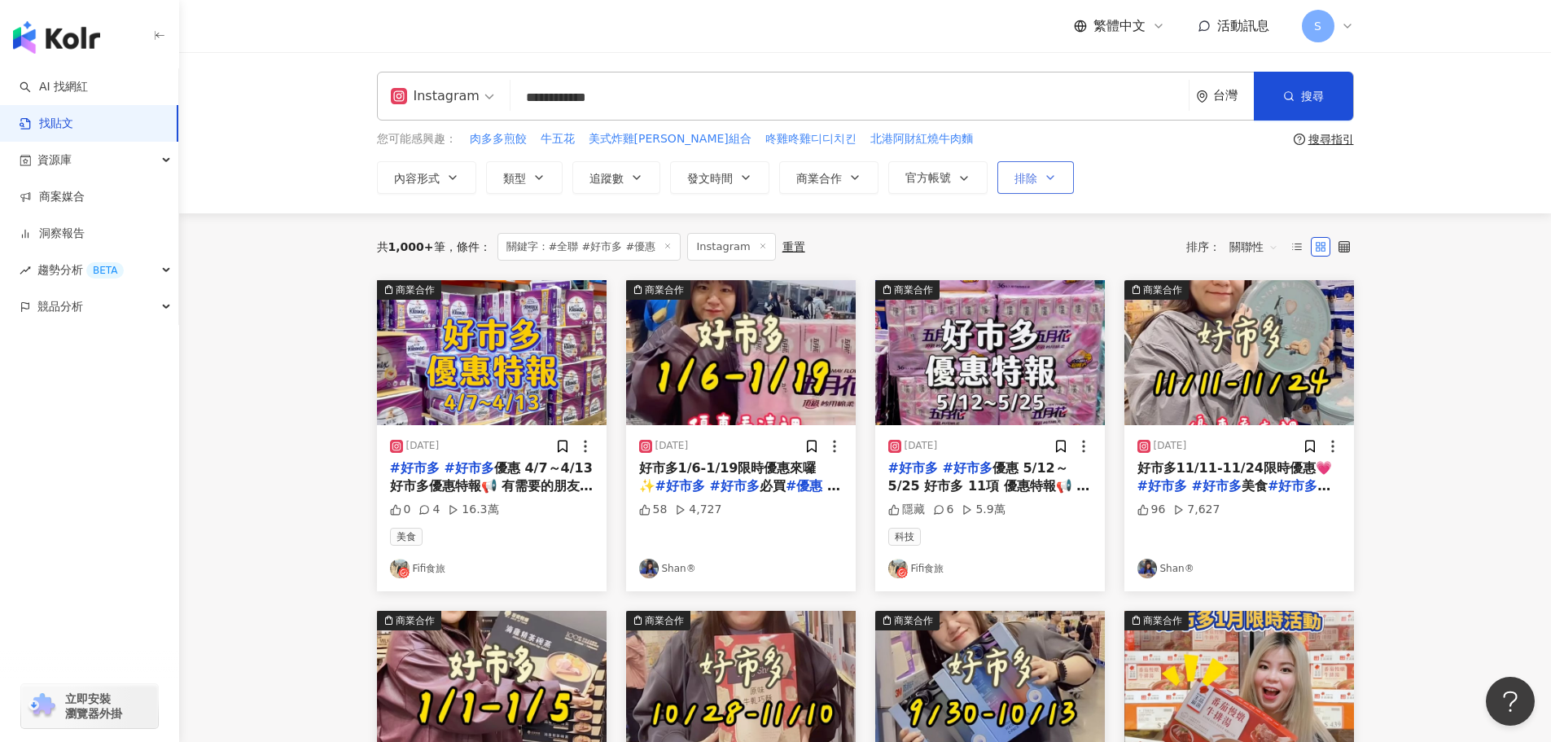
click at [1045, 180] on icon "button" at bounding box center [1050, 177] width 13 height 13
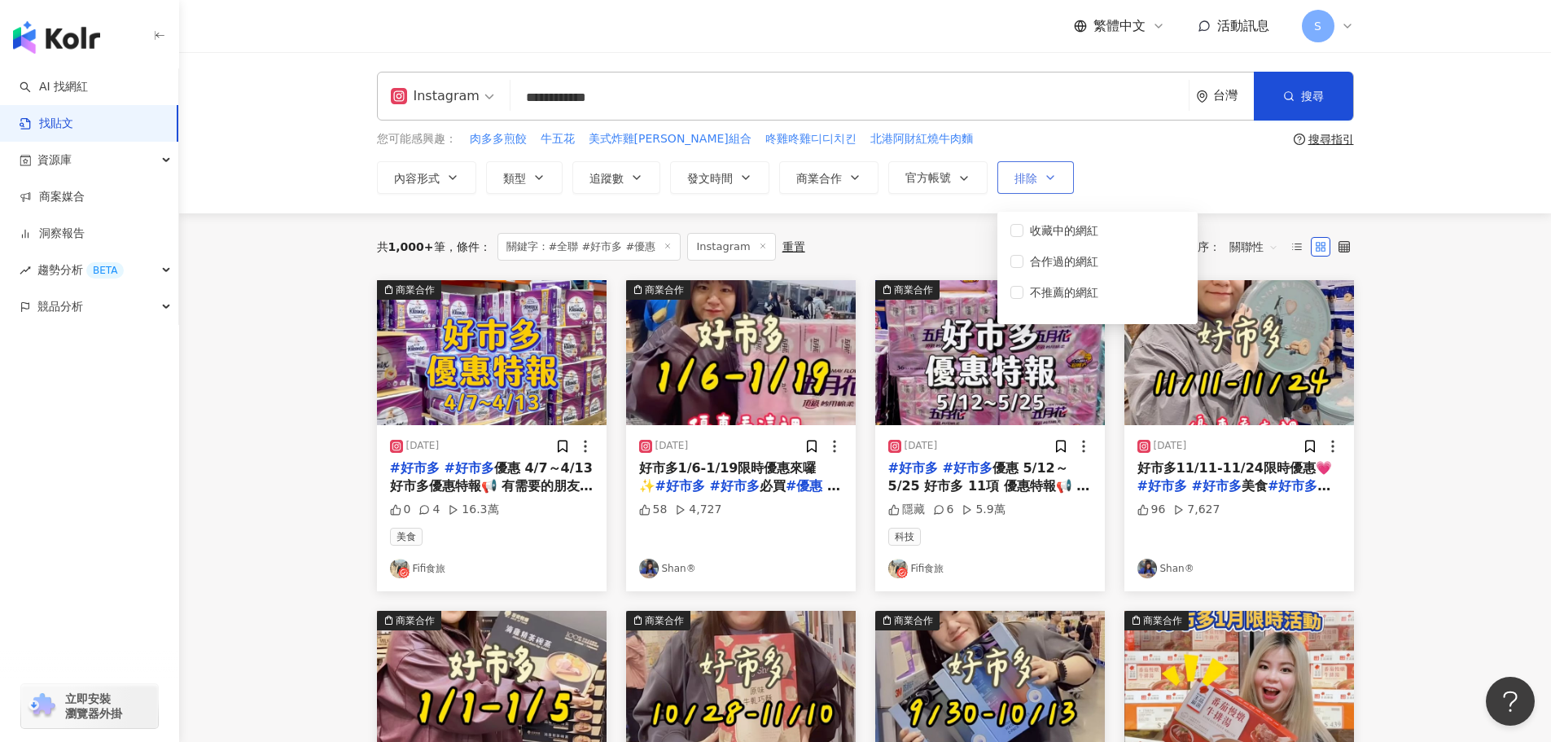
click at [1045, 180] on icon "button" at bounding box center [1050, 177] width 13 height 13
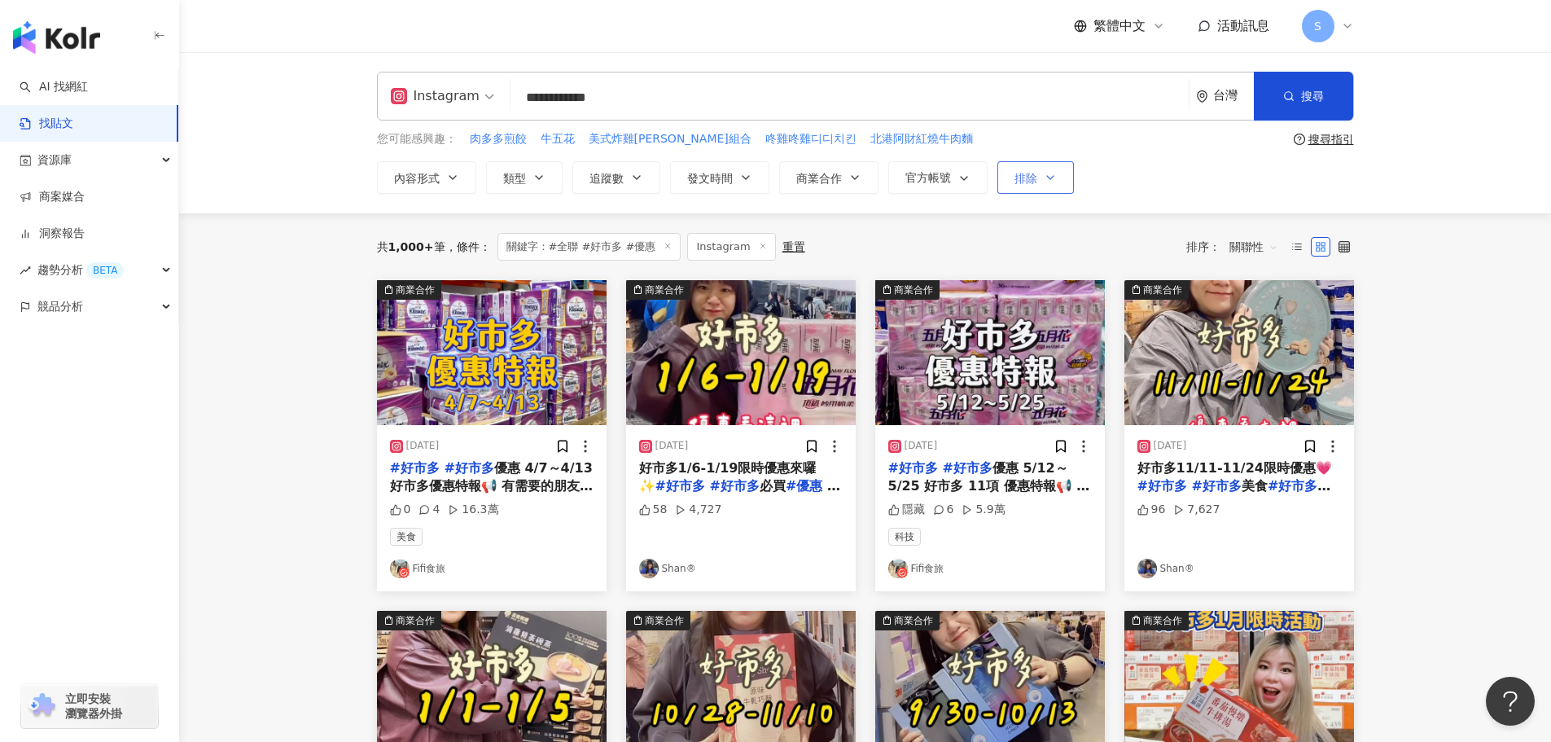
click at [1045, 180] on icon "button" at bounding box center [1050, 177] width 13 height 13
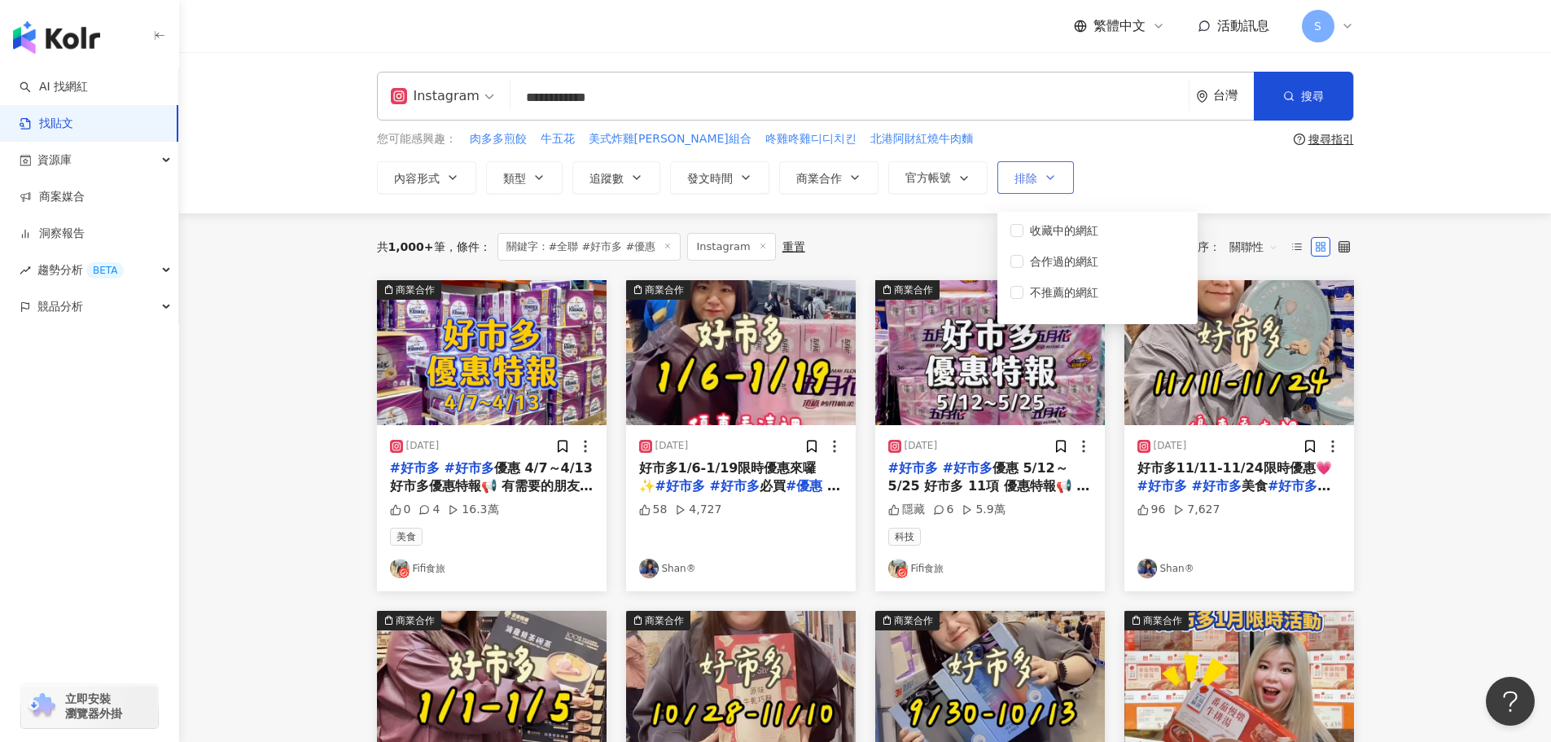
click at [1045, 180] on icon "button" at bounding box center [1050, 177] width 13 height 13
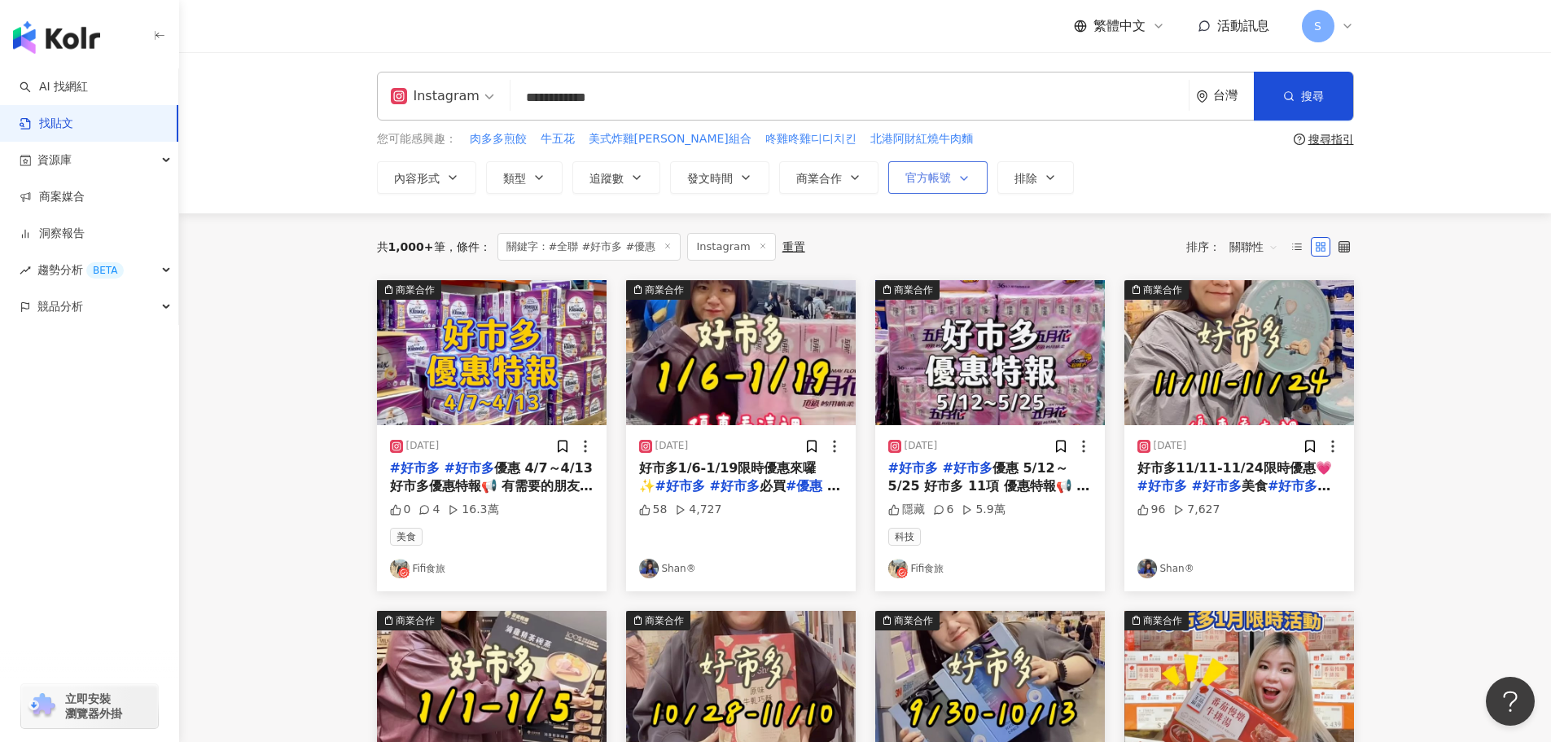
click at [918, 173] on span "官方帳號" at bounding box center [928, 177] width 46 height 13
drag, startPoint x: 918, startPoint y: 173, endPoint x: 833, endPoint y: 173, distance: 85.5
click at [917, 173] on span "官方帳號" at bounding box center [928, 177] width 46 height 13
click at [807, 168] on button "商業合作" at bounding box center [828, 177] width 99 height 33
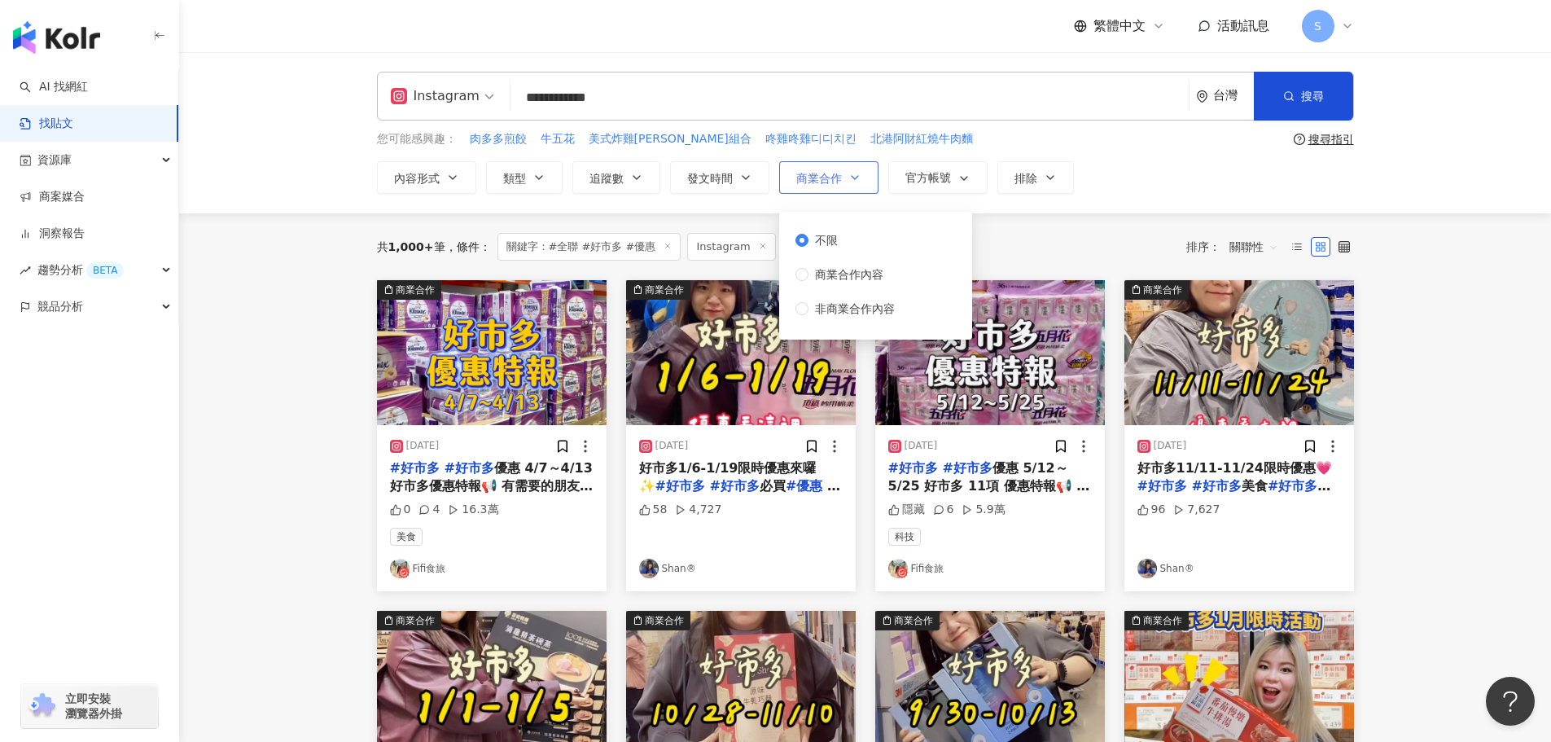
click at [808, 168] on button "商業合作" at bounding box center [828, 177] width 99 height 33
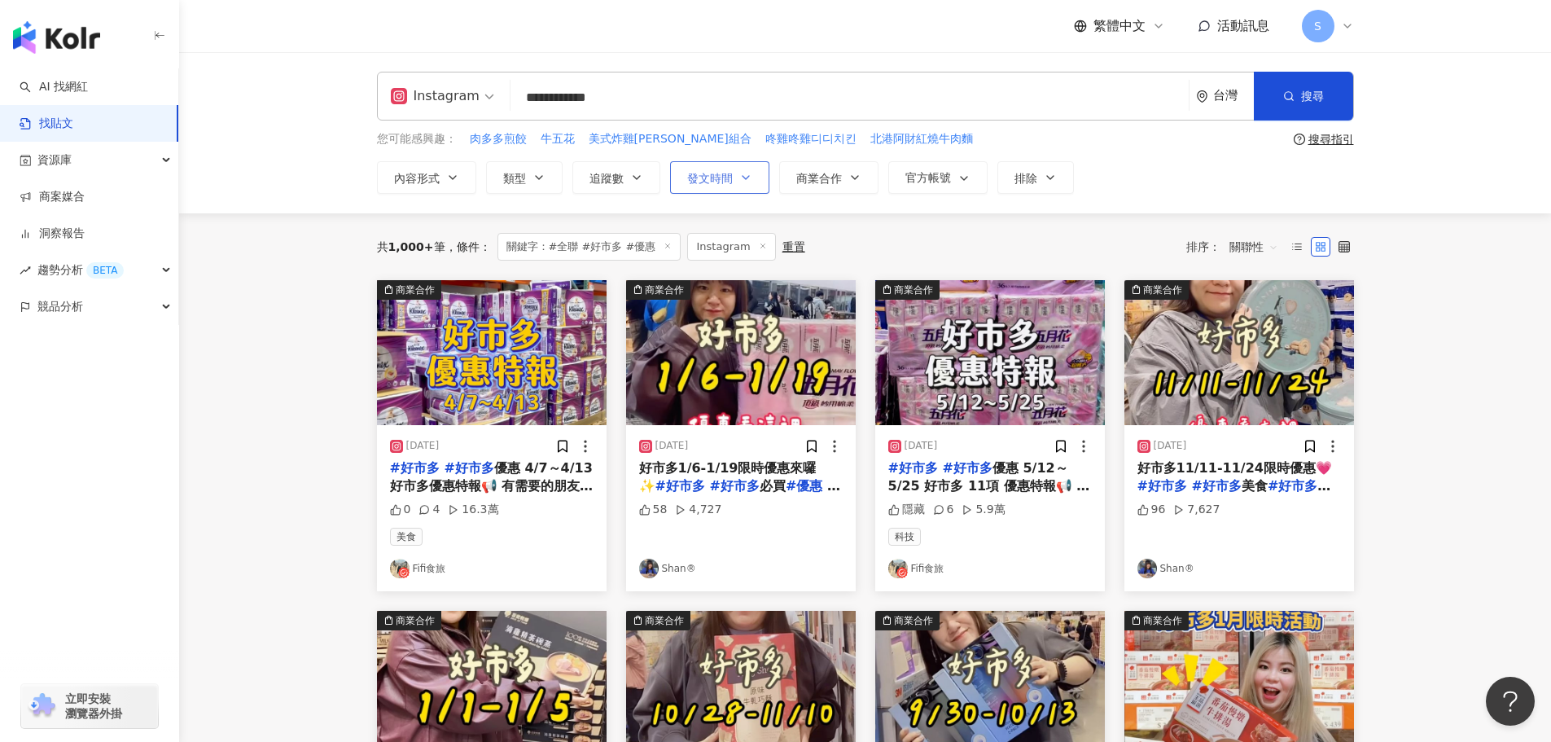
click at [740, 164] on button "發文時間" at bounding box center [719, 177] width 99 height 33
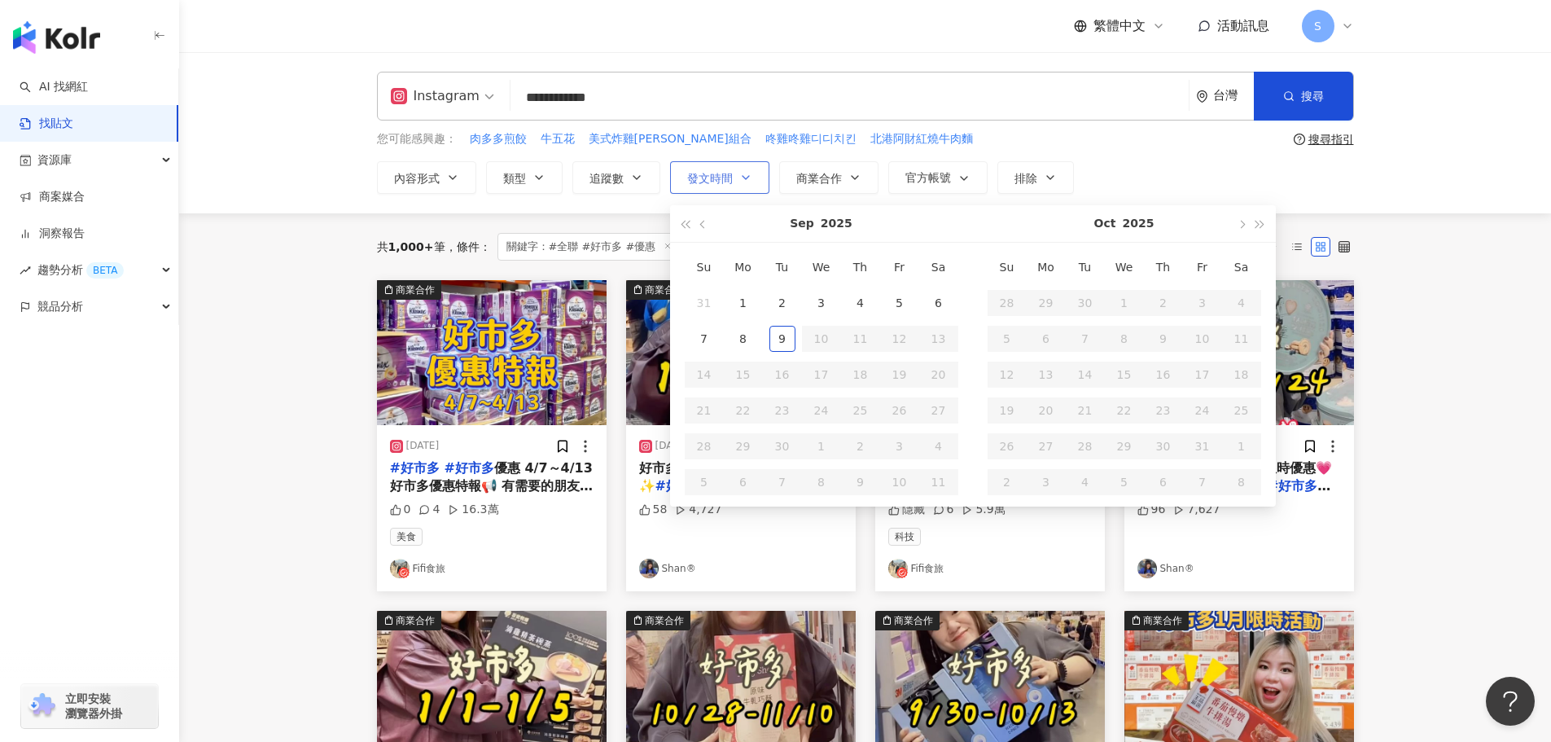
click at [740, 164] on button "發文時間" at bounding box center [719, 177] width 99 height 33
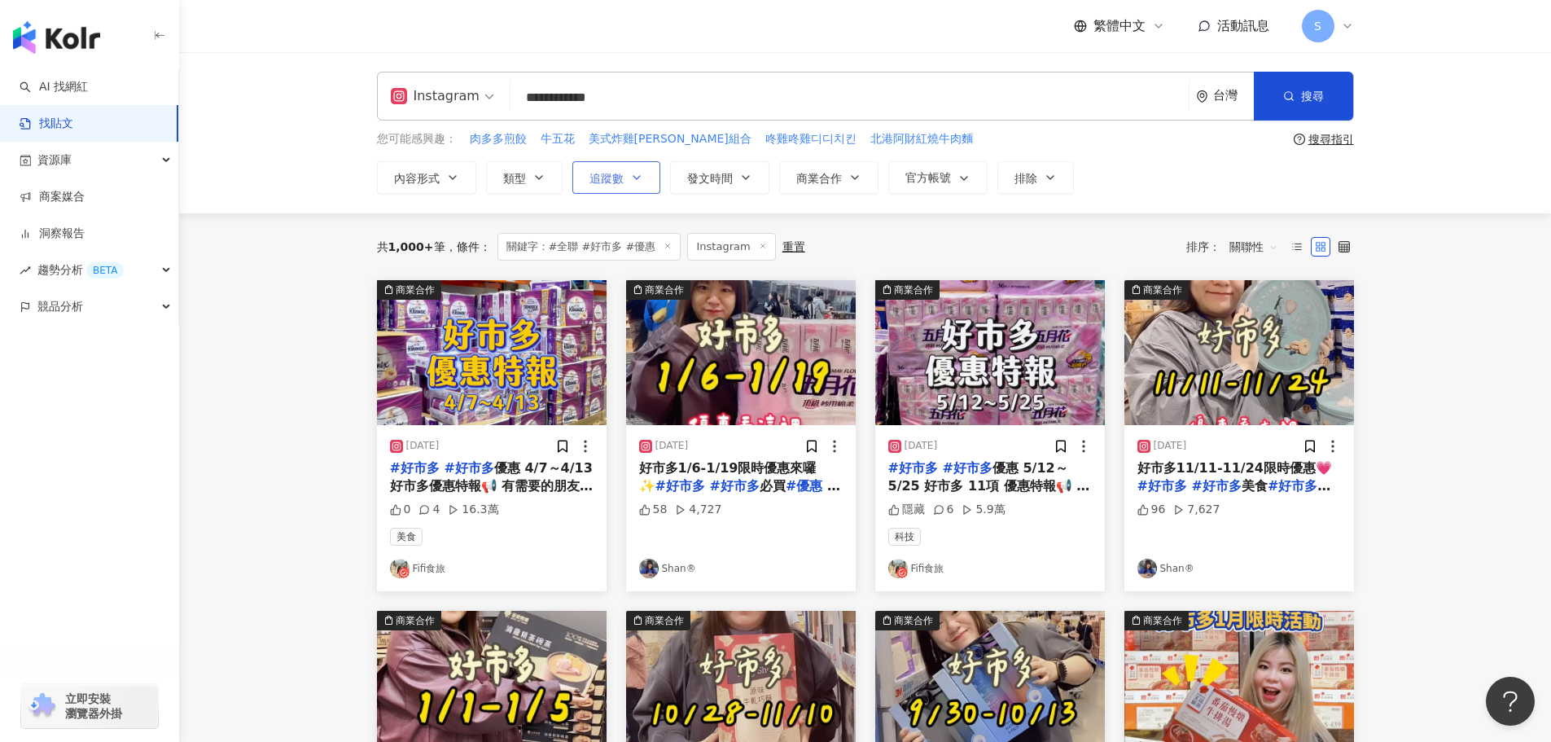
click at [592, 176] on span "追蹤數" at bounding box center [606, 178] width 34 height 13
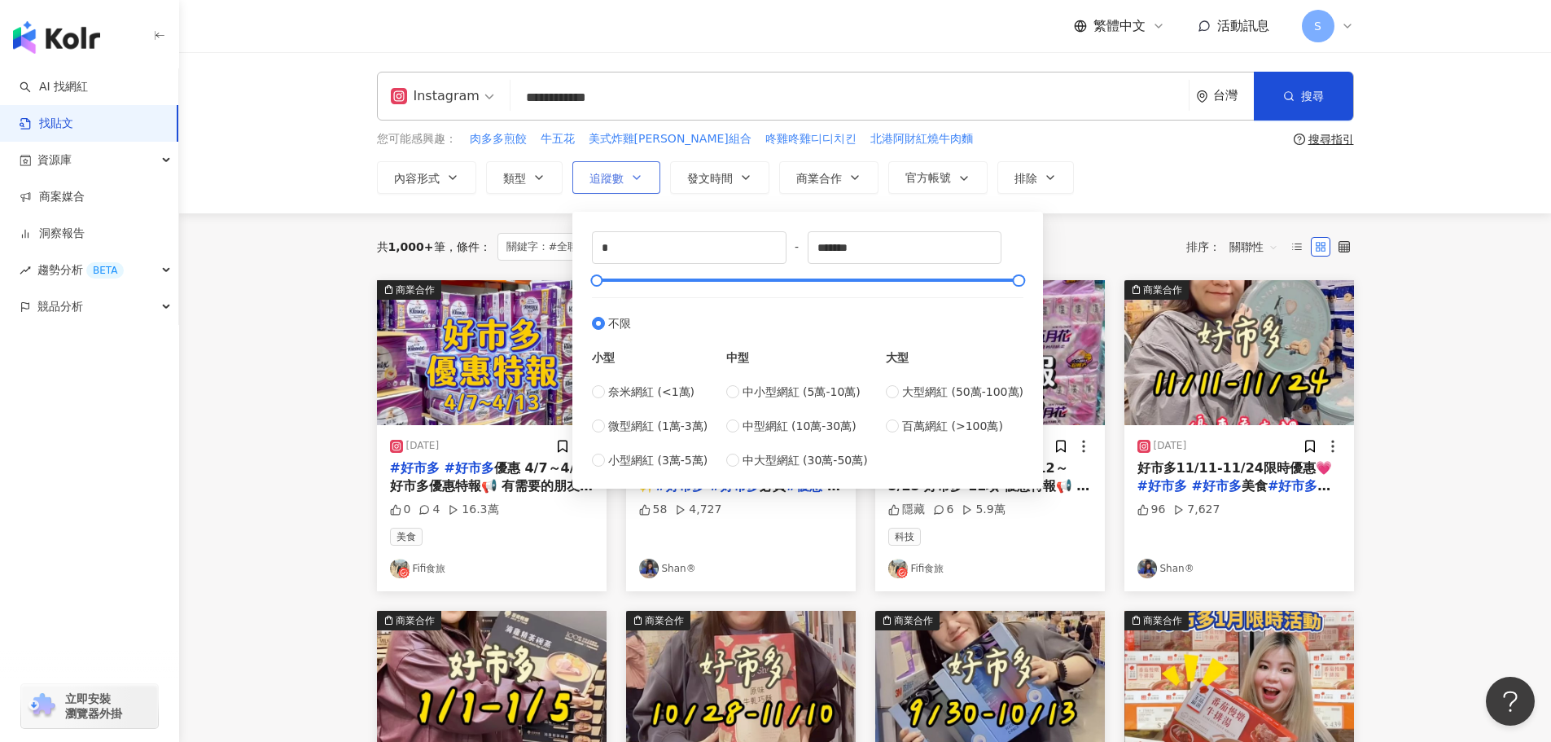
click at [600, 176] on span "追蹤數" at bounding box center [606, 178] width 34 height 13
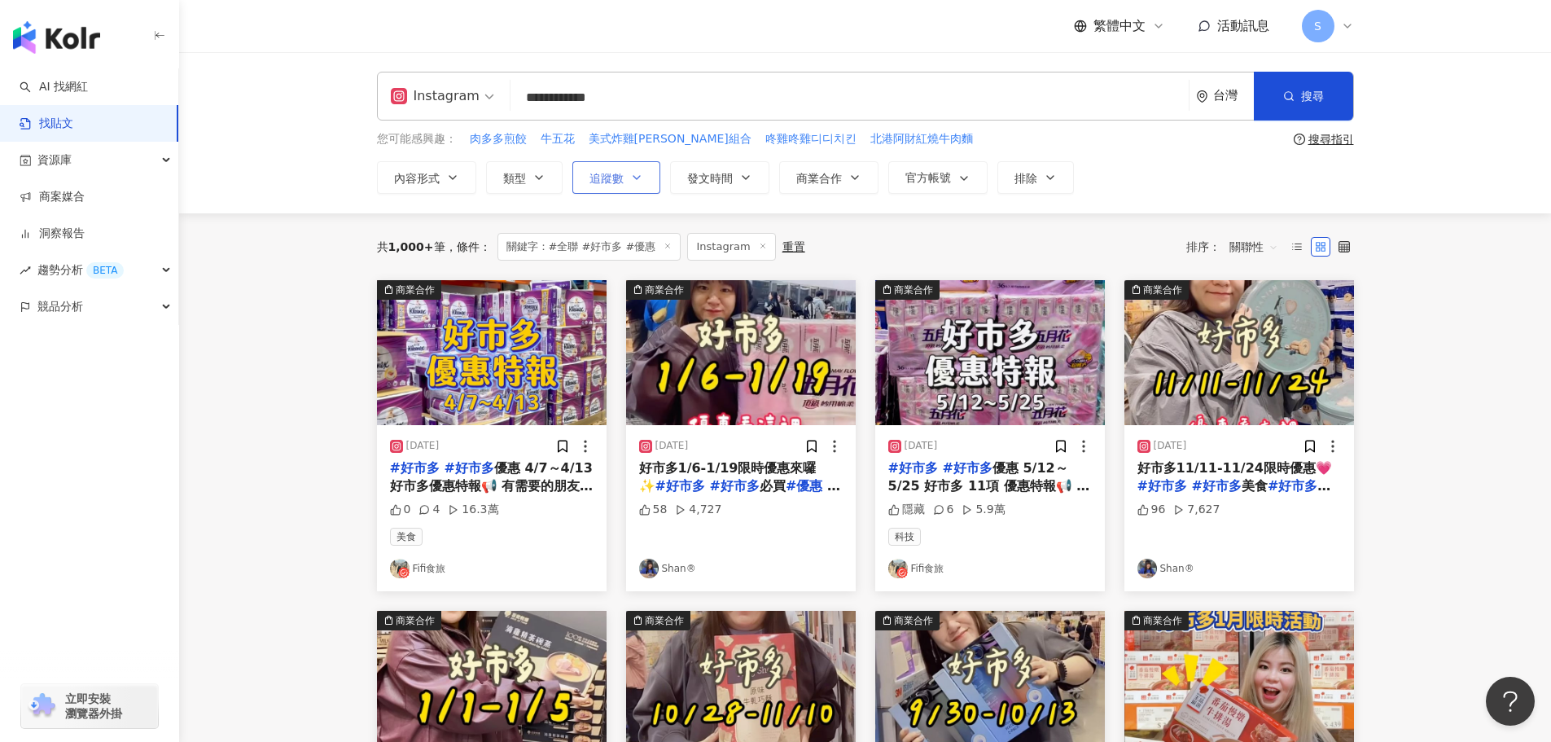
click at [625, 178] on button "追蹤數" at bounding box center [616, 177] width 88 height 33
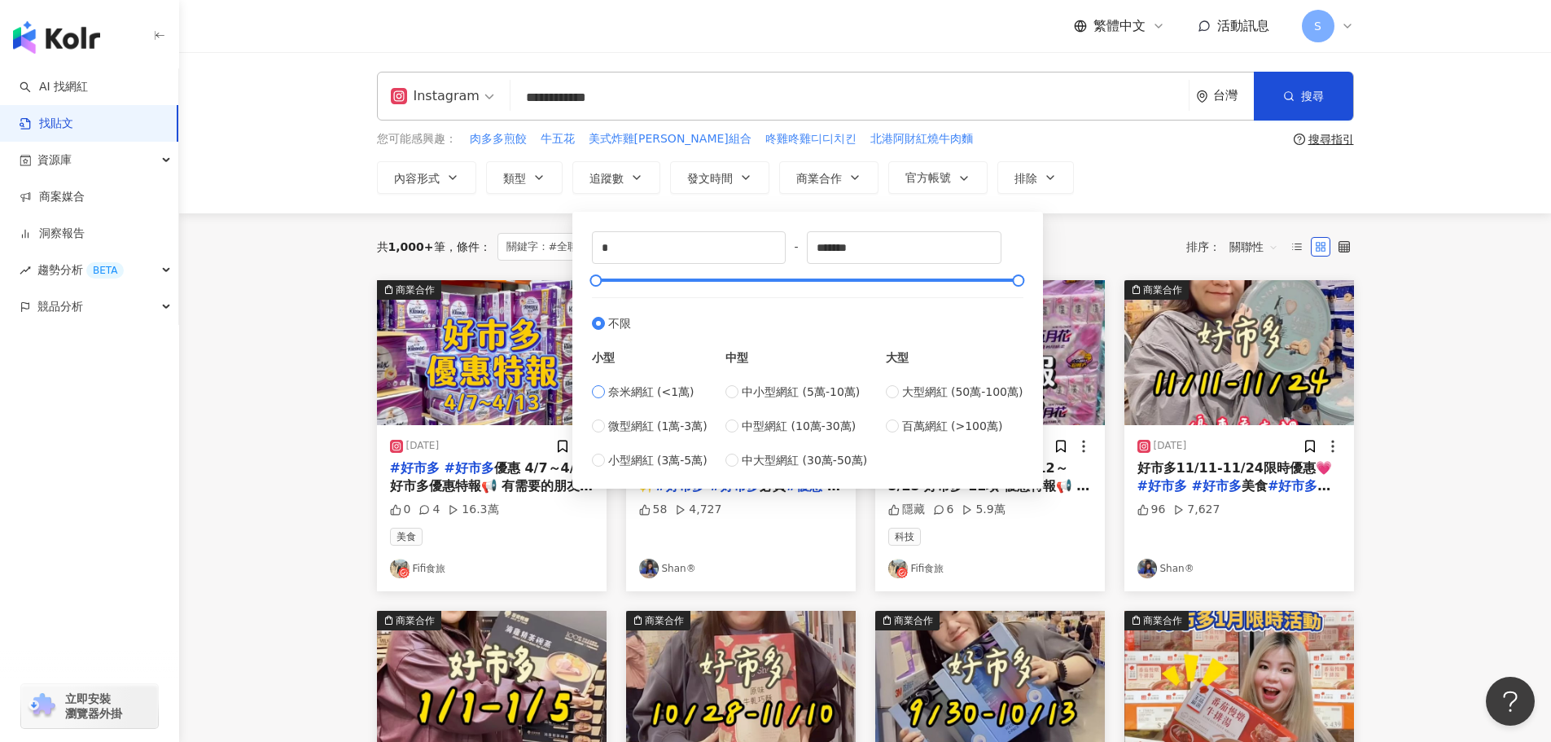
type input "****"
click at [1128, 180] on div "內容形式 類型 追蹤數 發文時間 Sep 2025 Su Mo Tu We Th Fr Sa 31 1 2 3 4 5 6 7 8 9 10 11 12 13…" at bounding box center [865, 177] width 977 height 33
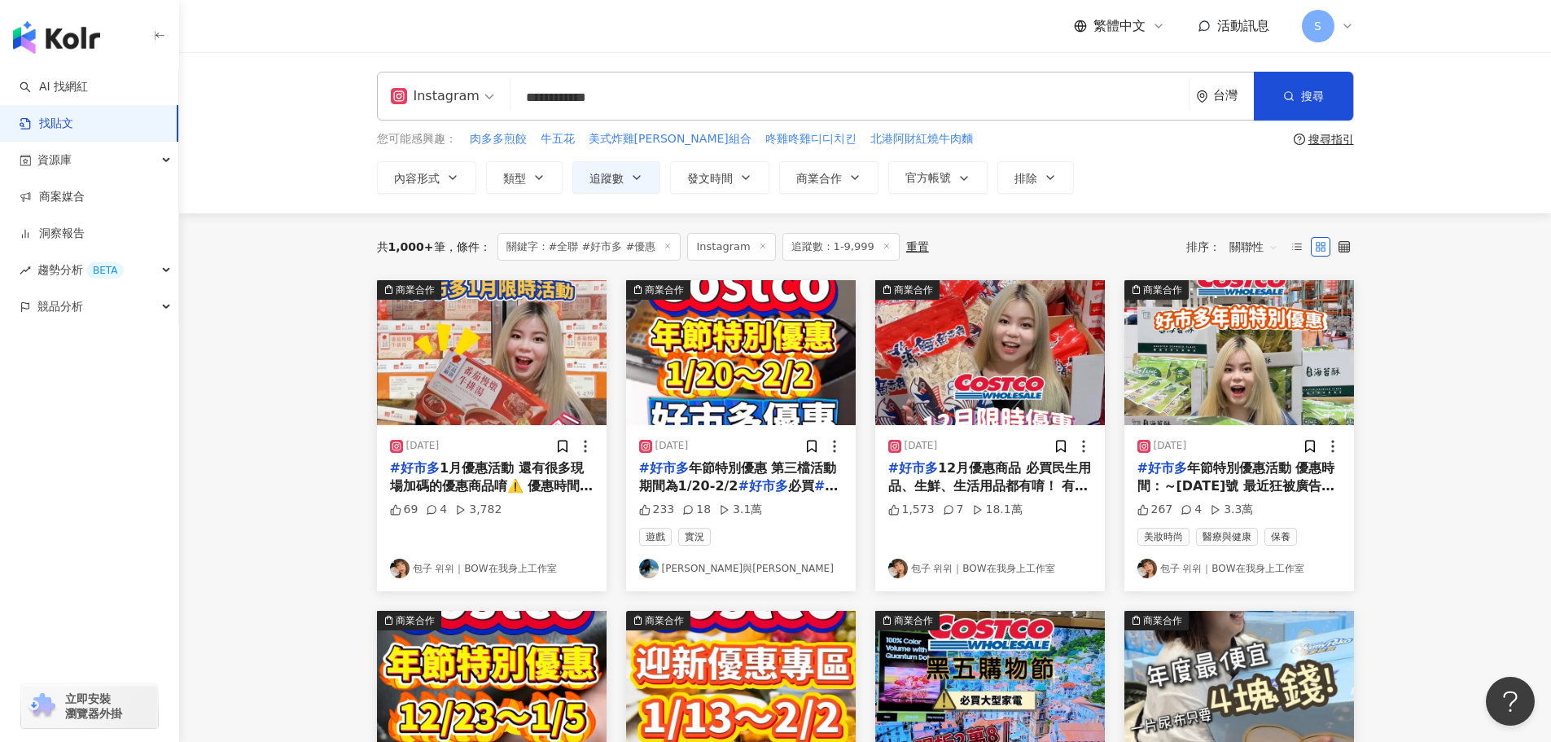
click at [548, 362] on img "button" at bounding box center [492, 352] width 230 height 145
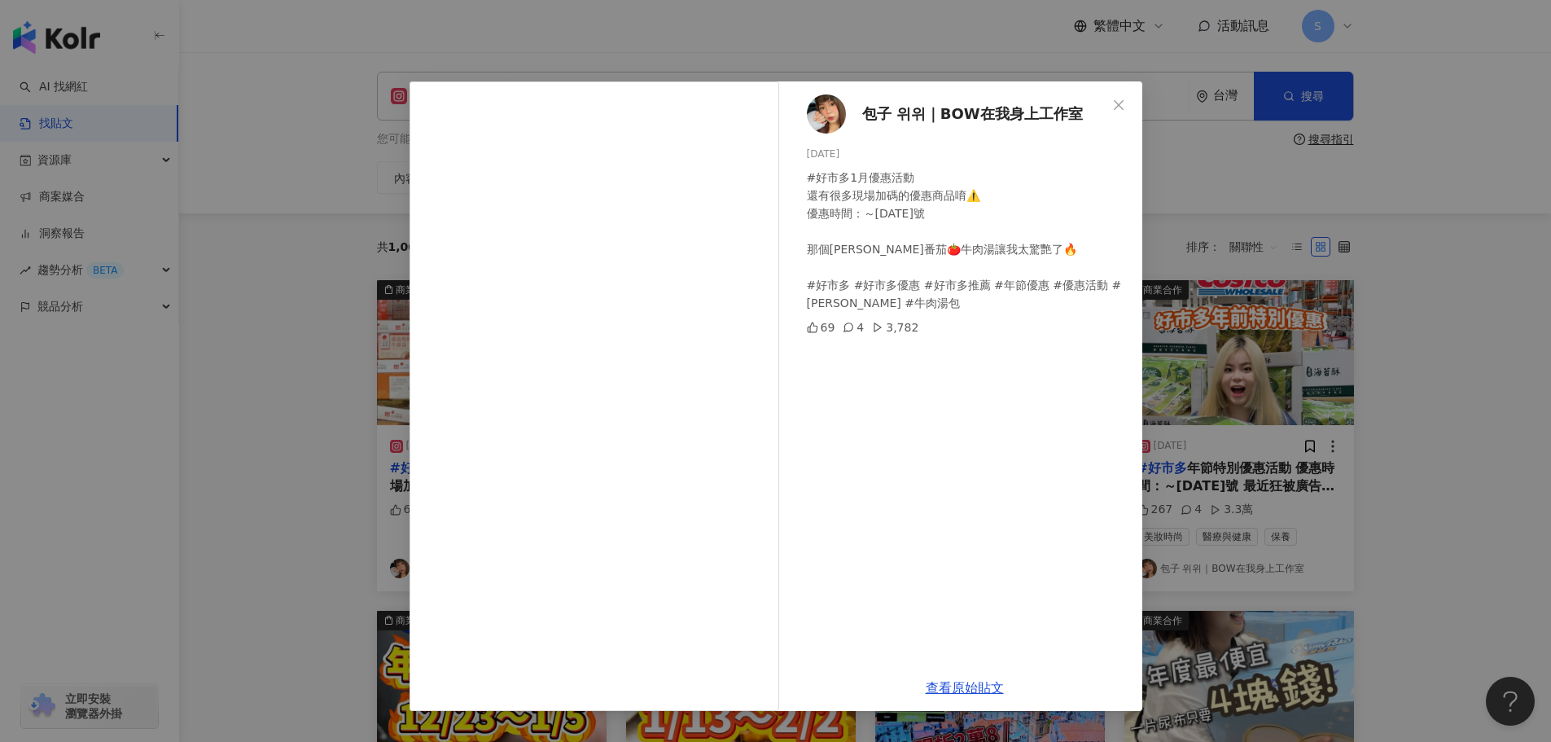
click at [1009, 117] on span "包子 위위｜BOW在我身上工作室" at bounding box center [972, 114] width 221 height 23
click at [1122, 106] on icon "close" at bounding box center [1118, 104] width 13 height 13
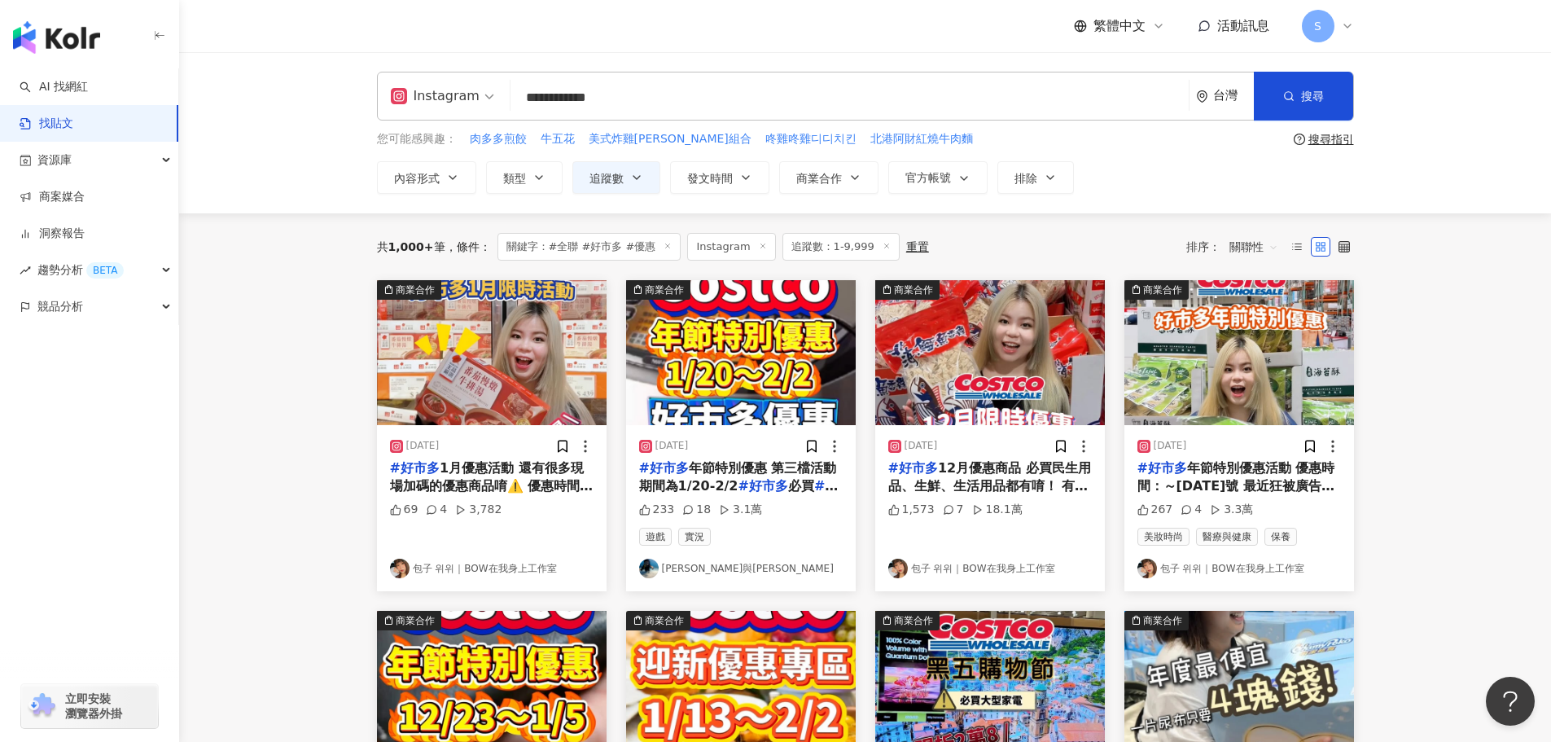
click at [777, 387] on img "button" at bounding box center [741, 352] width 230 height 145
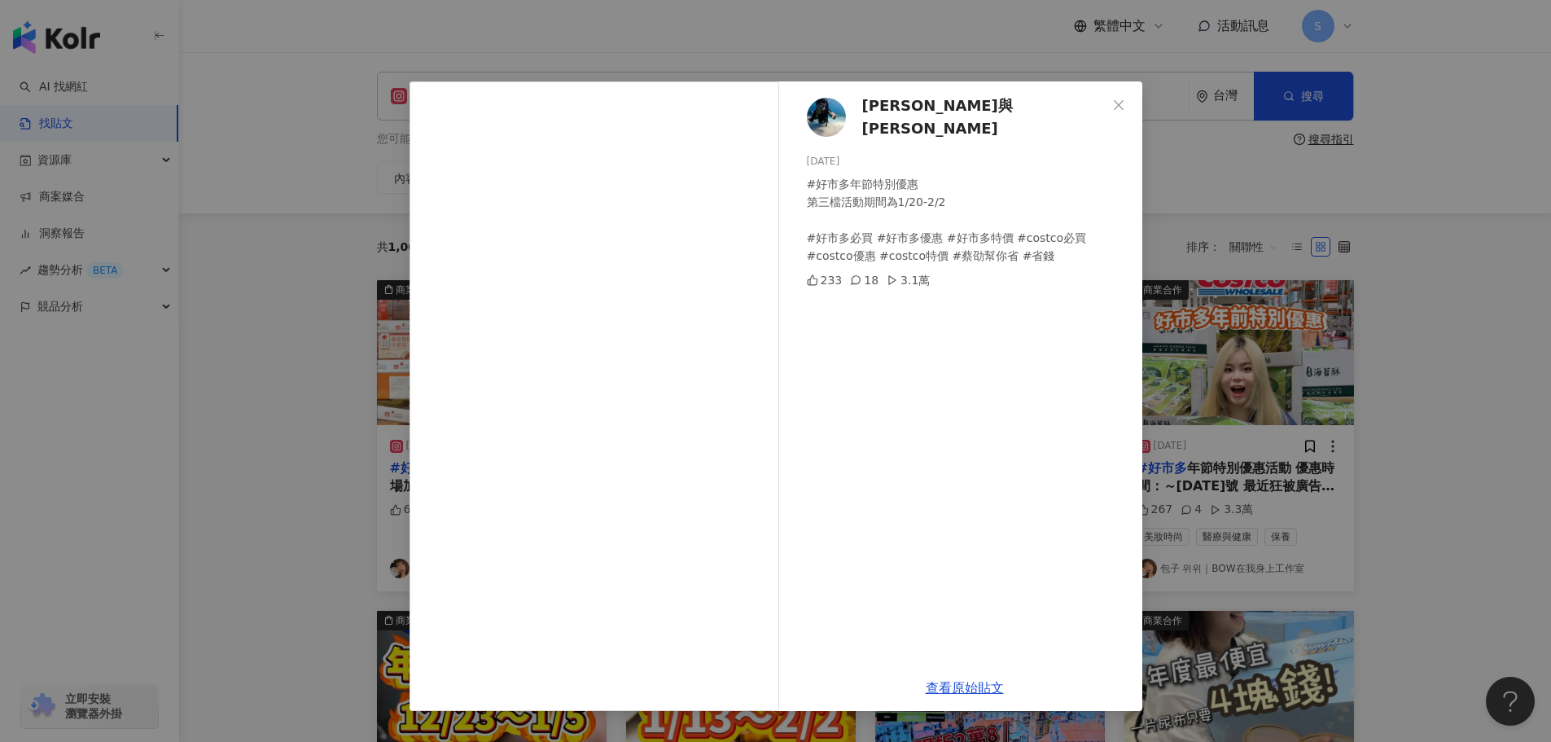
click at [910, 121] on span "蔡劭與尼莫" at bounding box center [984, 117] width 244 height 46
drag, startPoint x: 1114, startPoint y: 95, endPoint x: 1158, endPoint y: 191, distance: 106.0
click at [1114, 96] on button "Close" at bounding box center [1118, 105] width 33 height 33
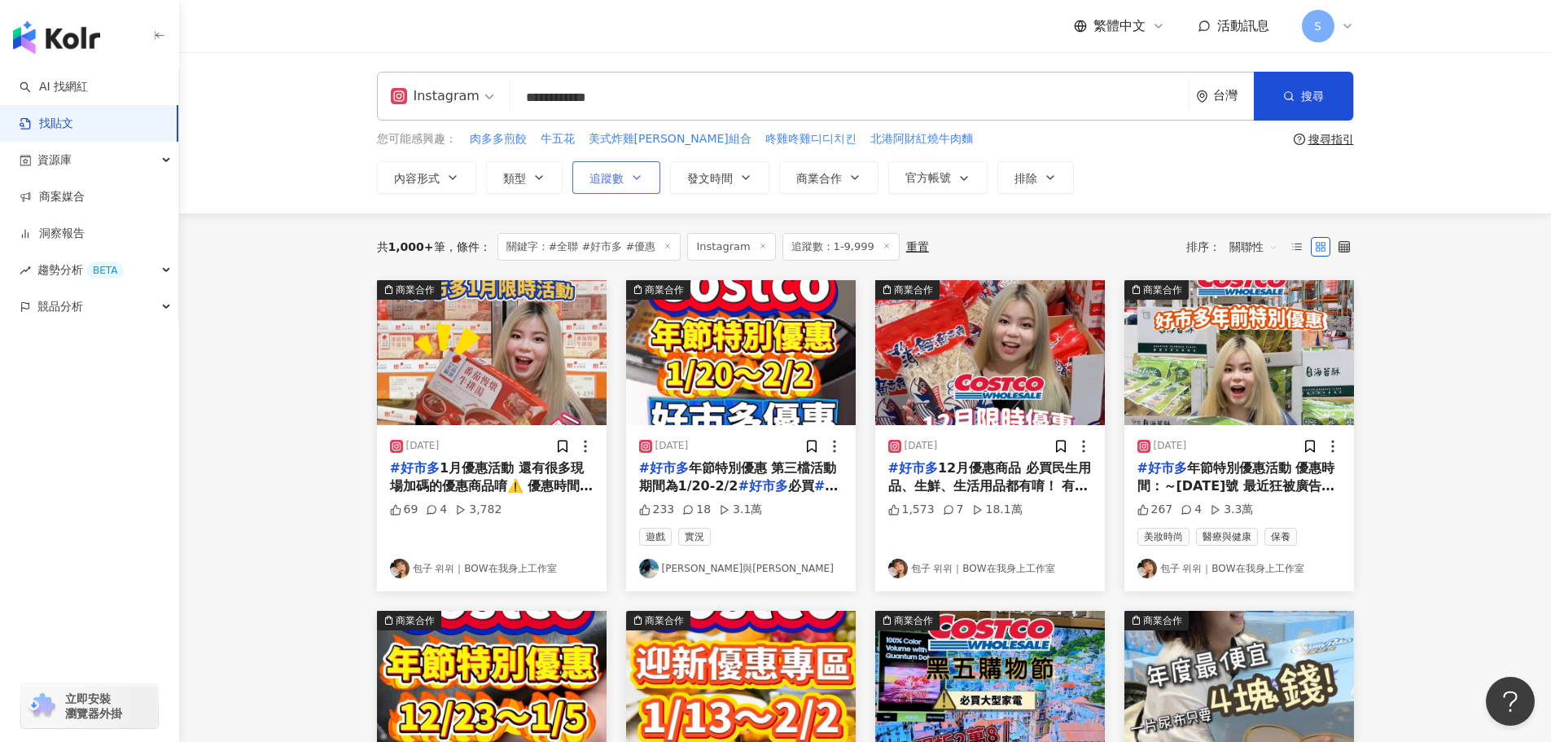
click at [604, 174] on span "追蹤數" at bounding box center [606, 178] width 34 height 13
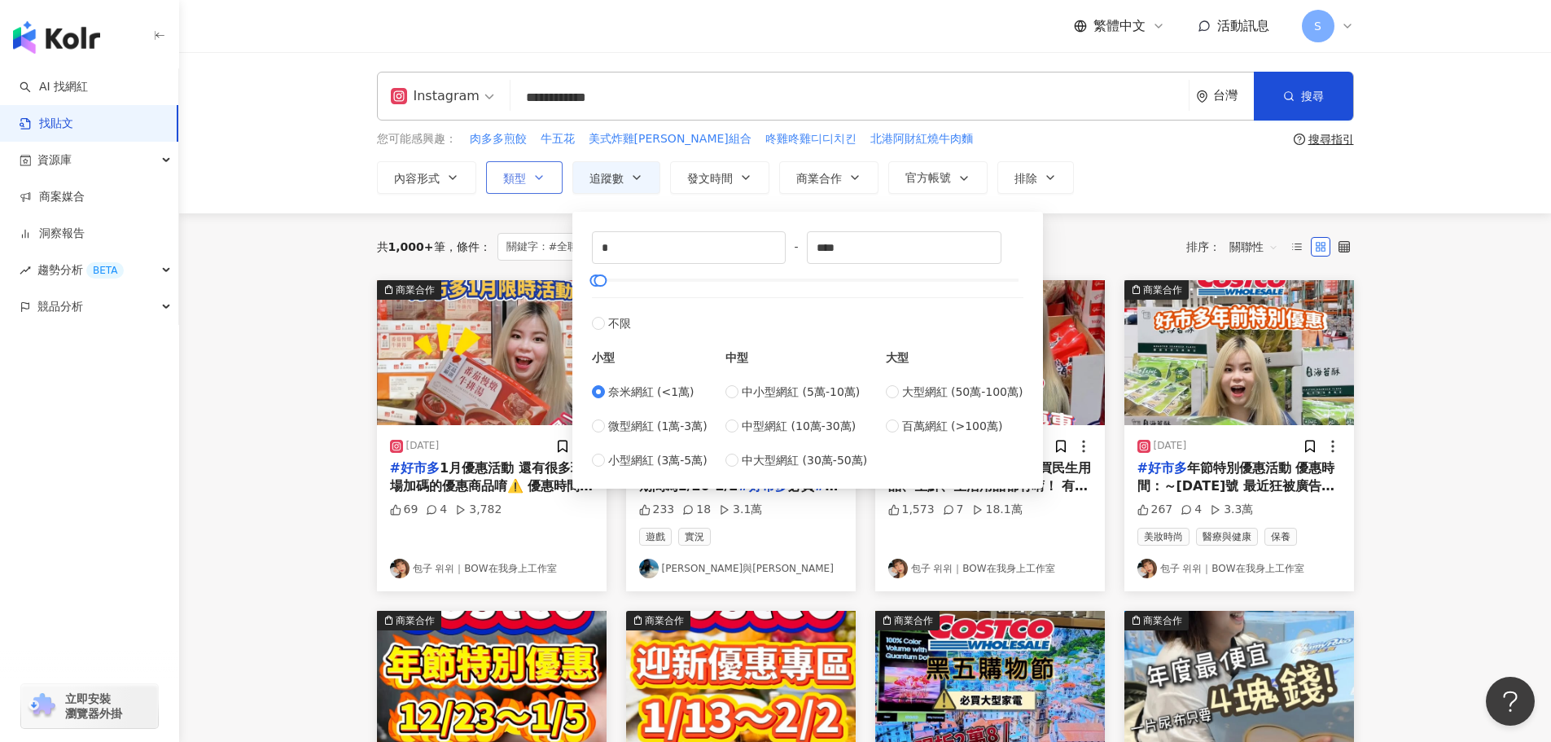
click at [536, 180] on icon "button" at bounding box center [538, 177] width 13 height 13
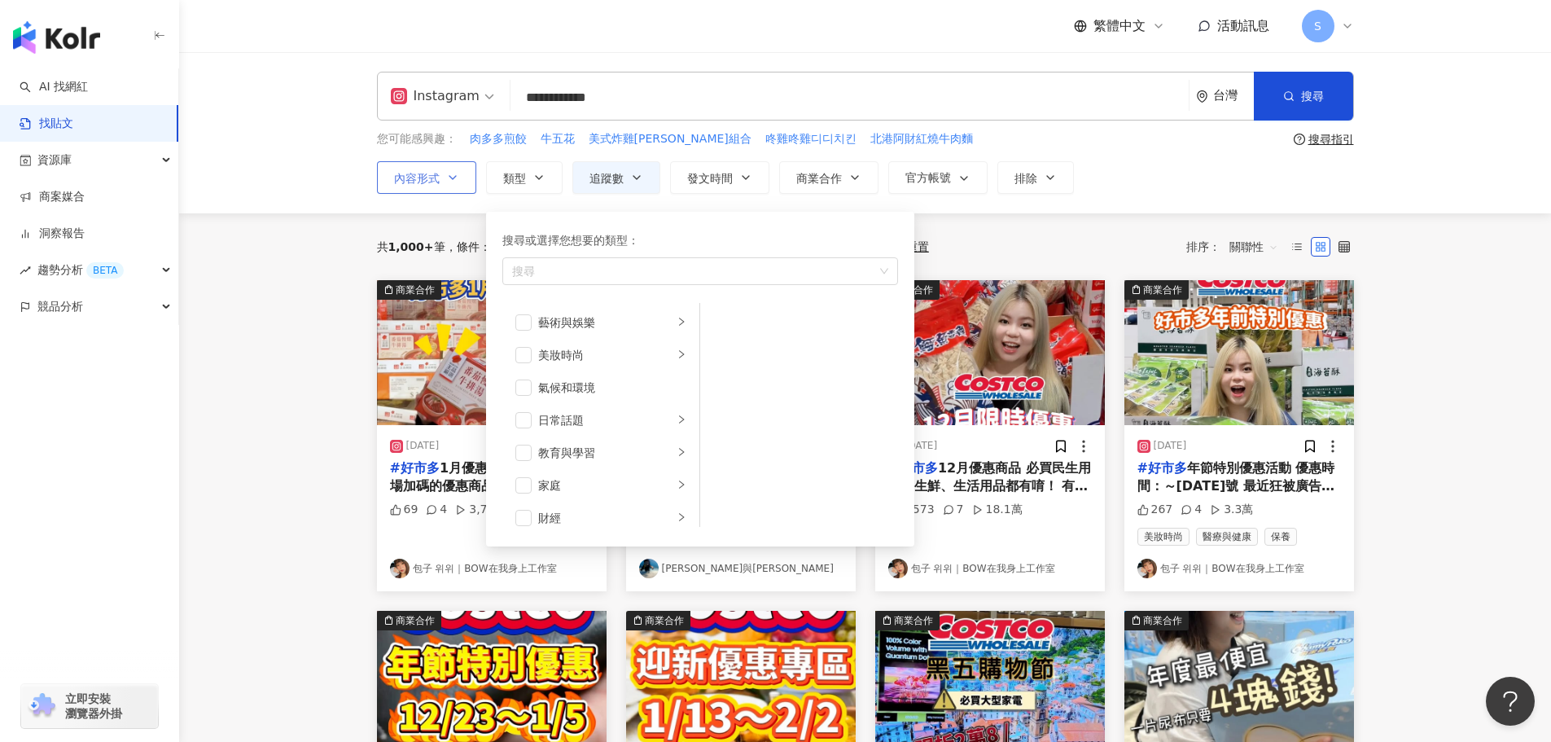
click at [428, 179] on span "內容形式" at bounding box center [417, 178] width 46 height 13
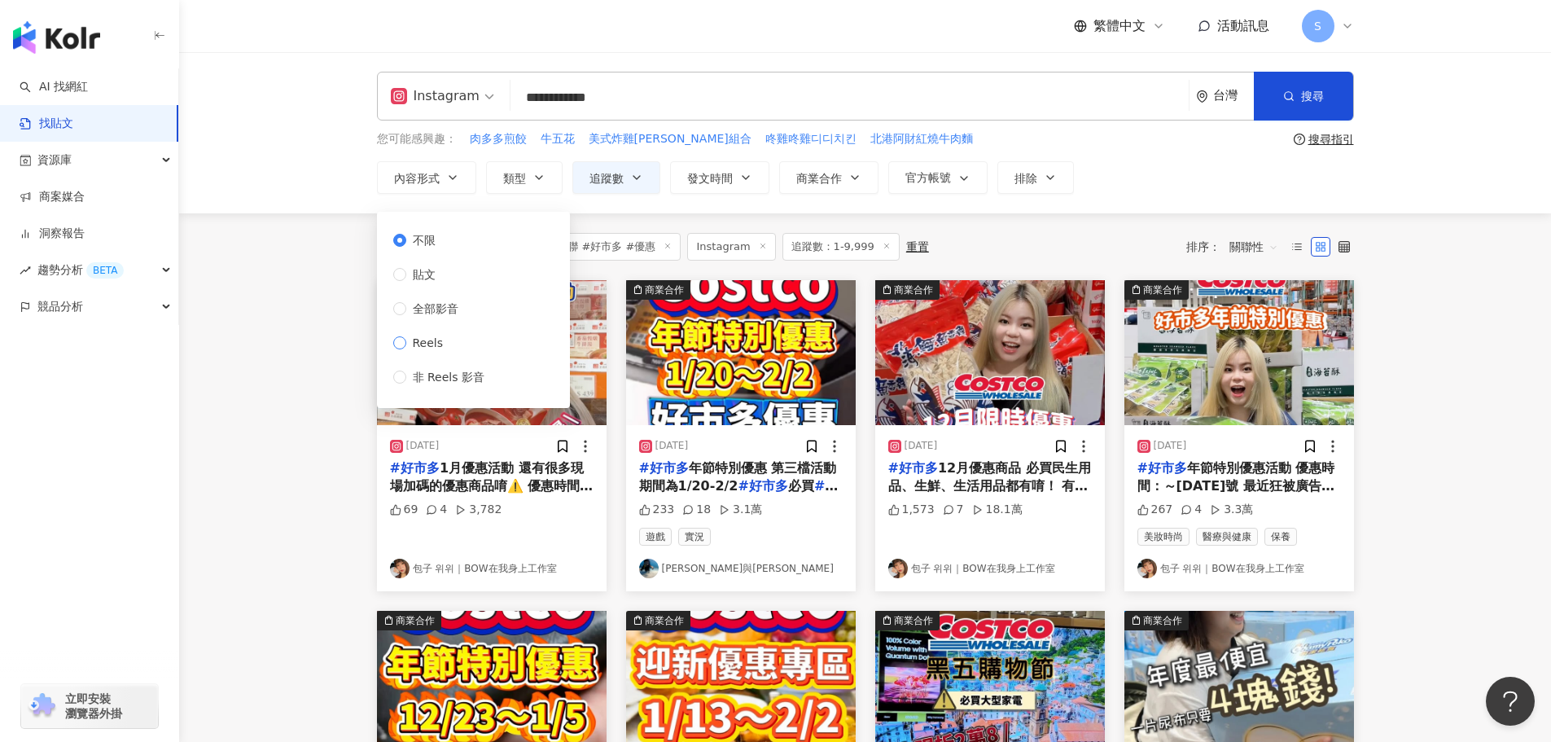
click at [435, 342] on span "Reels" at bounding box center [428, 343] width 44 height 18
click at [1215, 190] on div "內容形式 類型 追蹤數 發文時間 Sep 2025 Su Mo Tu We Th Fr Sa 31 1 2 3 4 5 6 7 8 9 10 11 12 13…" at bounding box center [865, 177] width 977 height 33
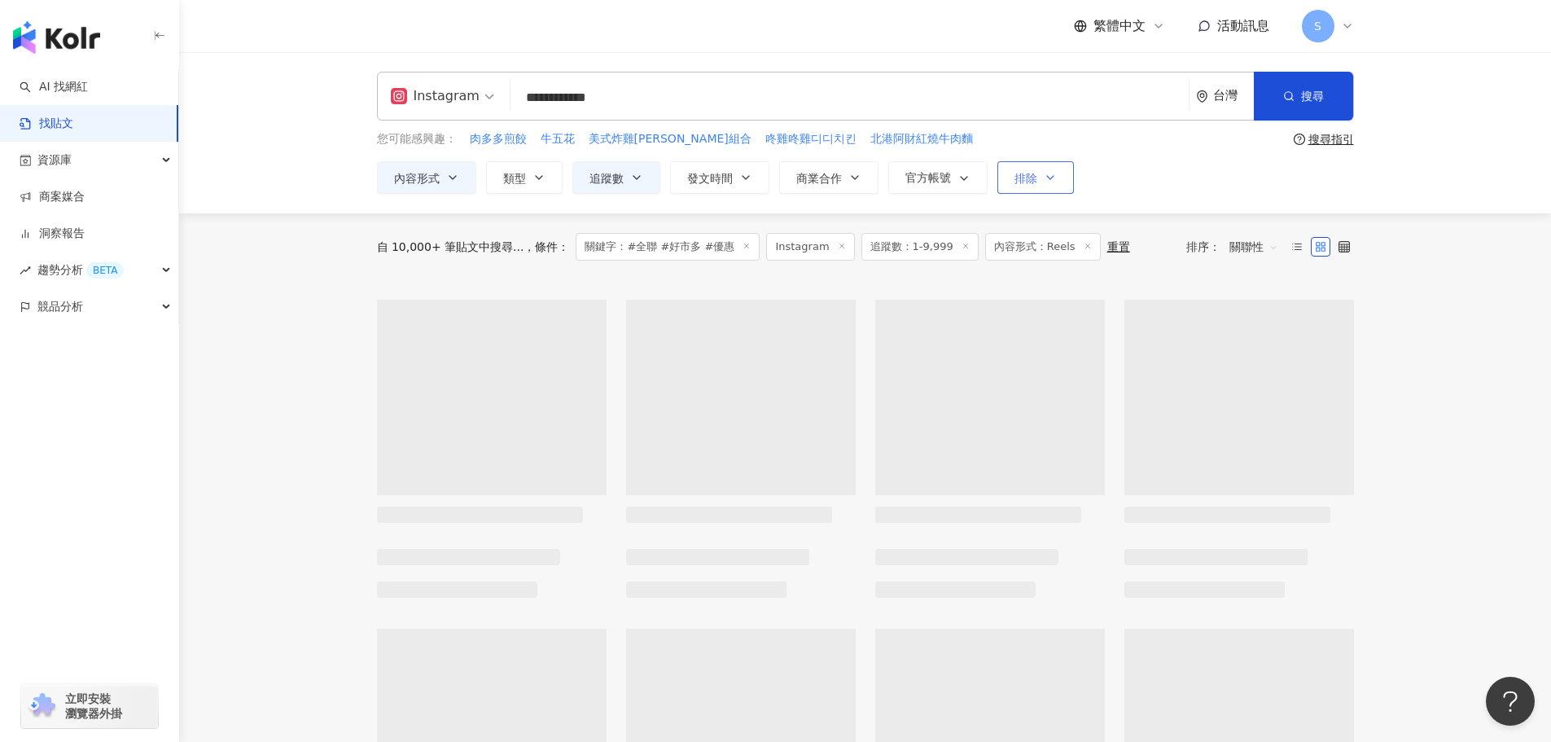
click at [1047, 172] on icon "button" at bounding box center [1050, 177] width 13 height 13
click at [1165, 181] on div "內容形式 類型 追蹤數 發文時間 Sep 2025 Su Mo Tu We Th Fr Sa 31 1 2 3 4 5 6 7 8 9 10 11 12 13…" at bounding box center [865, 177] width 977 height 33
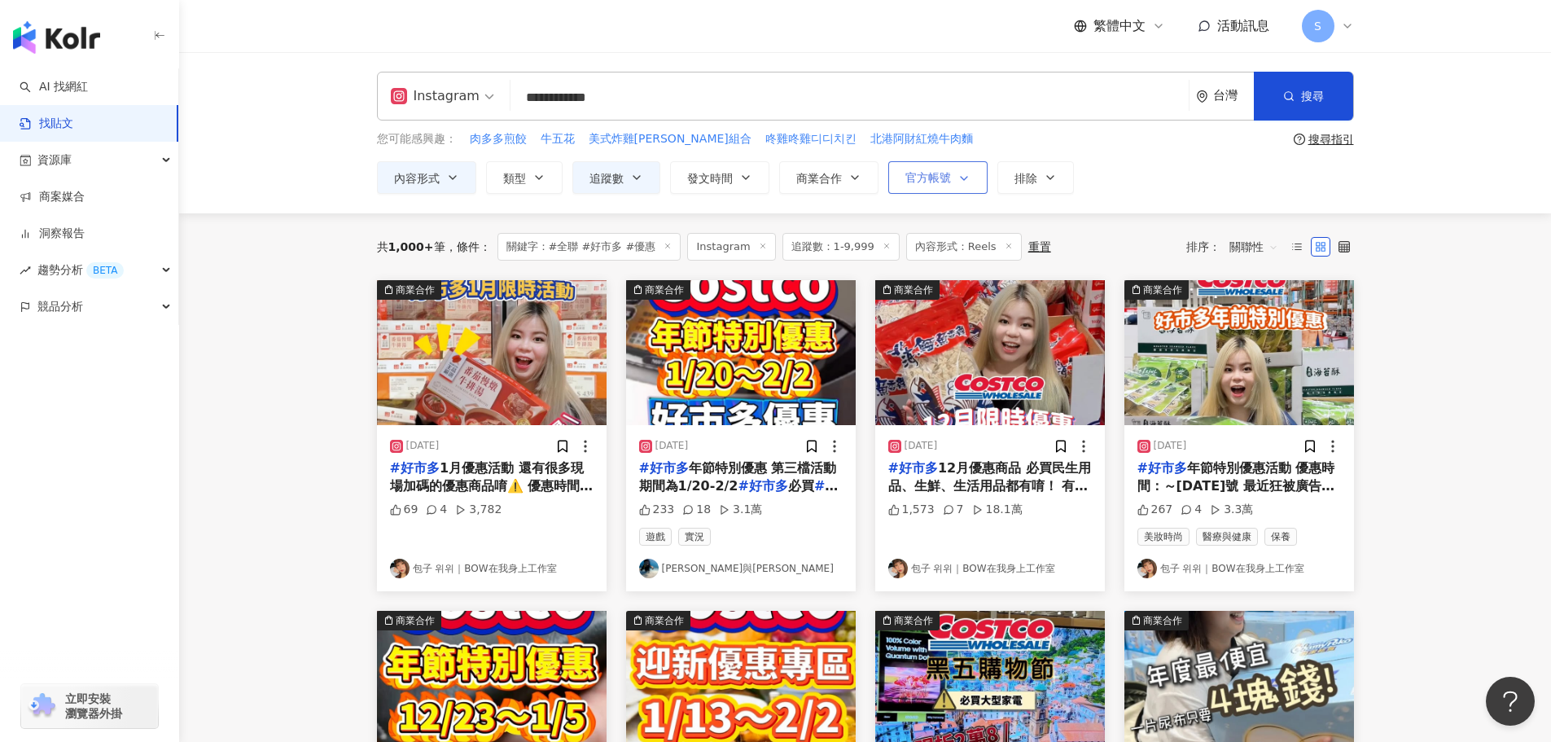
click at [939, 168] on button "官方帳號" at bounding box center [937, 177] width 99 height 33
click at [843, 172] on button "商業合作" at bounding box center [828, 177] width 99 height 33
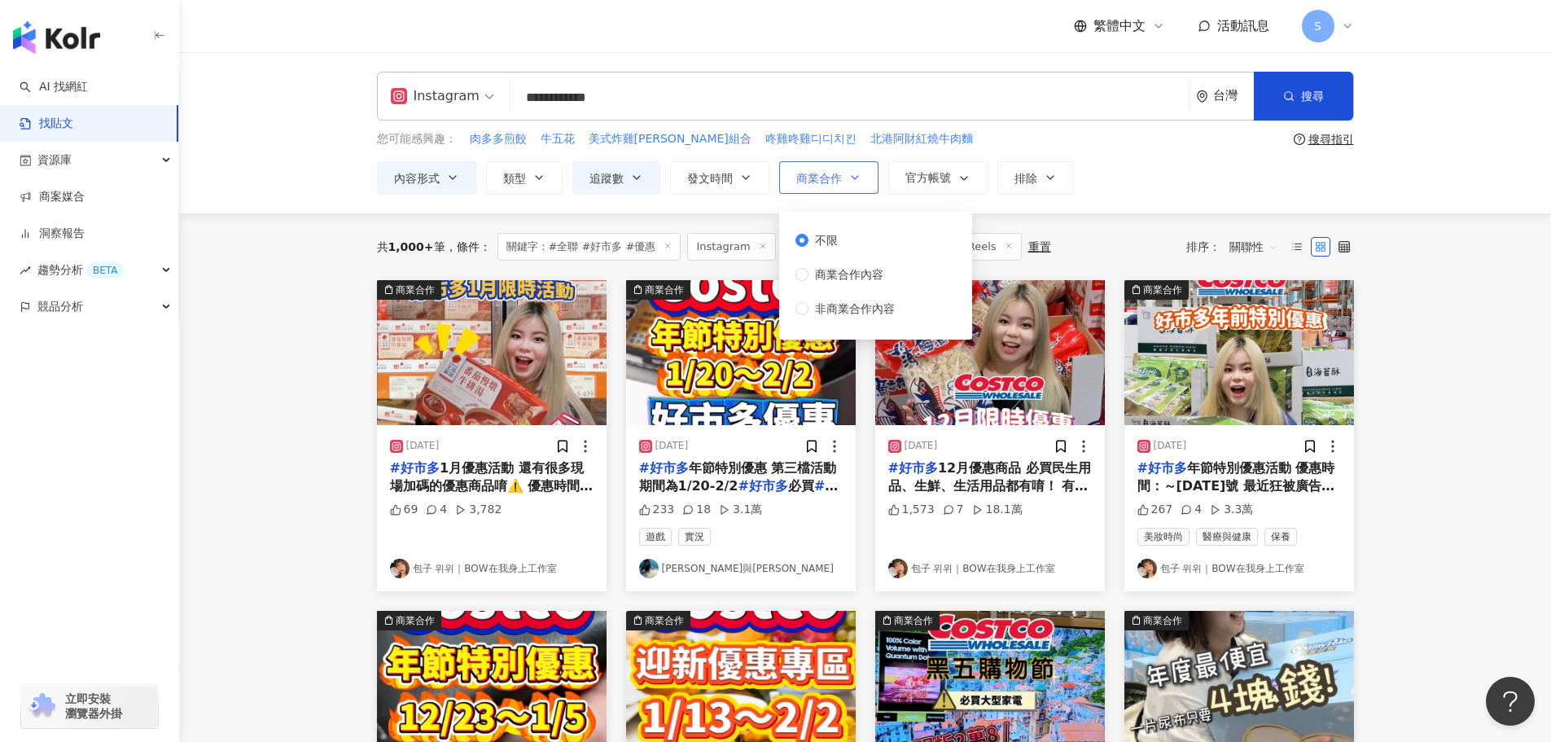
click at [843, 172] on button "商業合作" at bounding box center [828, 177] width 99 height 33
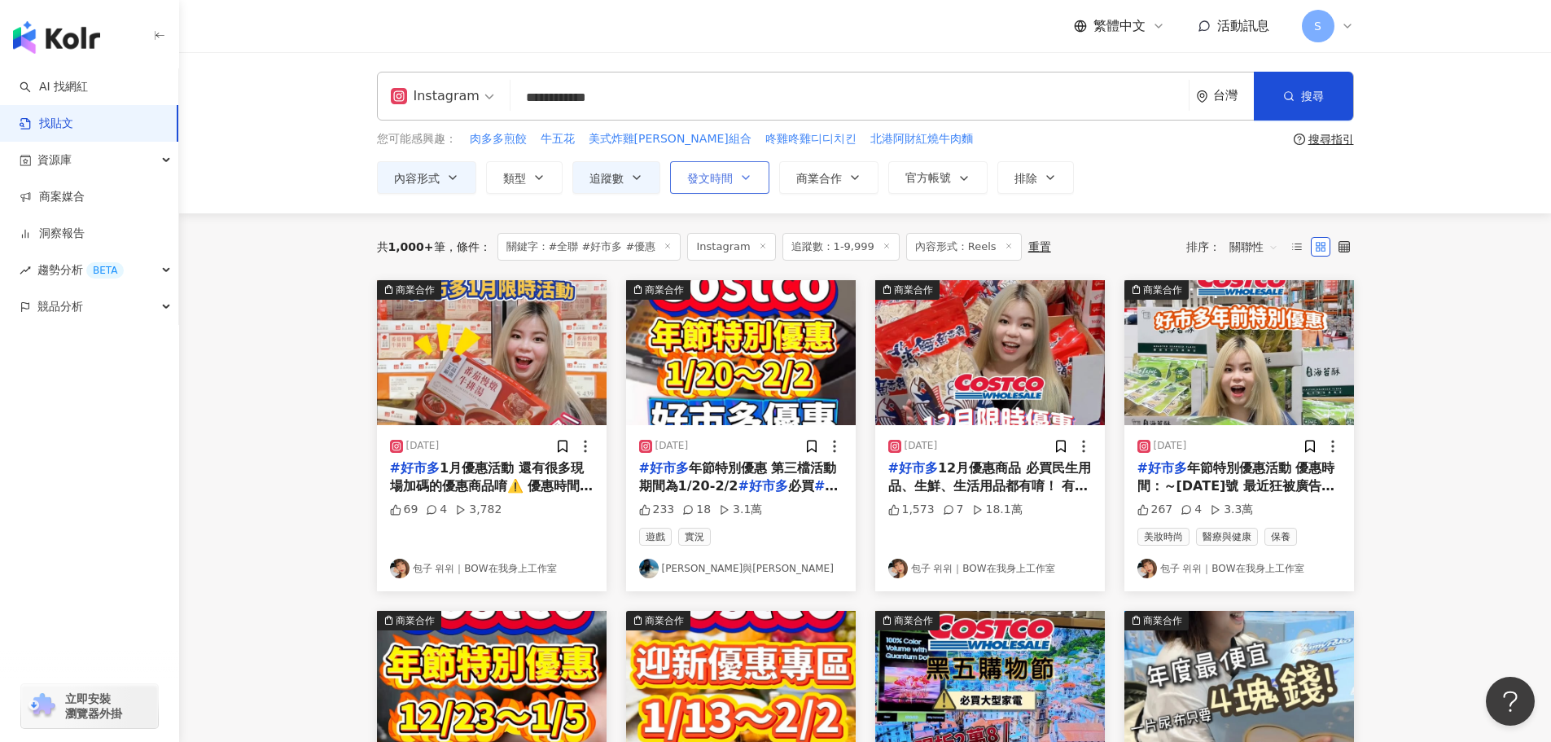
click at [757, 173] on button "發文時間" at bounding box center [719, 177] width 99 height 33
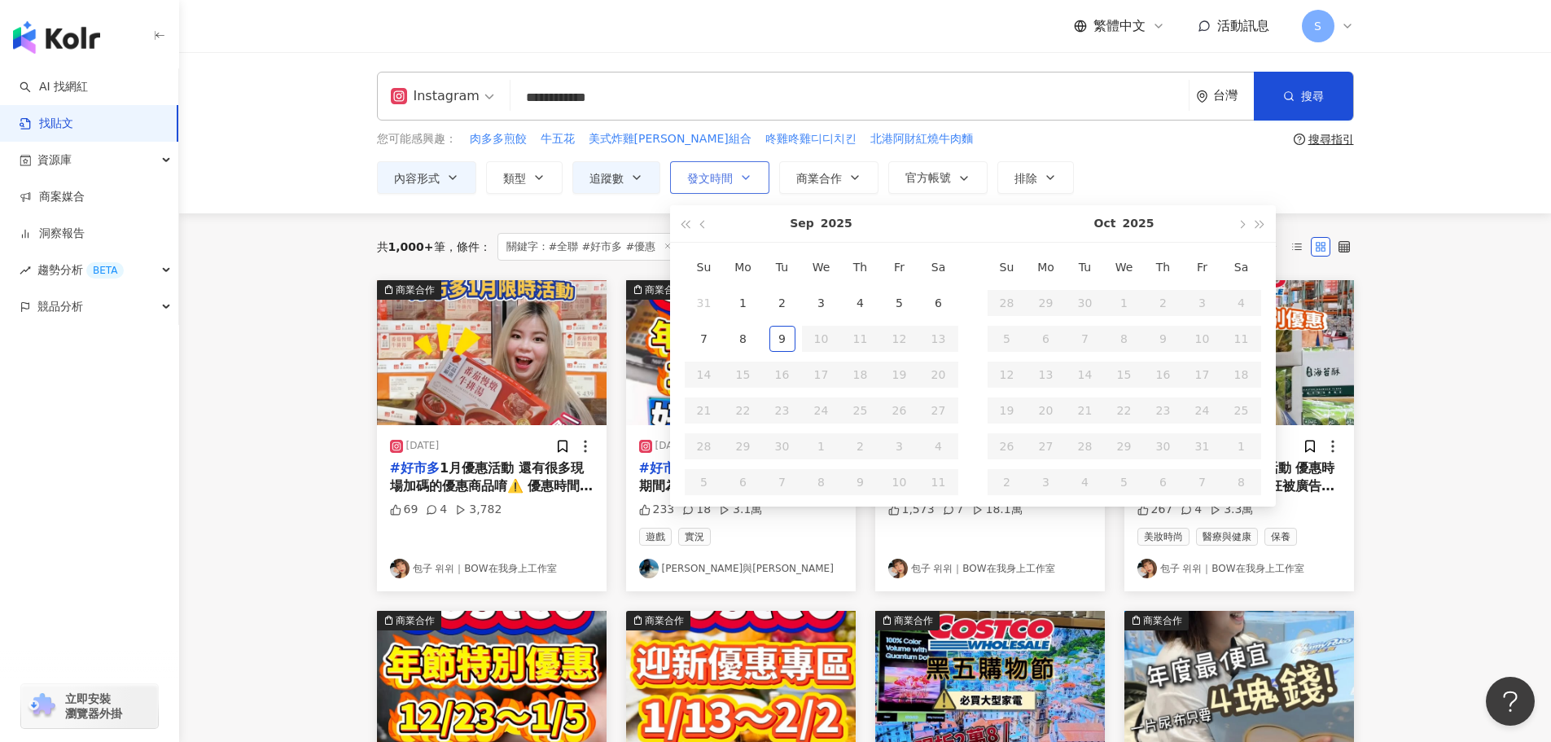
click at [753, 172] on button "發文時間" at bounding box center [719, 177] width 99 height 33
click at [625, 175] on button "追蹤數" at bounding box center [616, 177] width 88 height 33
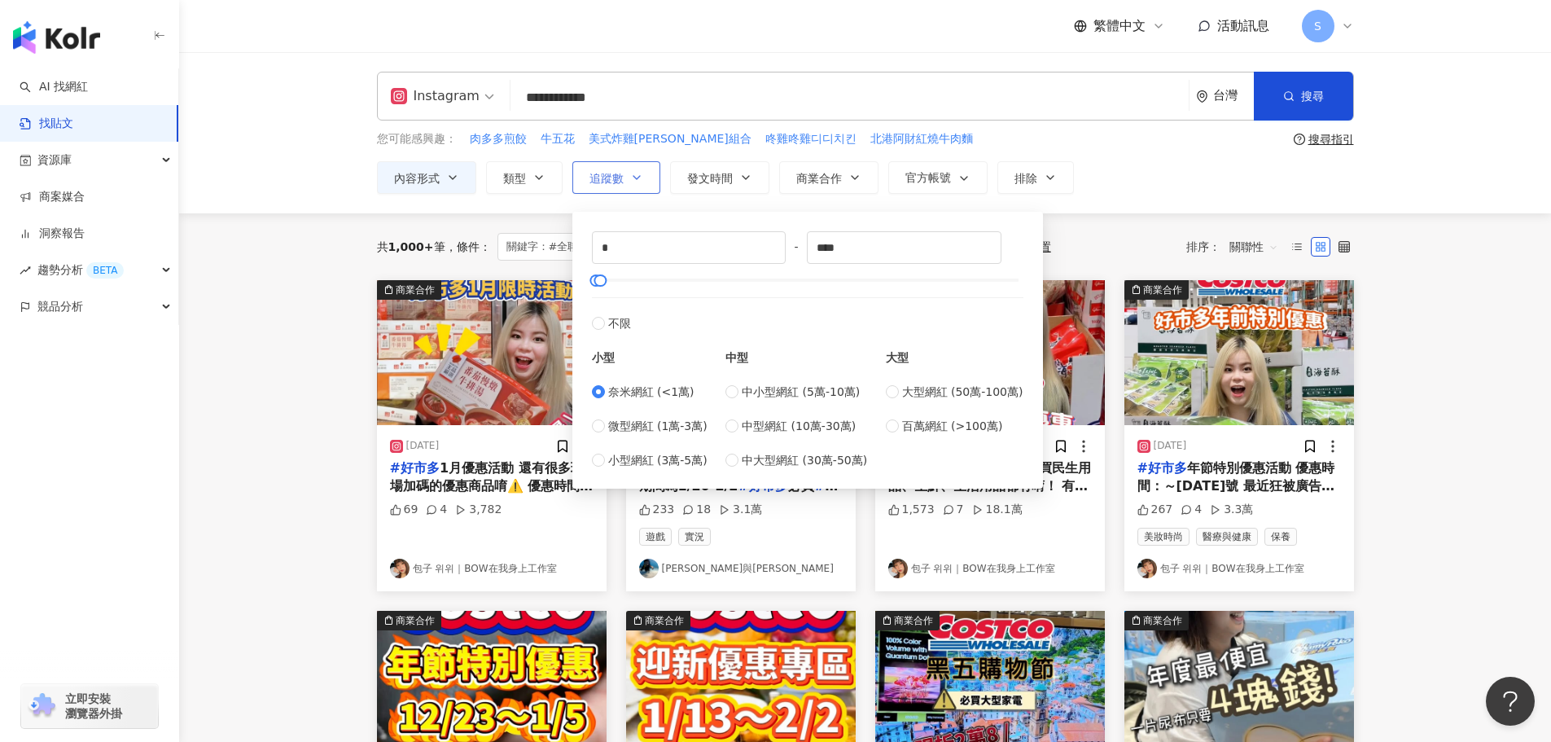
click at [625, 175] on button "追蹤數" at bounding box center [616, 177] width 88 height 33
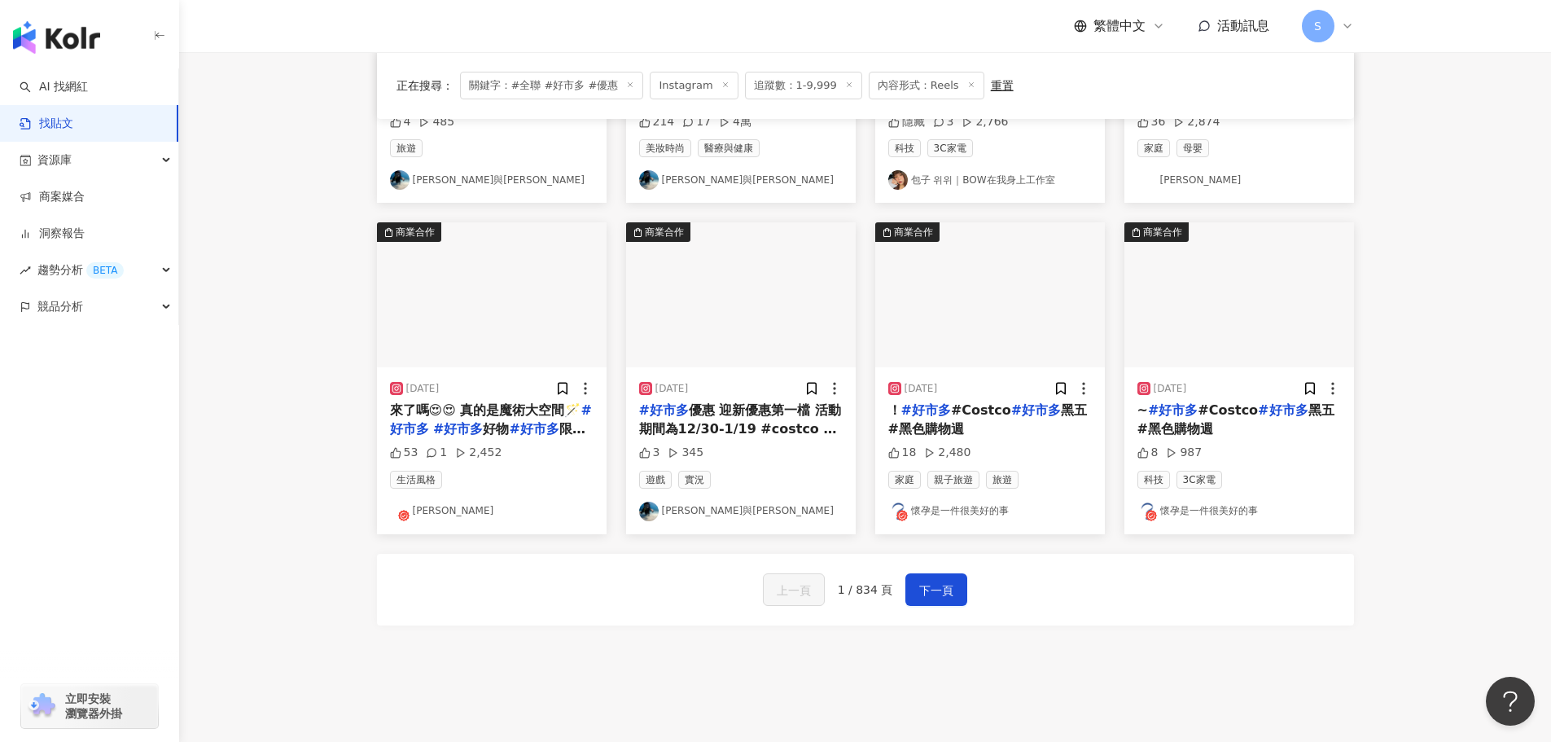
scroll to position [488, 0]
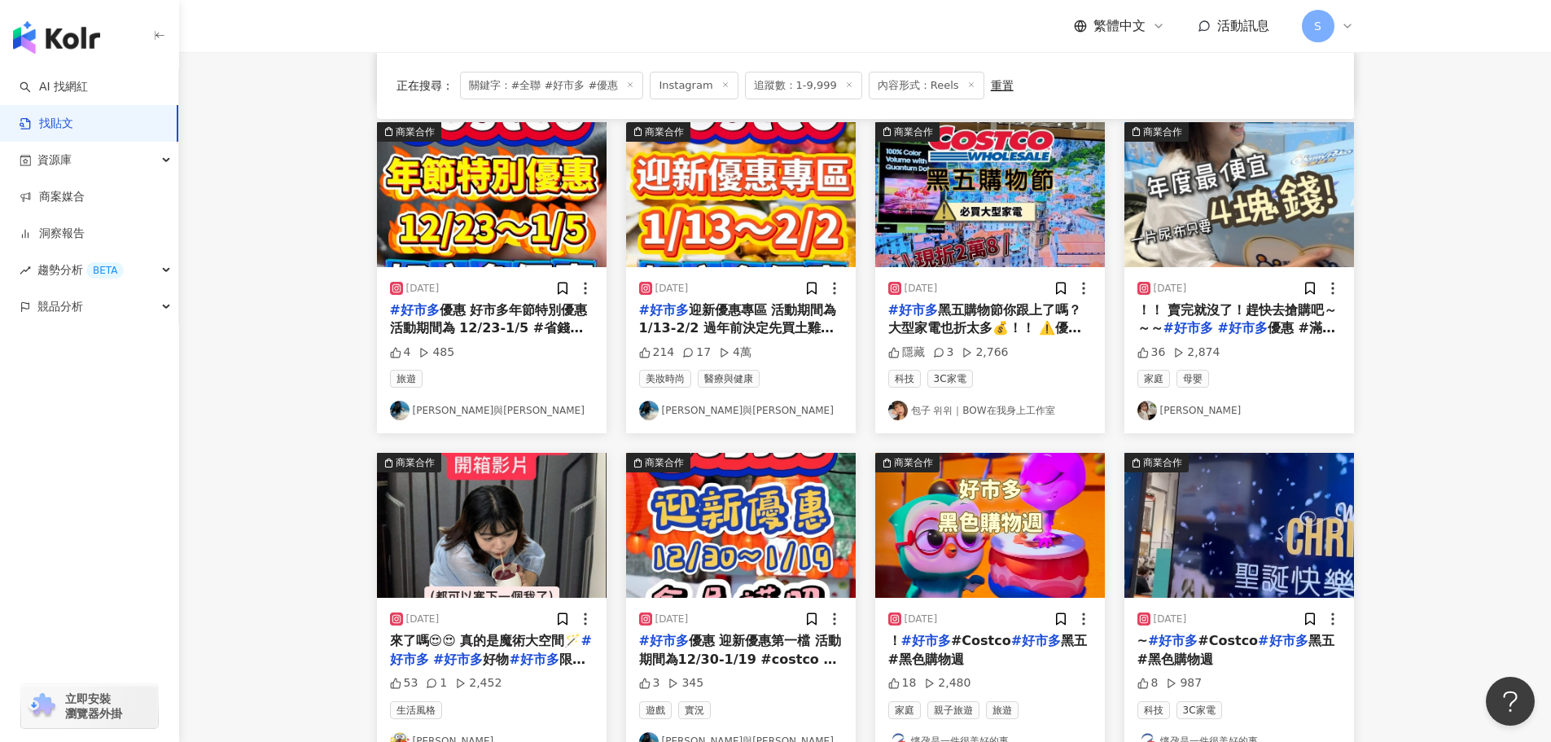
click at [1271, 234] on img "button" at bounding box center [1239, 194] width 230 height 145
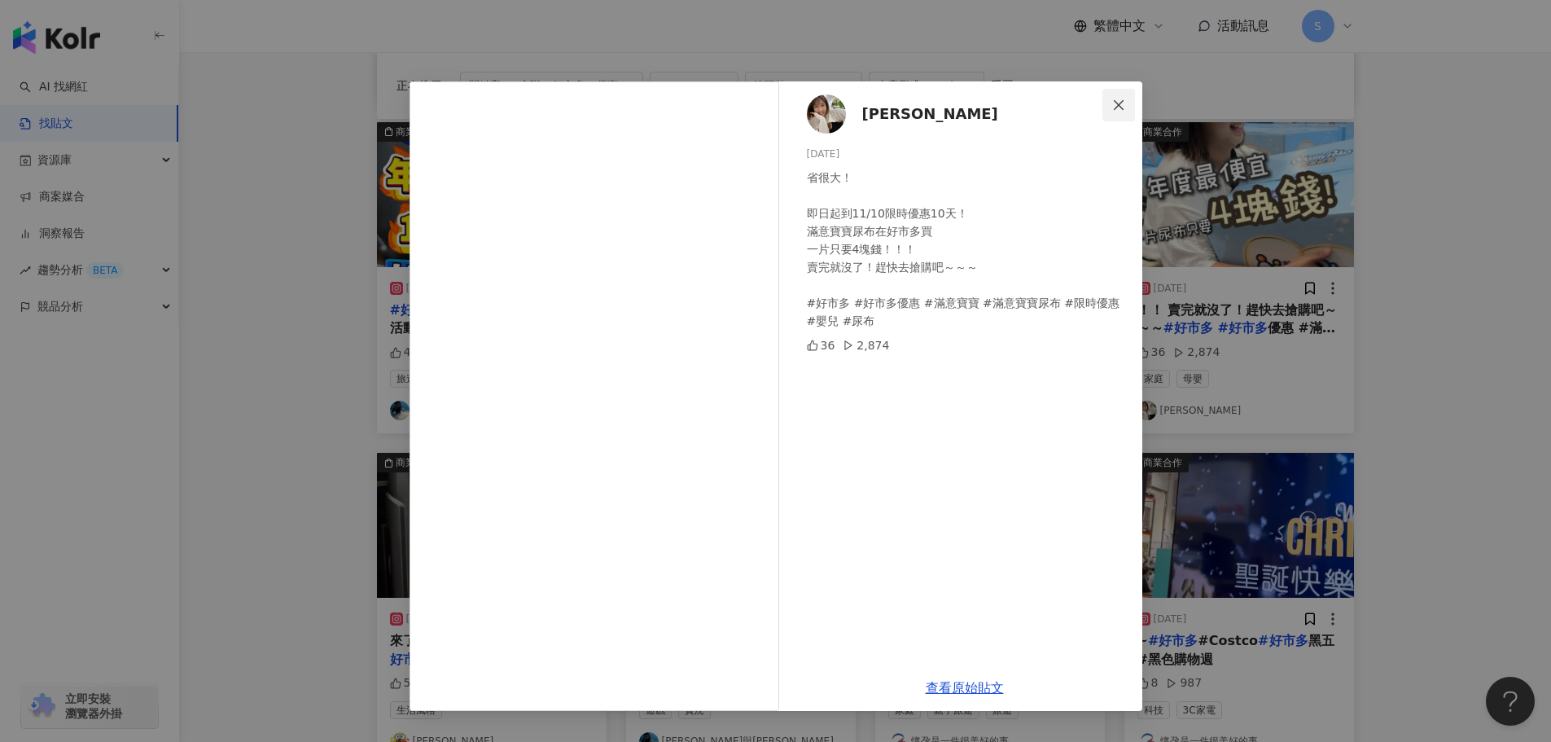
click at [1109, 102] on span "Close" at bounding box center [1118, 104] width 33 height 13
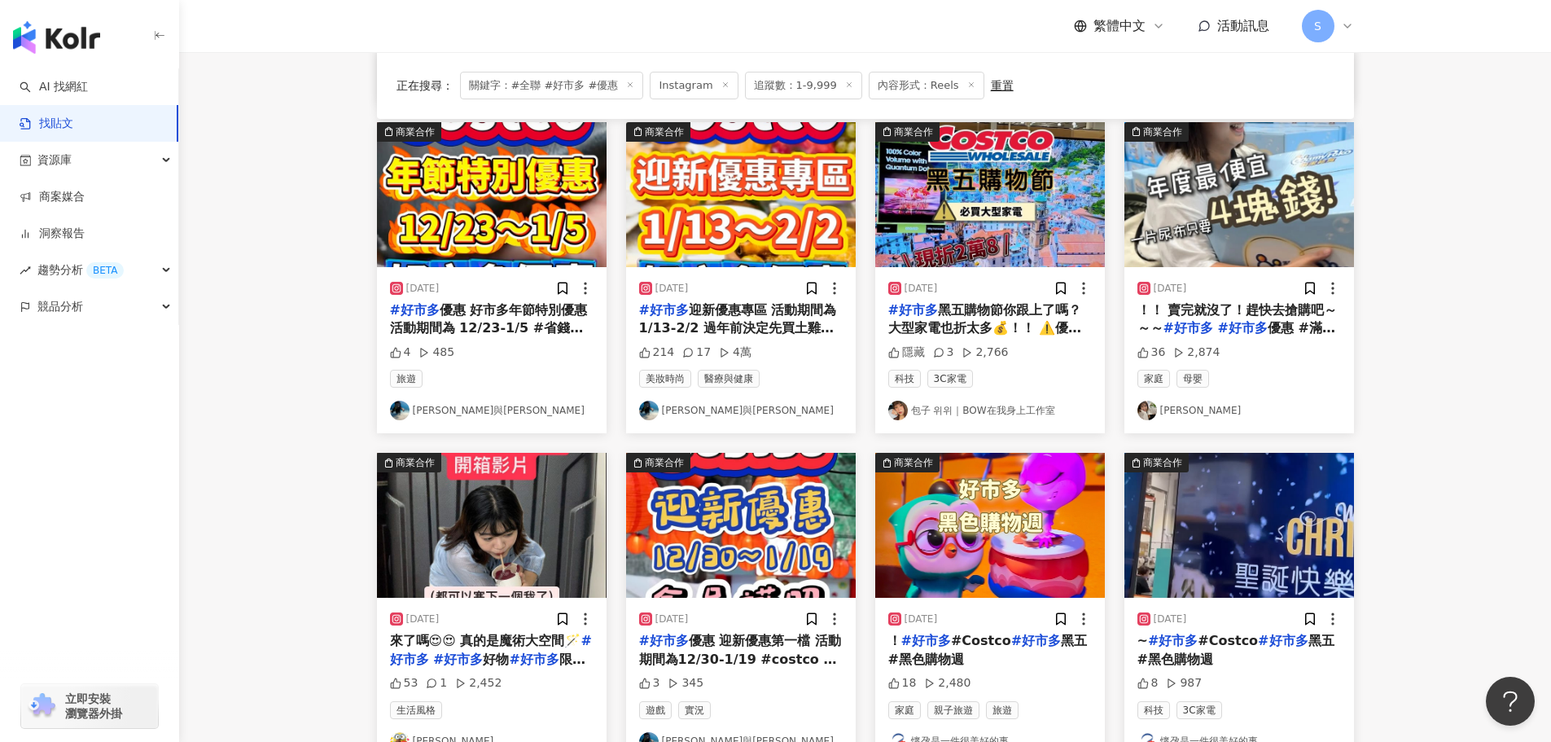
click at [1175, 412] on link "[PERSON_NAME]" at bounding box center [1238, 410] width 203 height 20
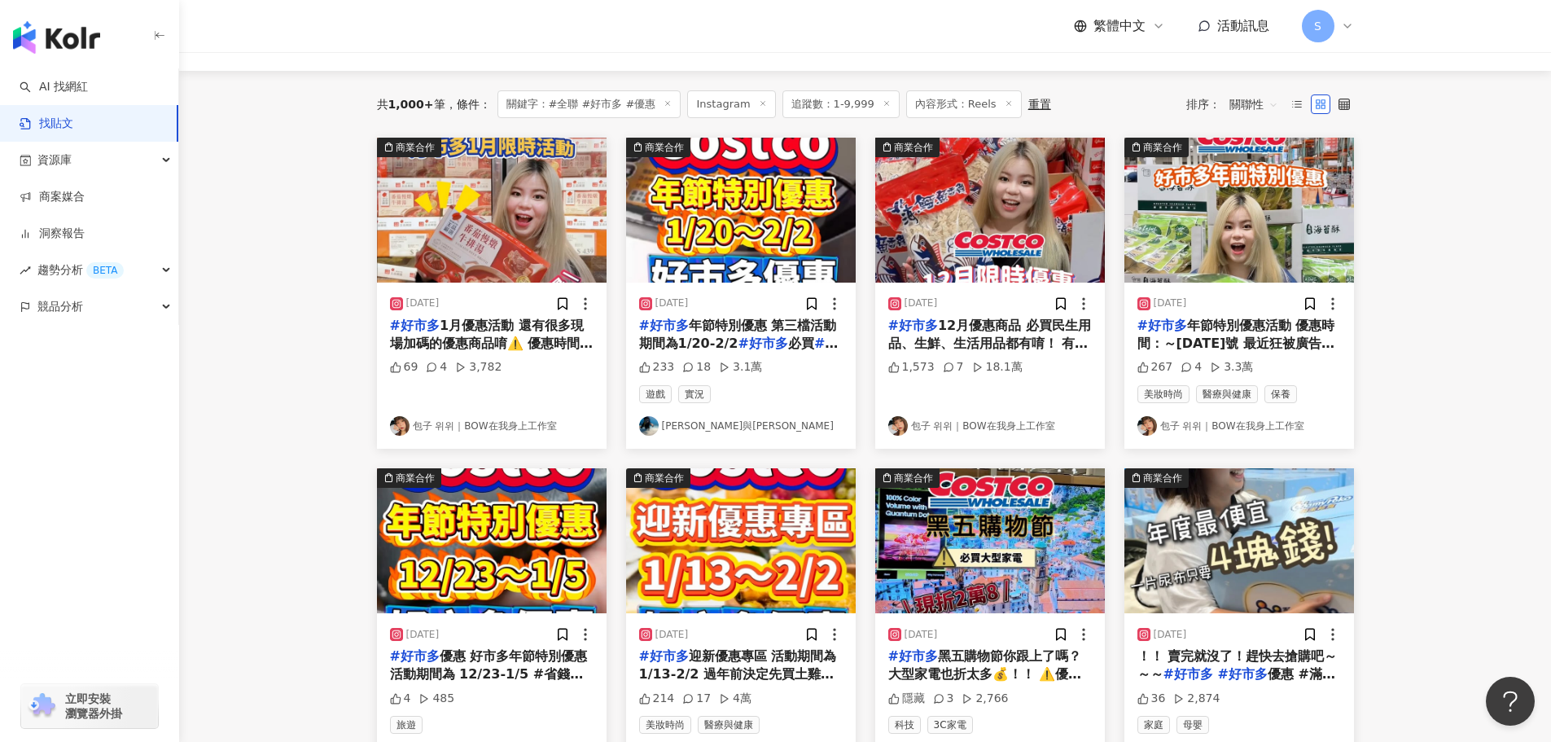
scroll to position [0, 0]
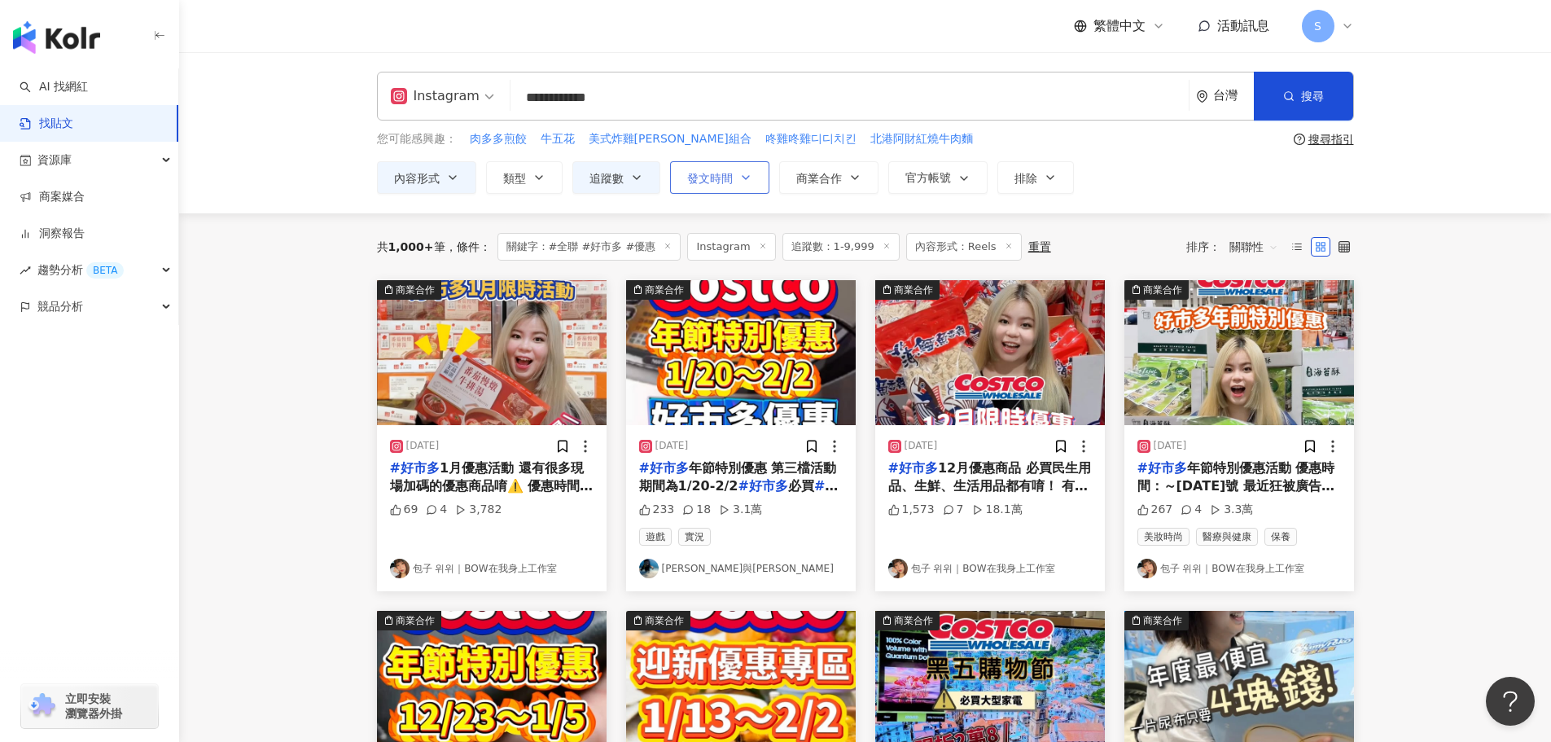
click at [724, 182] on span "發文時間" at bounding box center [710, 178] width 46 height 13
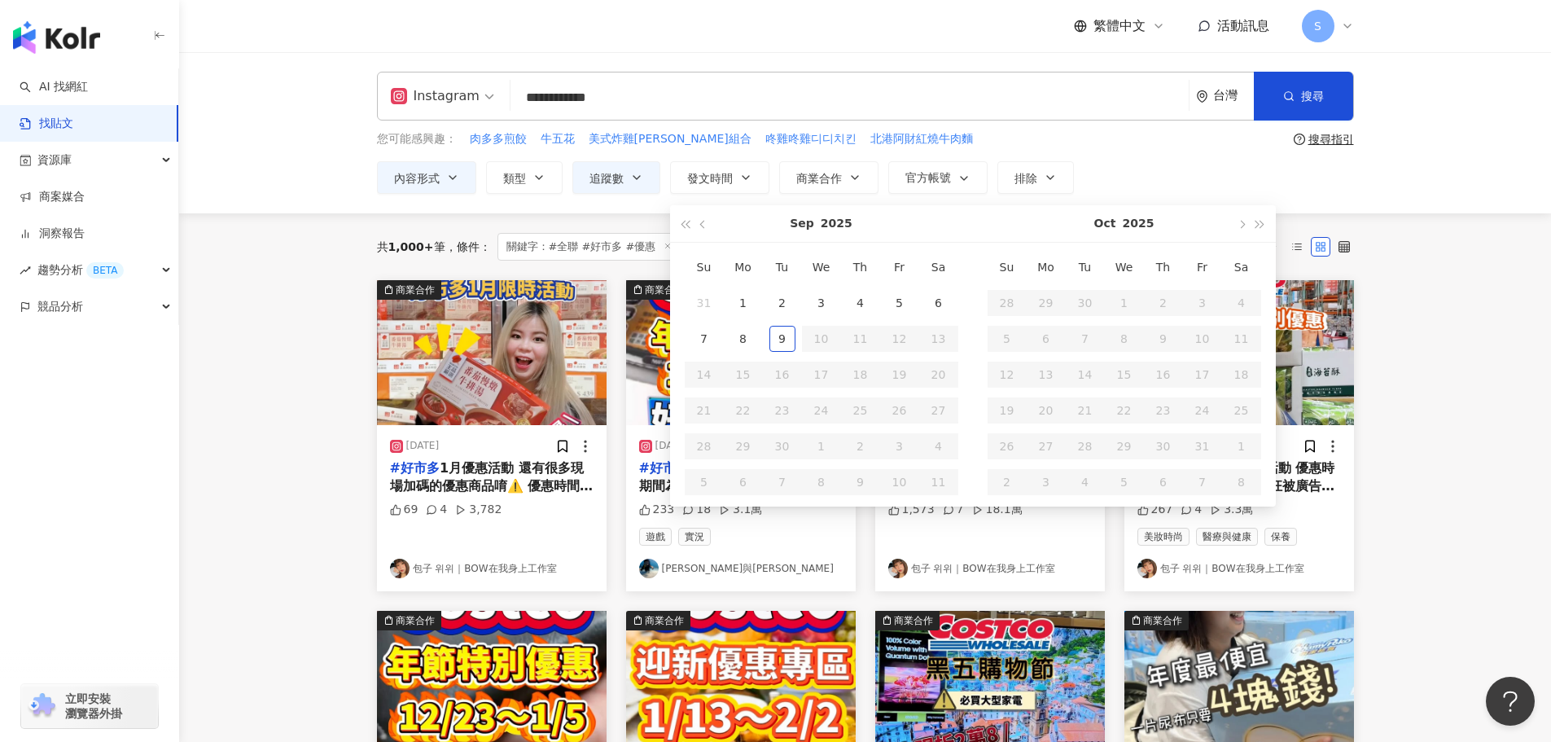
type input "**********"
click at [730, 172] on span "發文時間" at bounding box center [710, 178] width 46 height 13
drag, startPoint x: 1381, startPoint y: 269, endPoint x: 1417, endPoint y: 270, distance: 36.7
click at [1397, 267] on main "**********" at bounding box center [865, 718] width 1372 height 1332
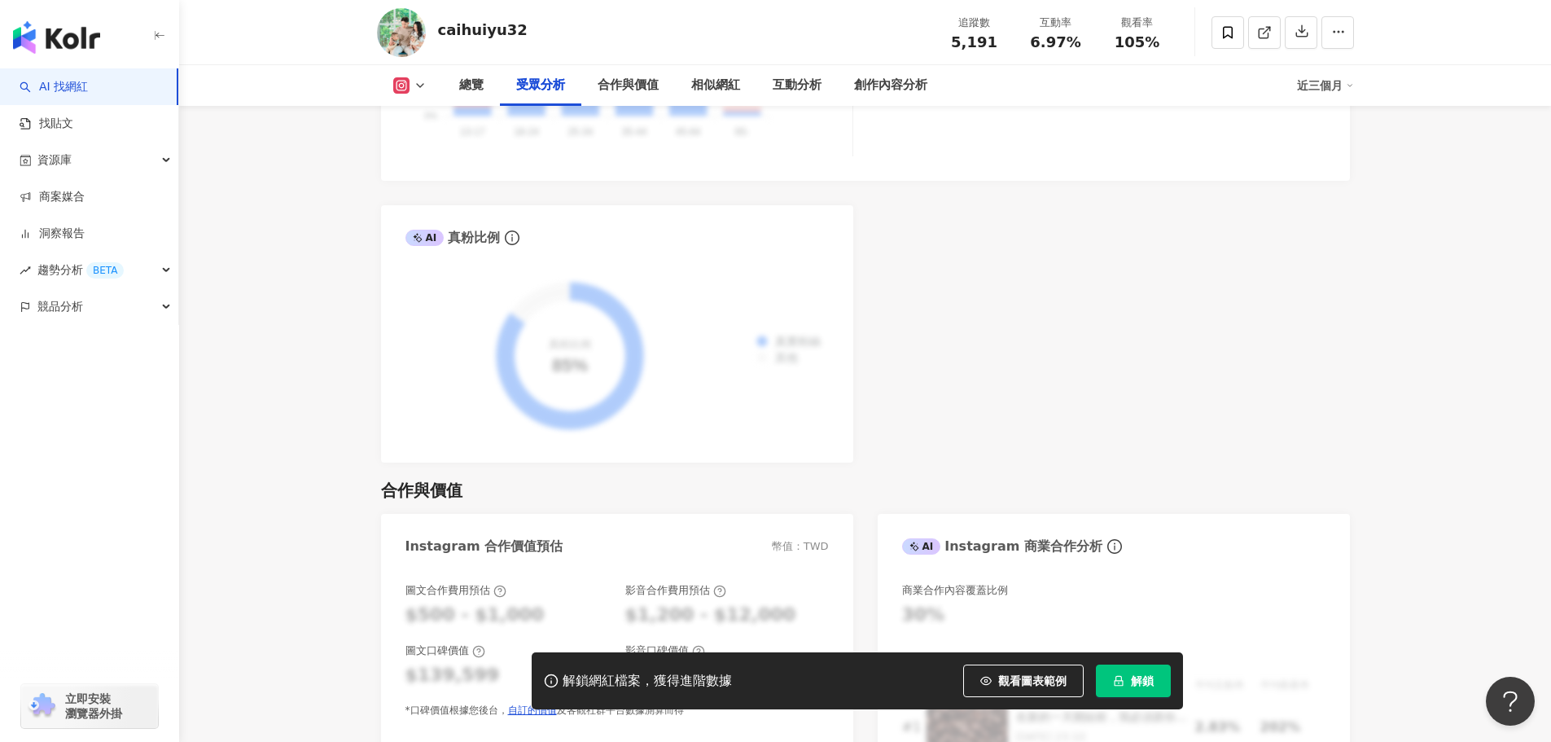
scroll to position [1872, 0]
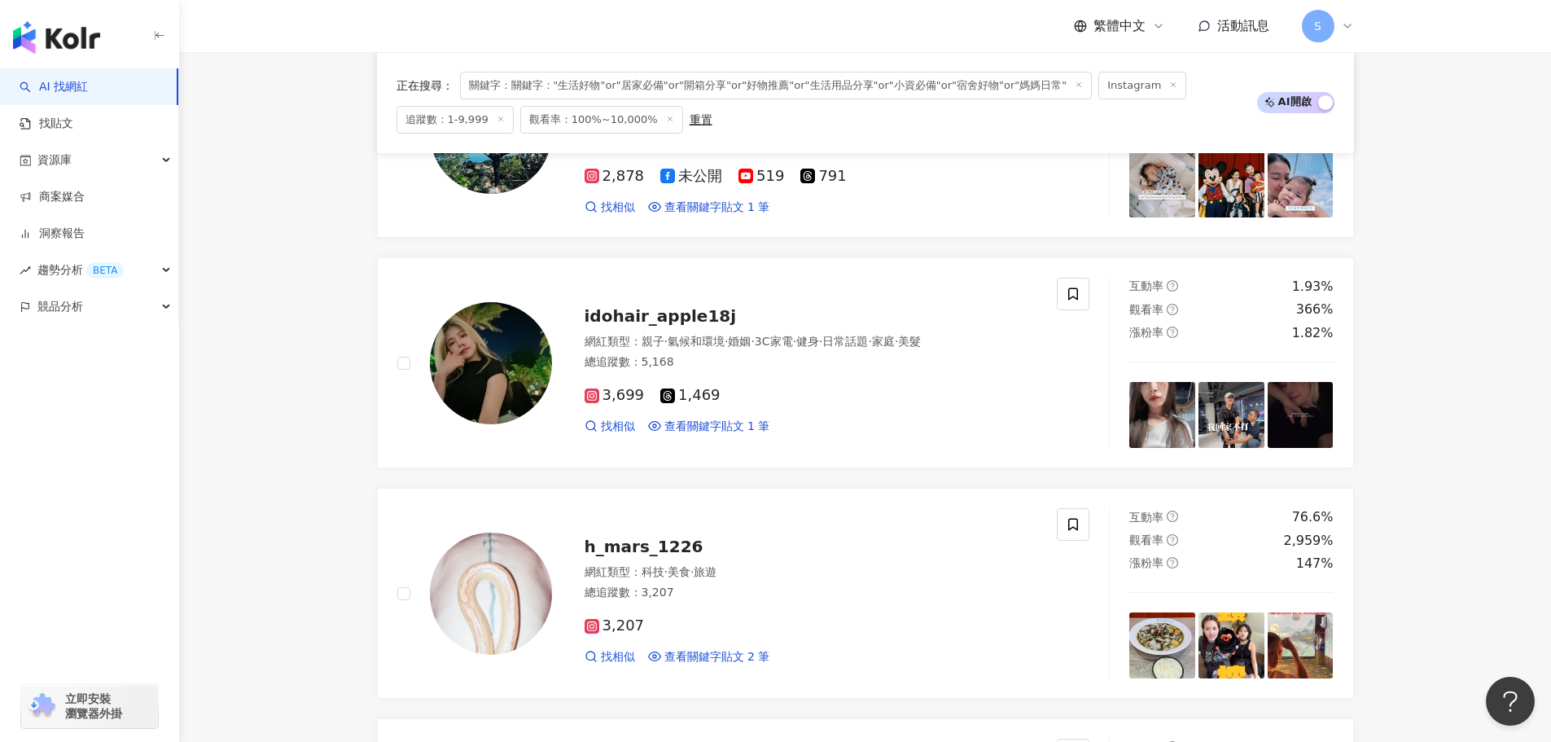
scroll to position [1476, 0]
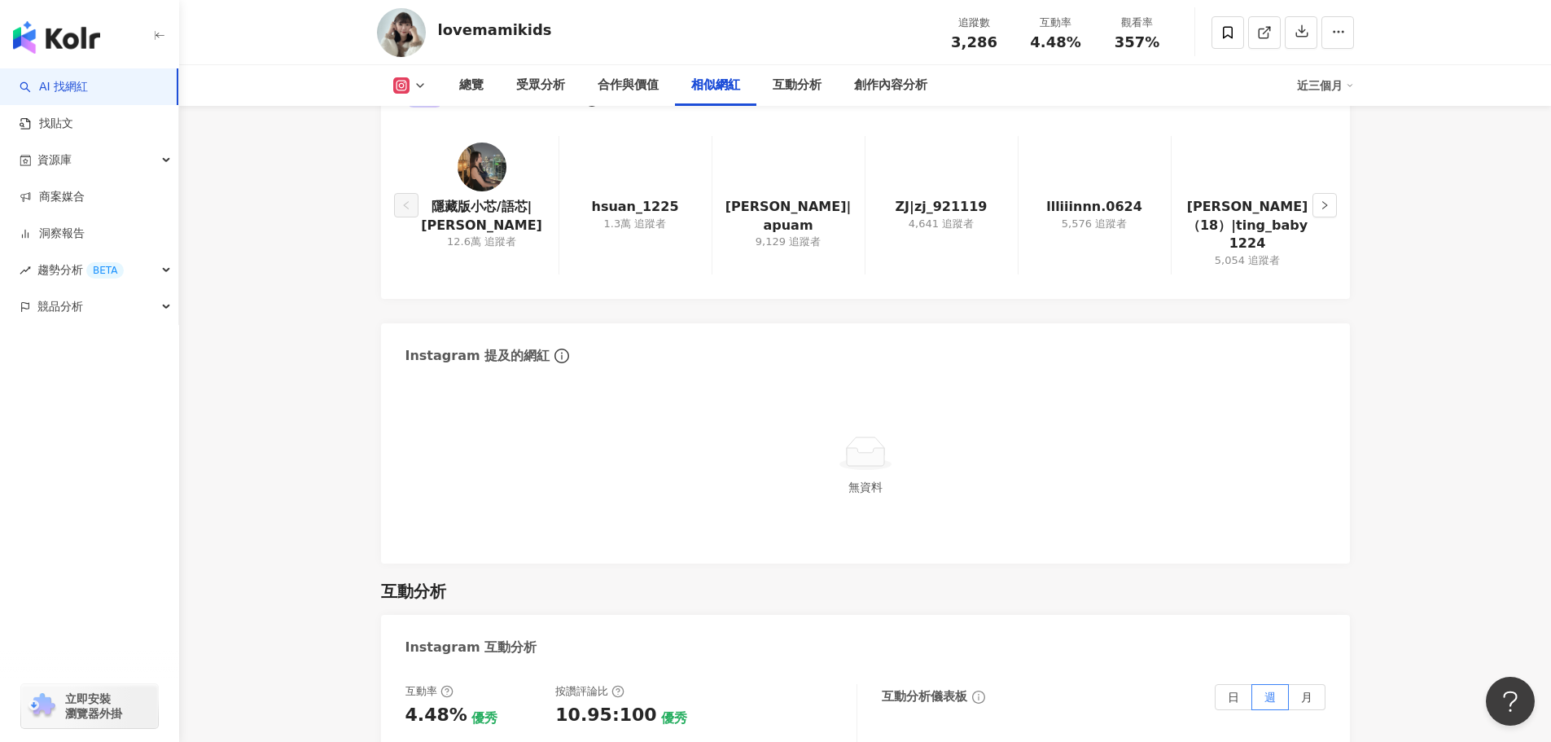
scroll to position [2930, 0]
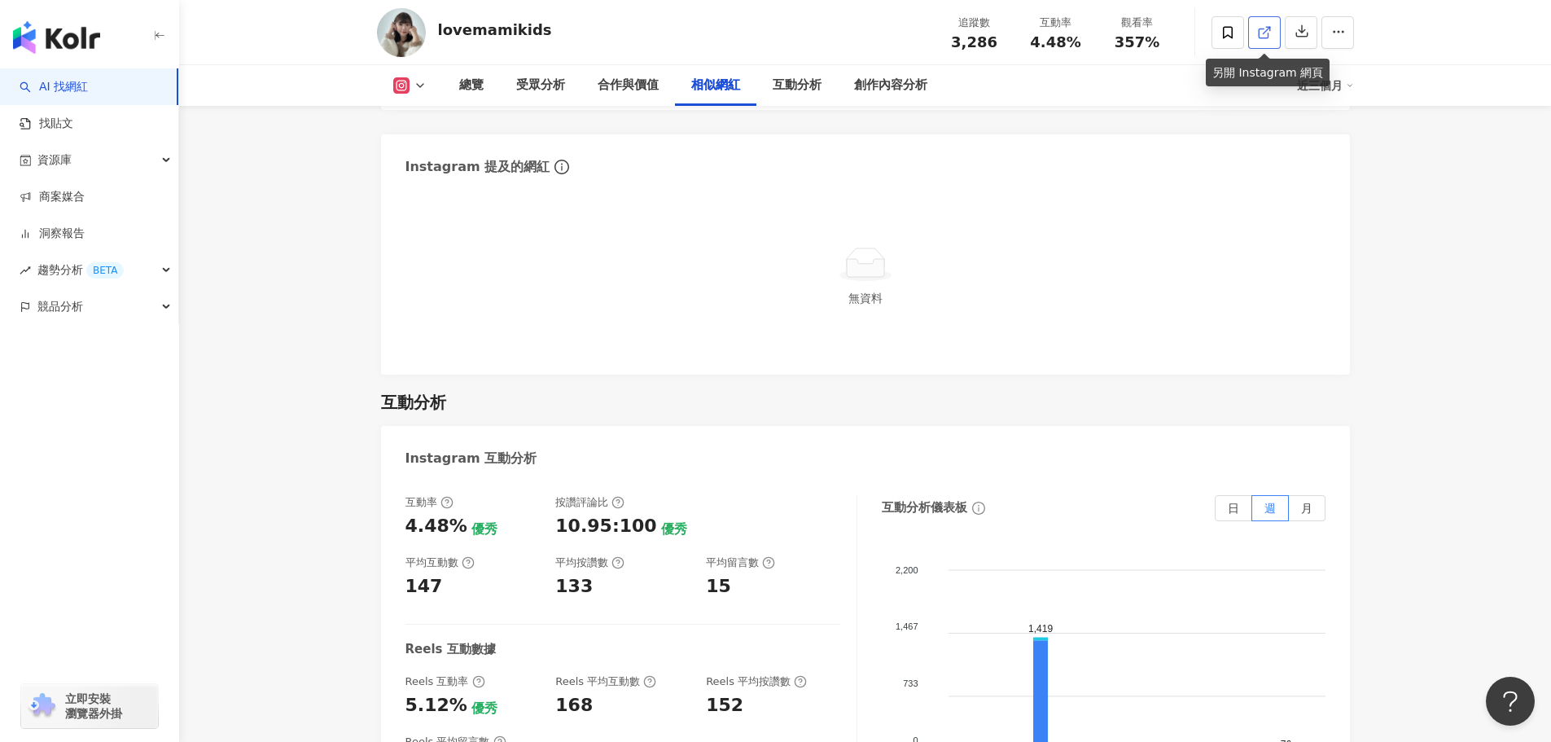
click at [1268, 27] on polyline at bounding box center [1268, 29] width 4 height 4
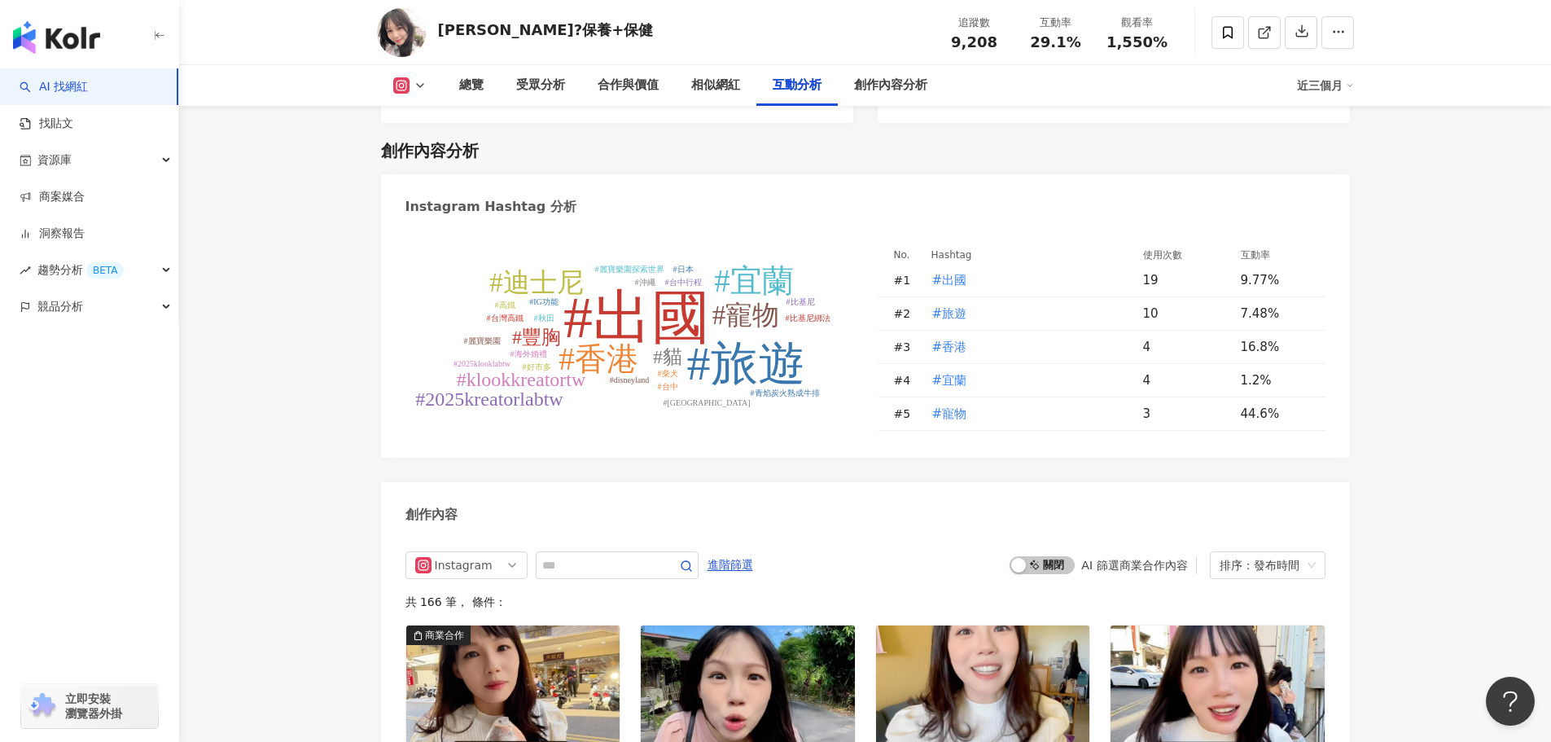
scroll to position [4640, 0]
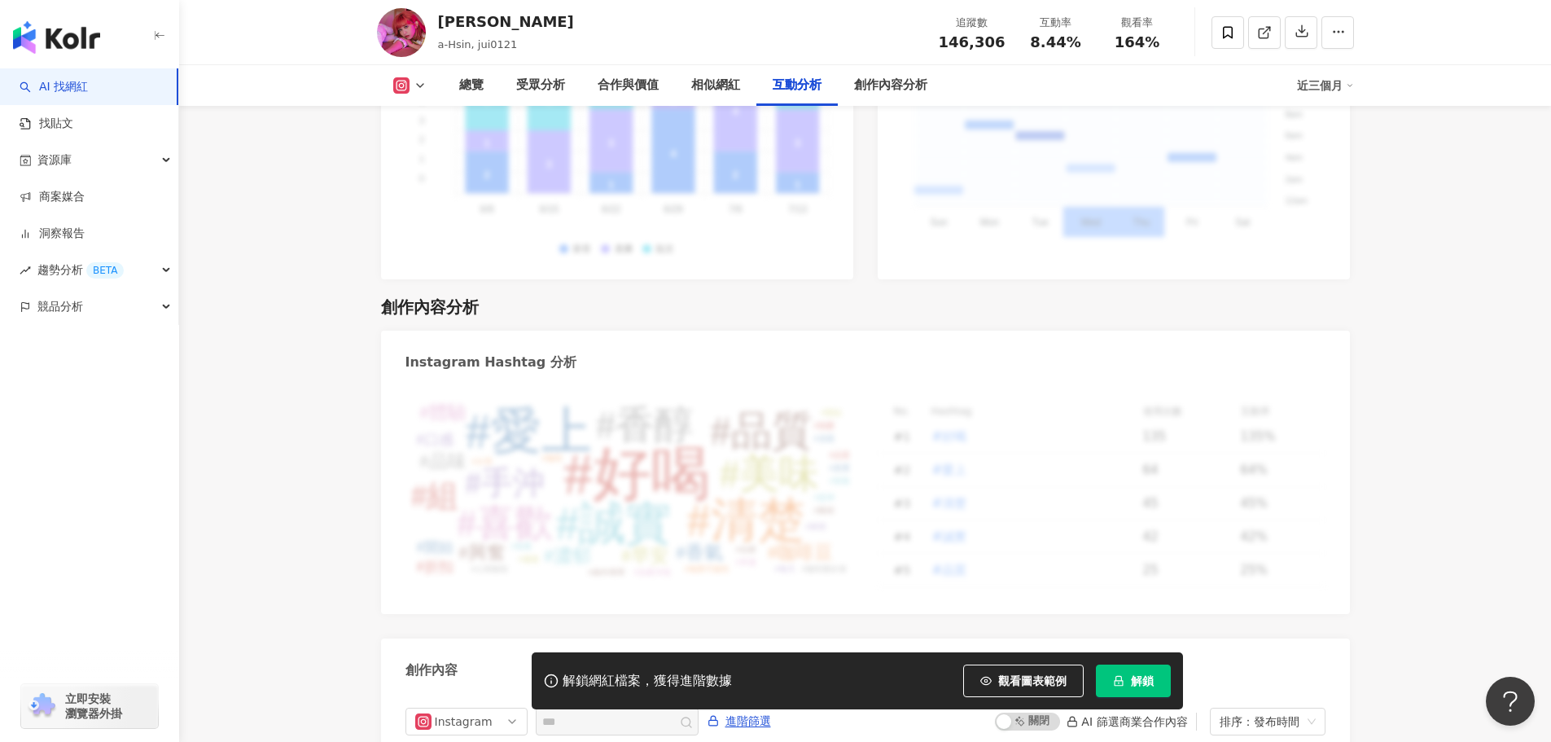
scroll to position [4470, 0]
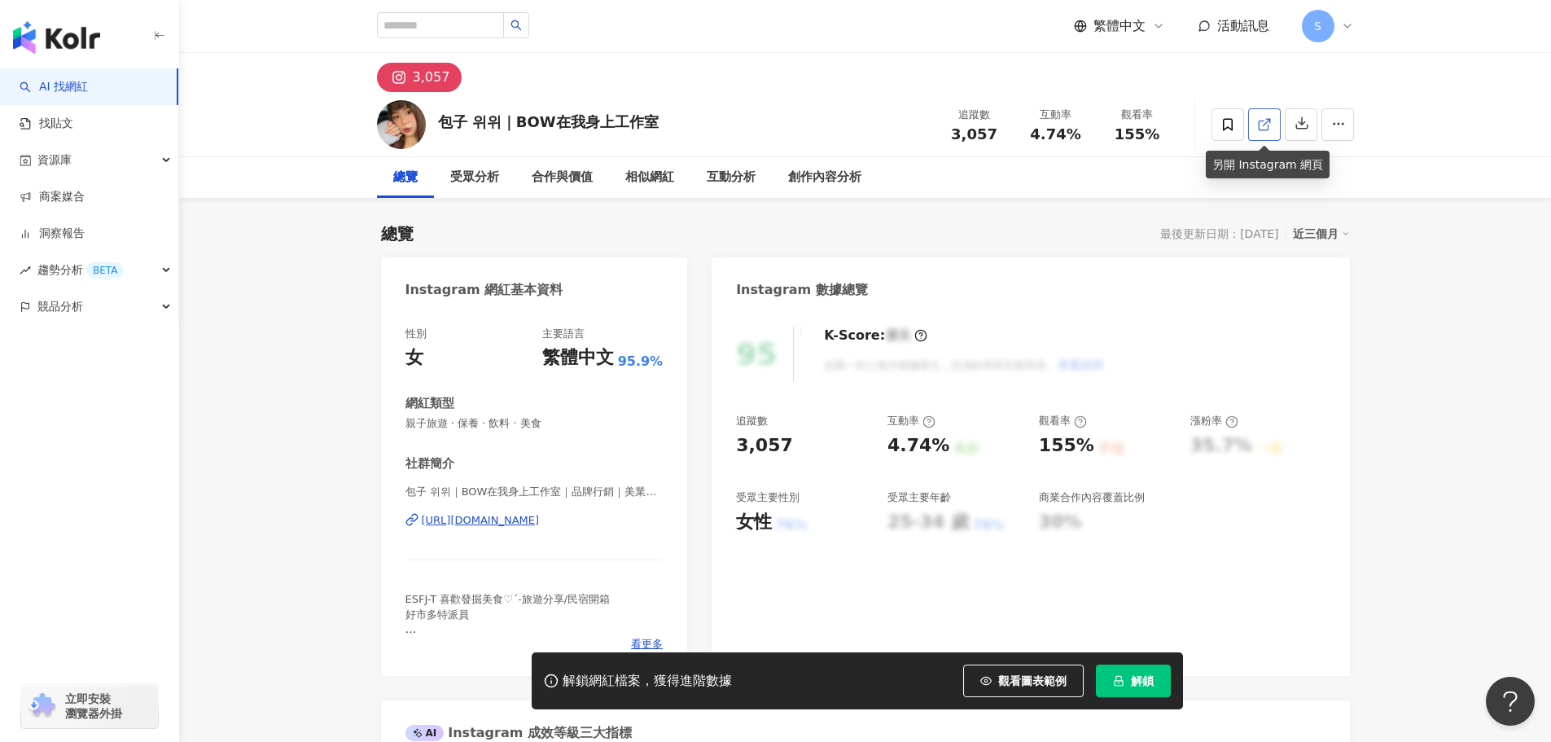
click at [1272, 125] on link at bounding box center [1264, 124] width 33 height 33
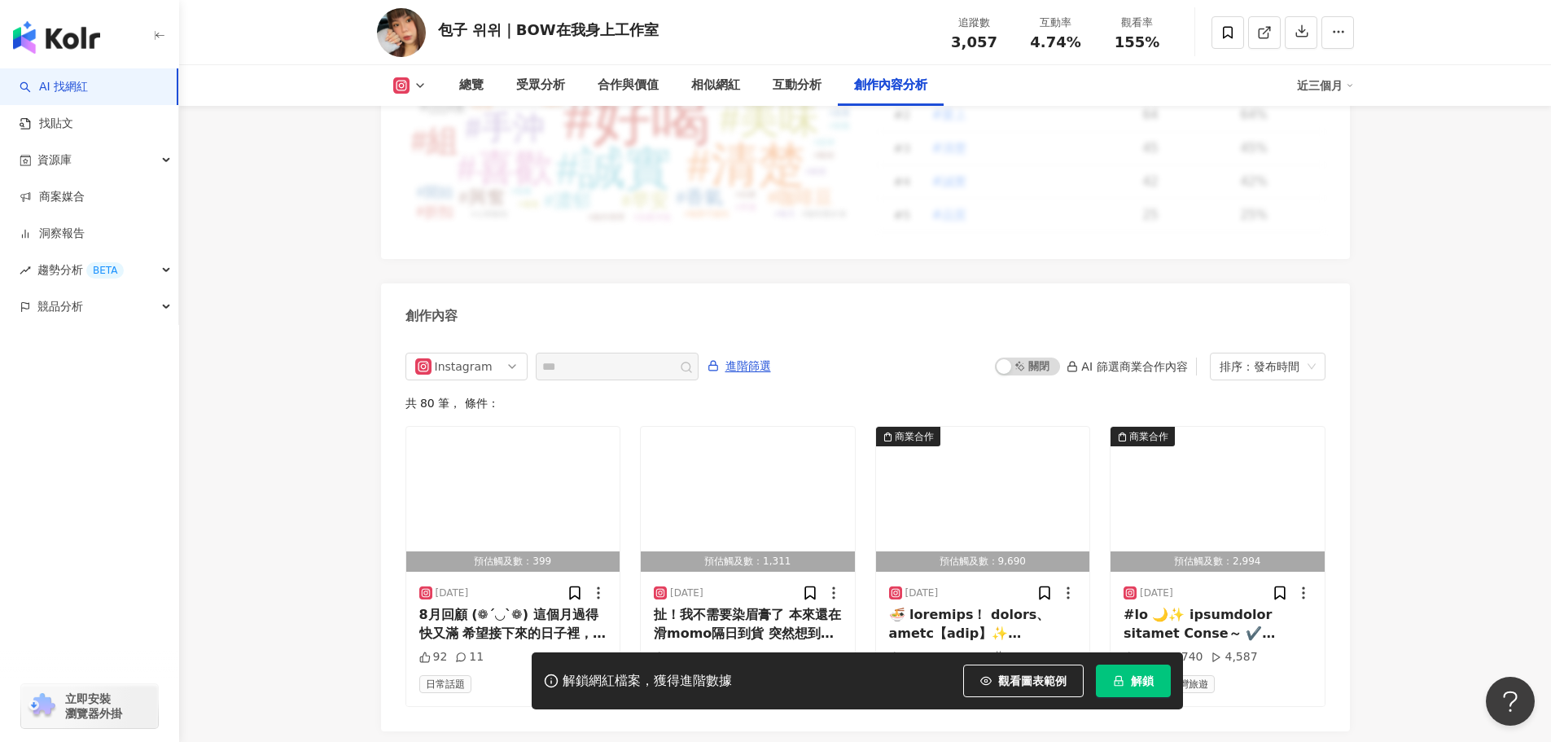
scroll to position [5012, 0]
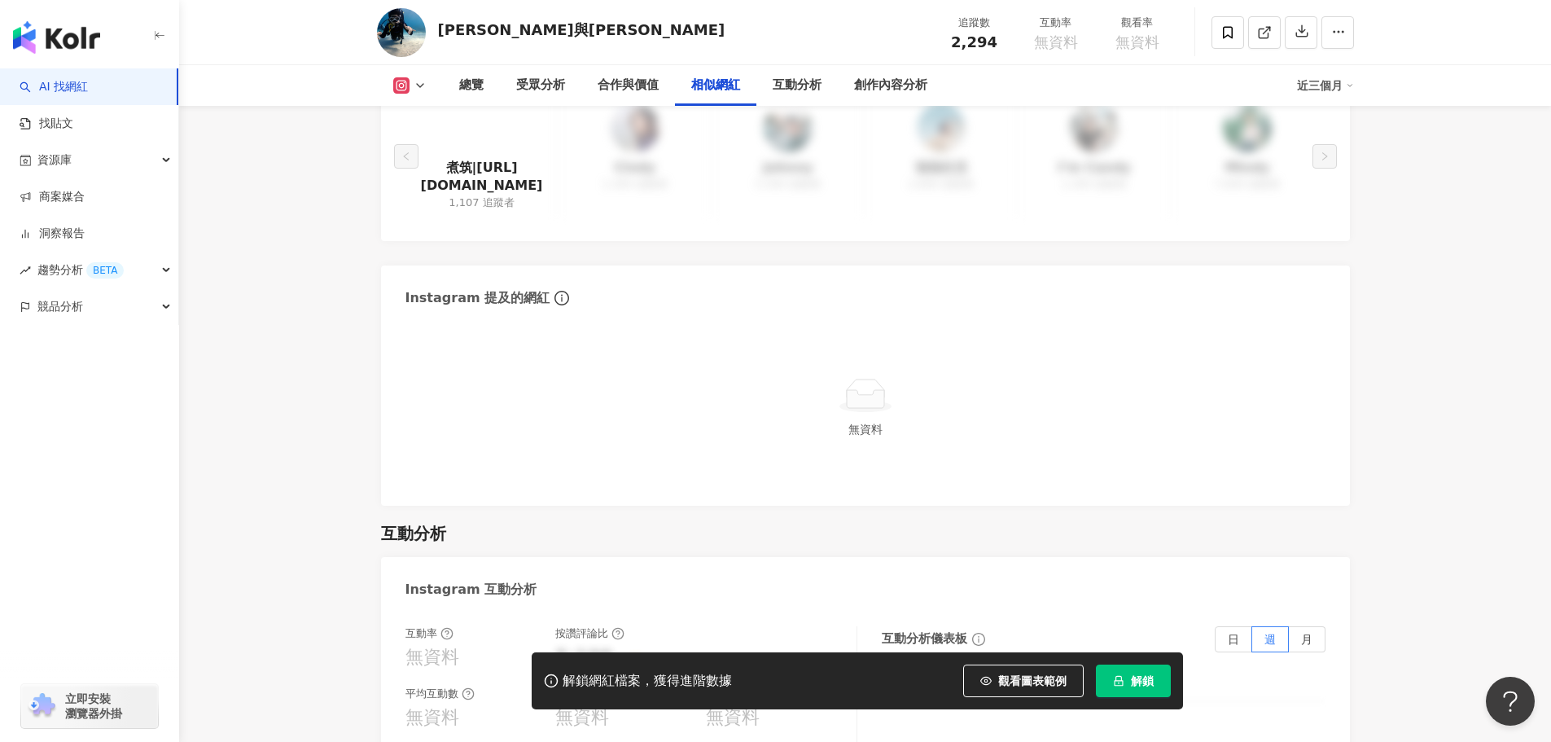
scroll to position [2768, 0]
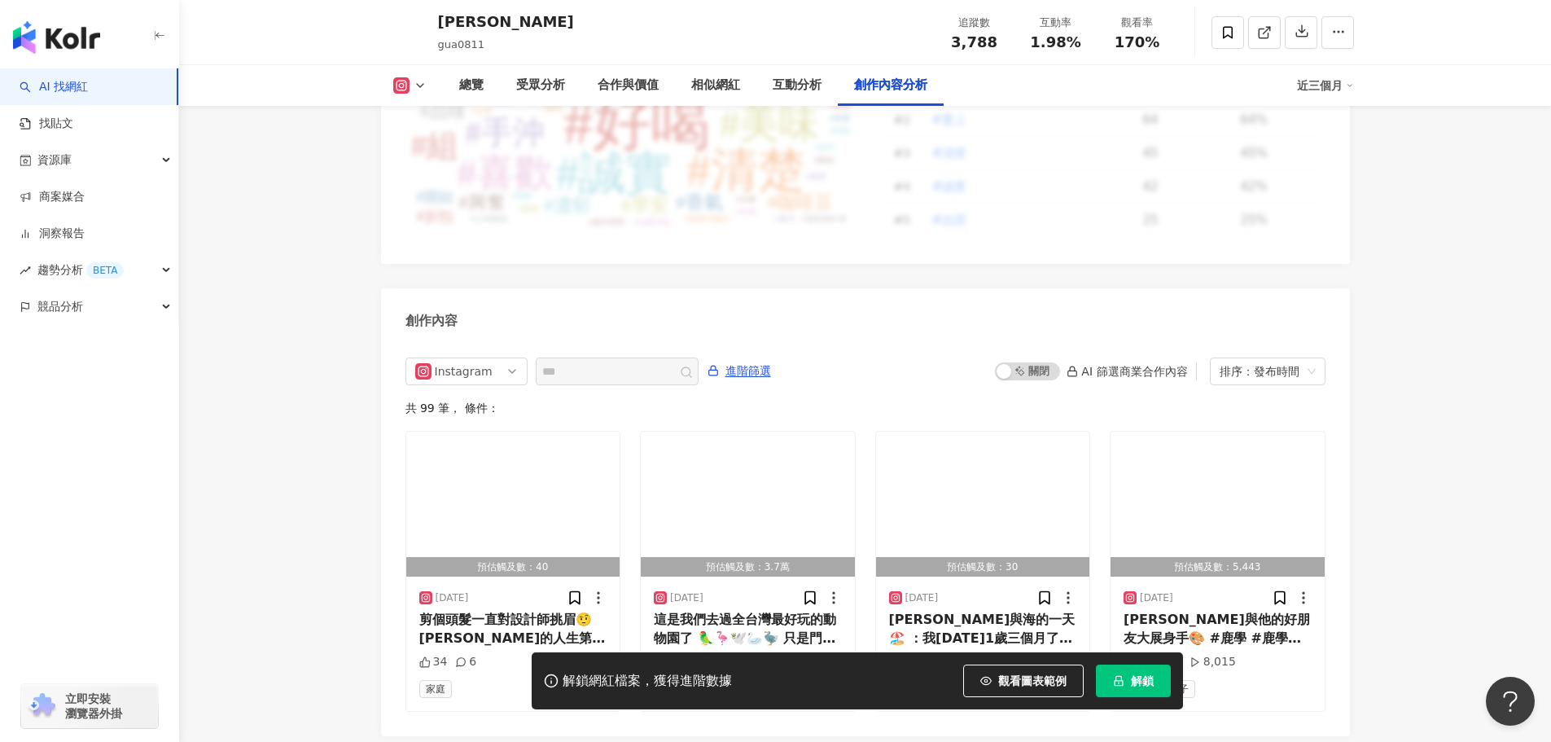
scroll to position [4614, 0]
